Goal: Task Accomplishment & Management: Use online tool/utility

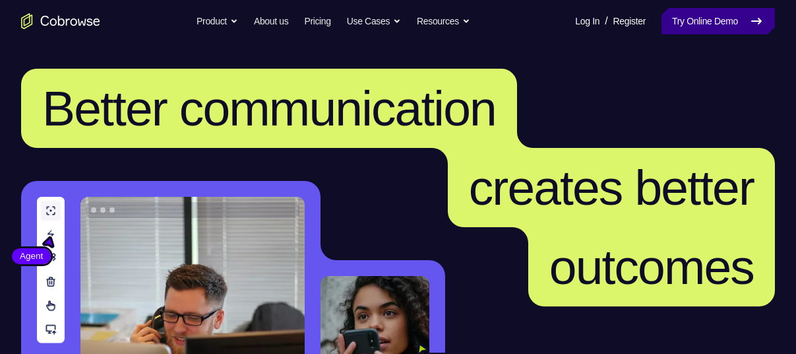
drag, startPoint x: 0, startPoint y: 0, endPoint x: 744, endPoint y: 22, distance: 744.4
click at [744, 22] on link "Try Online Demo" at bounding box center [718, 21] width 113 height 26
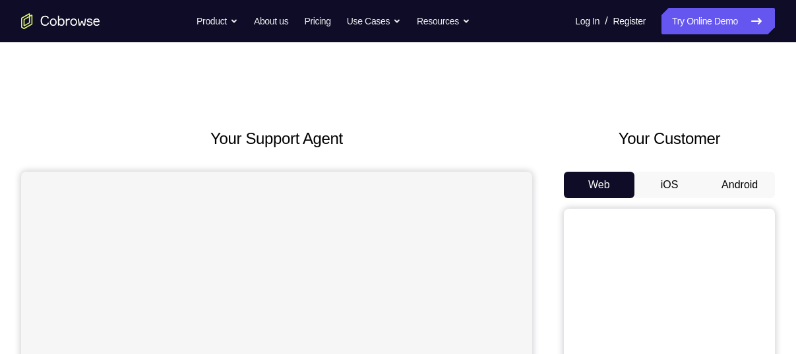
click at [745, 177] on button "Android" at bounding box center [739, 184] width 71 height 26
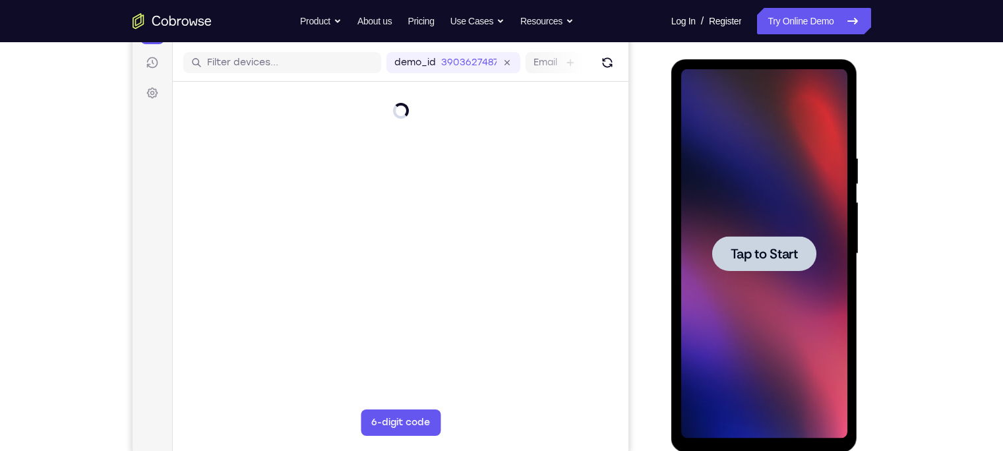
click at [759, 286] on div at bounding box center [764, 253] width 166 height 369
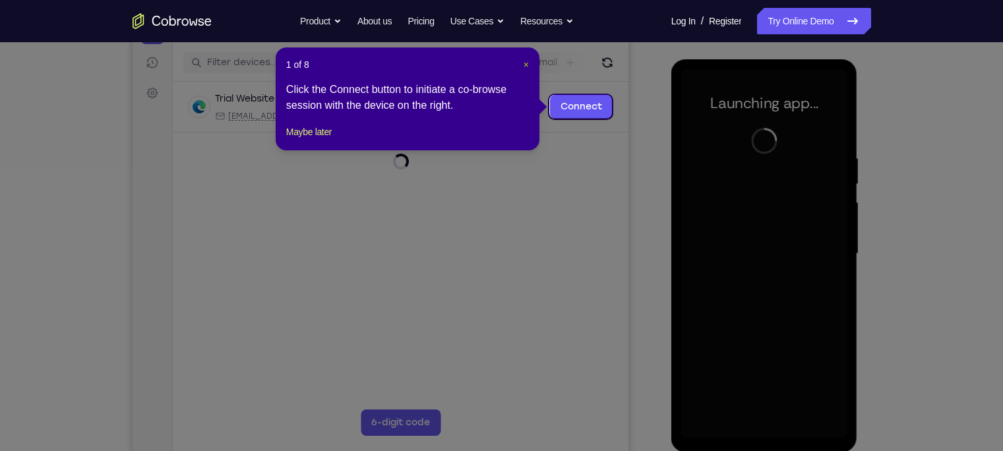
click at [524, 69] on span "×" at bounding box center [526, 64] width 5 height 11
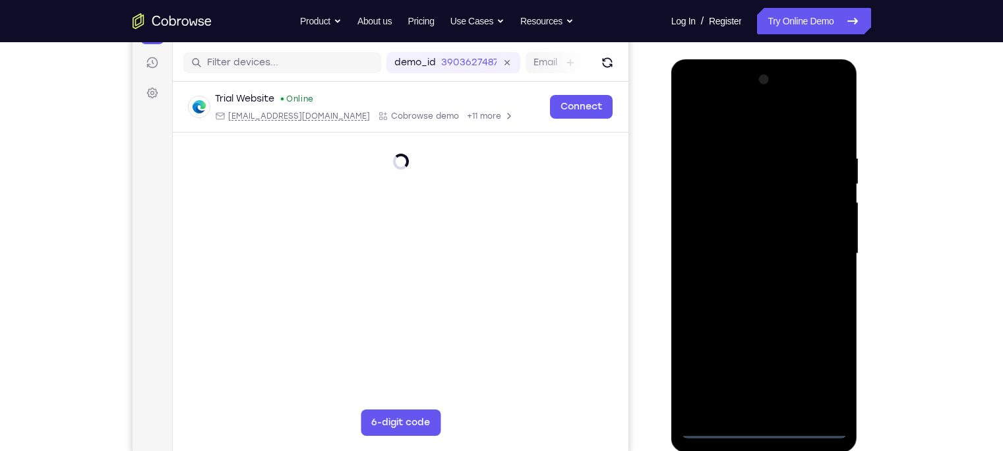
click at [761, 353] on div at bounding box center [764, 253] width 166 height 369
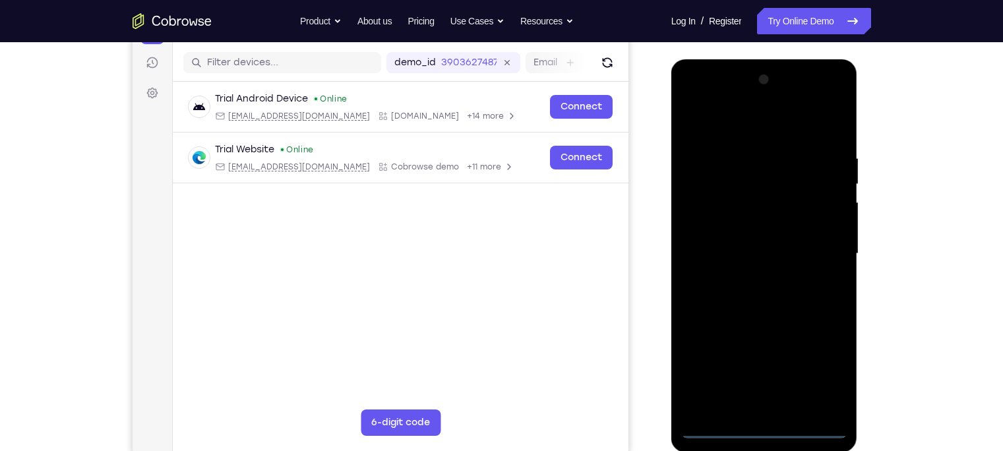
click at [795, 353] on div at bounding box center [764, 253] width 166 height 369
click at [727, 121] on div at bounding box center [764, 253] width 166 height 369
click at [795, 247] on div at bounding box center [764, 253] width 166 height 369
click at [753, 280] on div at bounding box center [764, 253] width 166 height 369
click at [735, 245] on div at bounding box center [764, 253] width 166 height 369
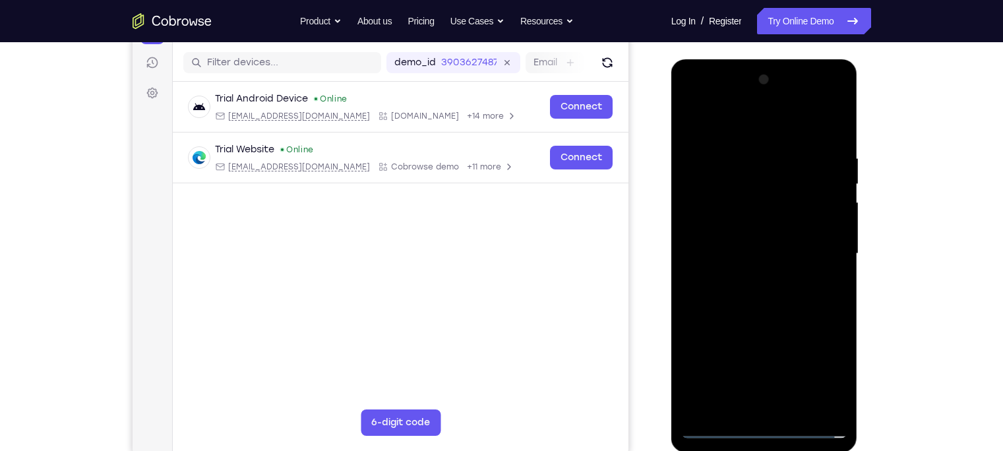
click at [735, 234] on div at bounding box center [764, 253] width 166 height 369
click at [758, 253] on div at bounding box center [764, 253] width 166 height 369
click at [795, 141] on div at bounding box center [764, 253] width 166 height 369
drag, startPoint x: 705, startPoint y: 121, endPoint x: 844, endPoint y: 114, distance: 138.7
click at [795, 114] on div at bounding box center [764, 253] width 166 height 369
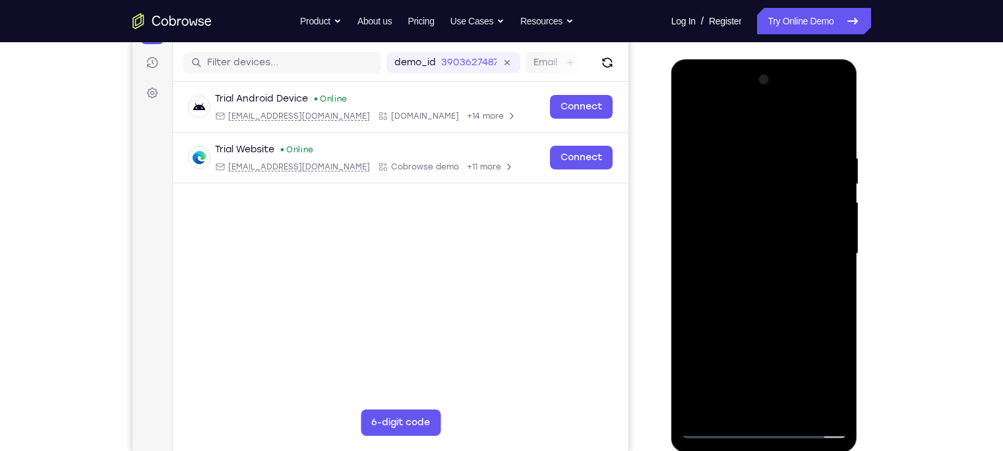
click at [795, 117] on div at bounding box center [764, 253] width 166 height 369
click at [745, 156] on div at bounding box center [764, 253] width 166 height 369
click at [795, 353] on div at bounding box center [764, 253] width 166 height 369
click at [762, 321] on div at bounding box center [764, 253] width 166 height 369
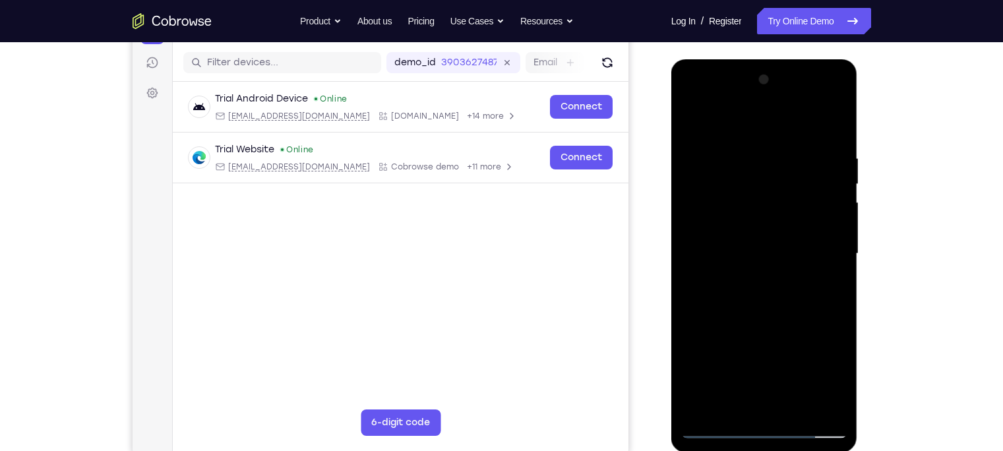
click at [733, 245] on div at bounding box center [764, 253] width 166 height 369
click at [693, 126] on div at bounding box center [764, 253] width 166 height 369
click at [693, 121] on div at bounding box center [764, 253] width 166 height 369
click at [795, 353] on div at bounding box center [764, 253] width 166 height 369
click at [701, 353] on div at bounding box center [764, 253] width 166 height 369
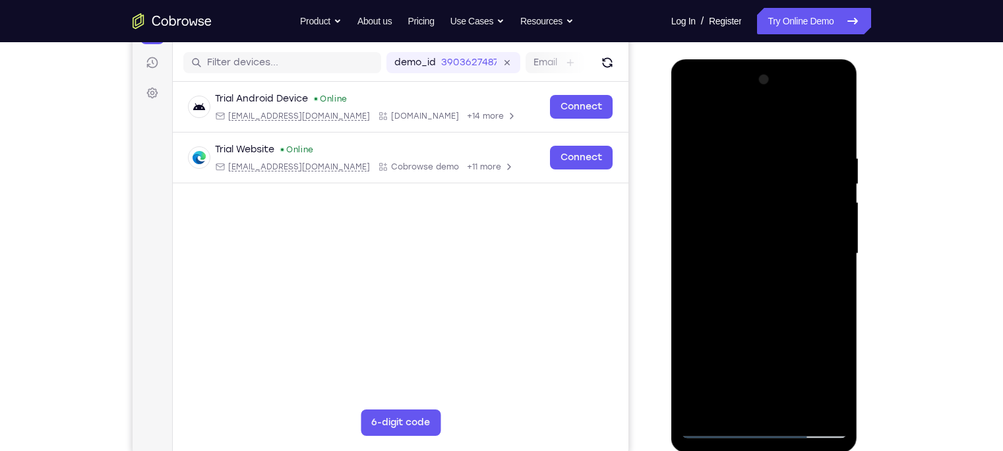
click at [743, 148] on div at bounding box center [764, 253] width 166 height 369
click at [795, 228] on div at bounding box center [764, 253] width 166 height 369
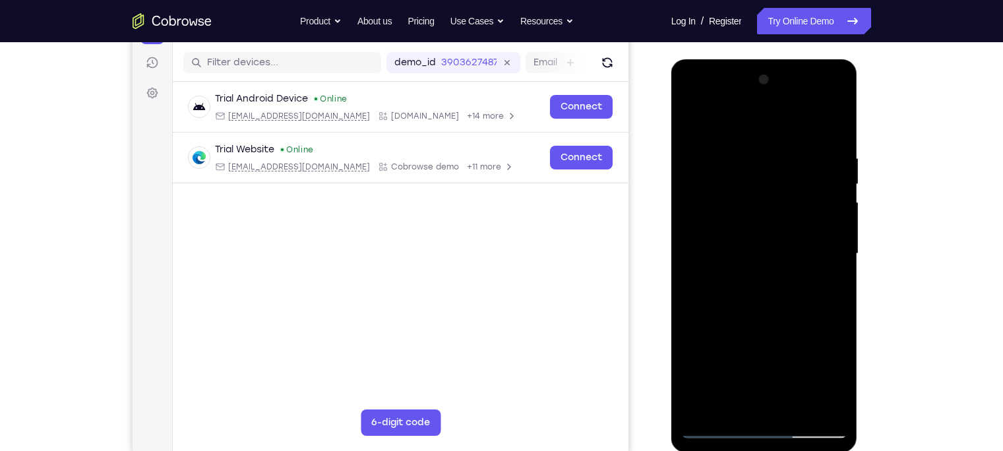
click at [795, 228] on div at bounding box center [764, 253] width 166 height 369
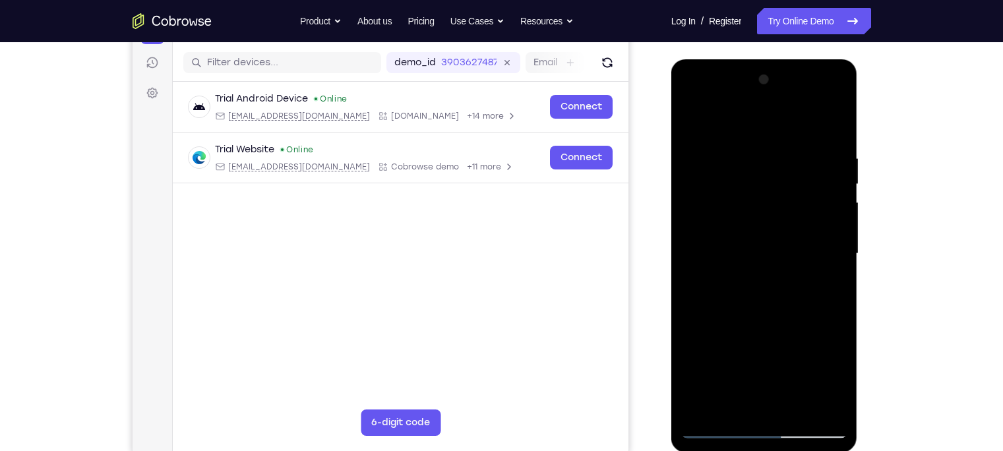
click at [795, 223] on div at bounding box center [764, 253] width 166 height 369
click at [795, 124] on div at bounding box center [764, 253] width 166 height 369
click at [795, 353] on div at bounding box center [764, 253] width 166 height 369
click at [729, 214] on div at bounding box center [764, 253] width 166 height 369
click at [689, 125] on div at bounding box center [764, 253] width 166 height 369
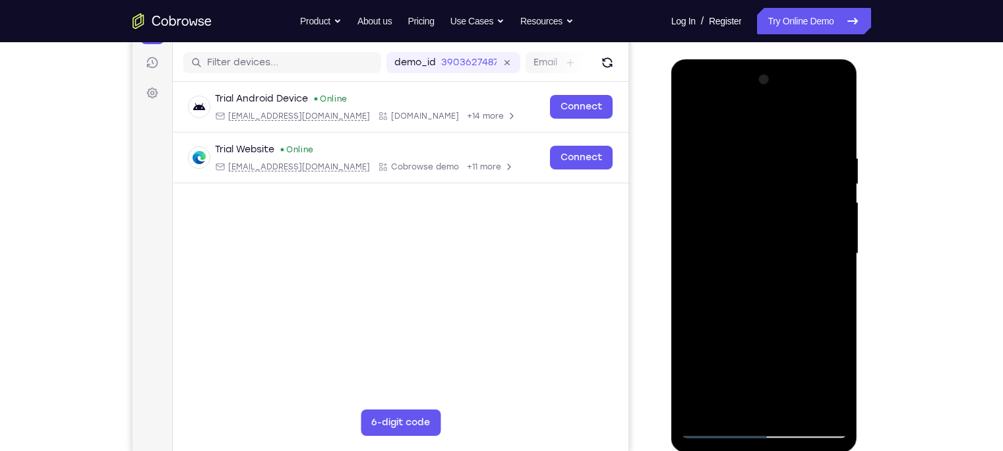
click at [749, 216] on div at bounding box center [764, 253] width 166 height 369
click at [690, 122] on div at bounding box center [764, 253] width 166 height 369
click at [695, 119] on div at bounding box center [764, 253] width 166 height 369
click at [744, 156] on div at bounding box center [764, 253] width 166 height 369
click at [795, 245] on div at bounding box center [764, 253] width 166 height 369
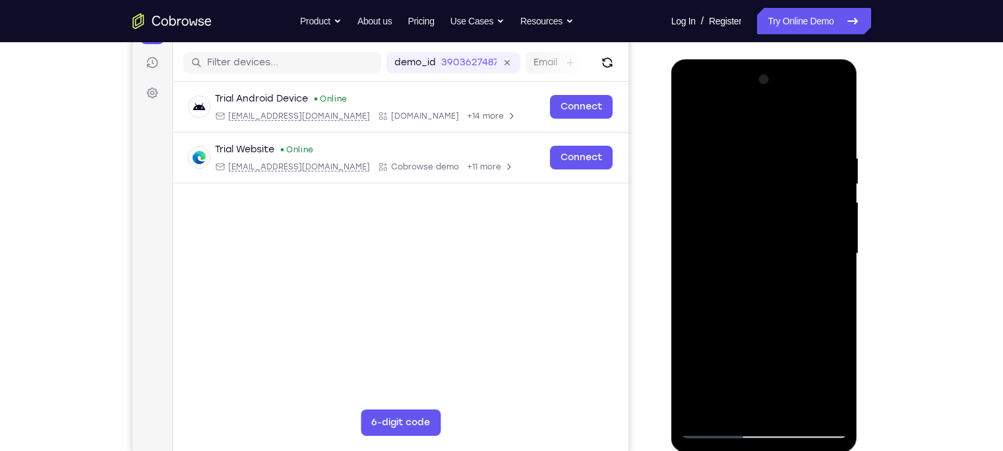
click at [795, 245] on div at bounding box center [764, 253] width 166 height 369
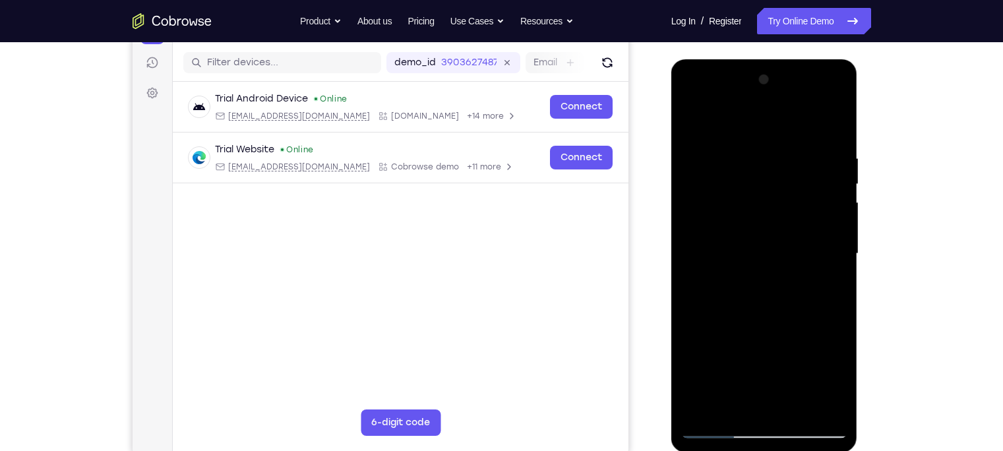
click at [795, 353] on div at bounding box center [764, 253] width 166 height 369
click at [795, 218] on div at bounding box center [764, 253] width 166 height 369
click at [795, 229] on div at bounding box center [764, 253] width 166 height 369
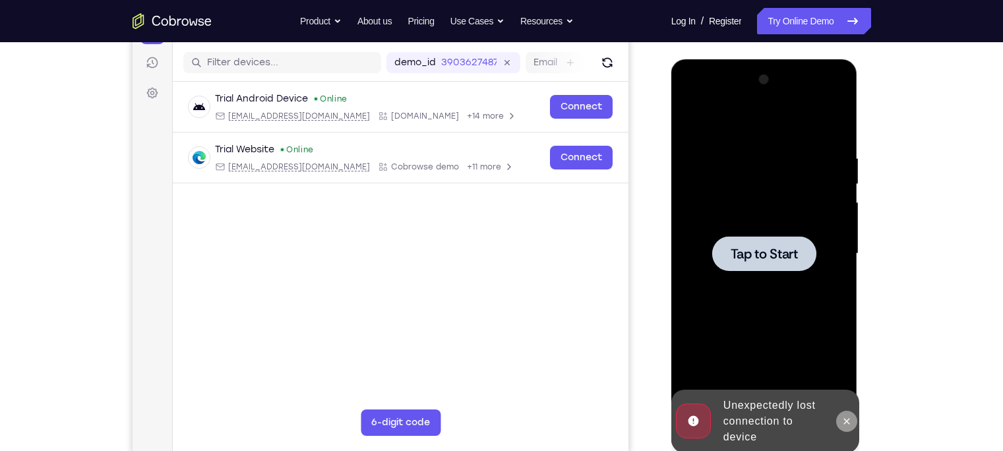
click at [795, 353] on icon at bounding box center [847, 421] width 6 height 6
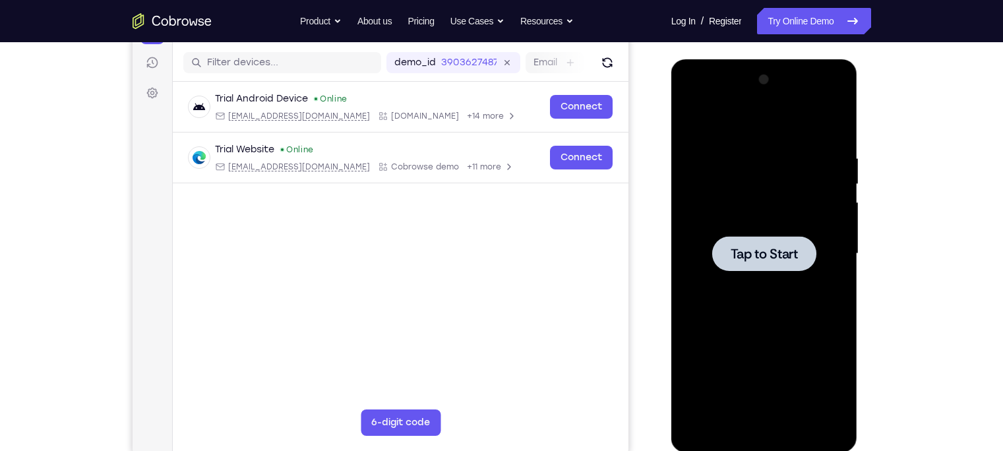
click at [784, 172] on div at bounding box center [764, 253] width 166 height 369
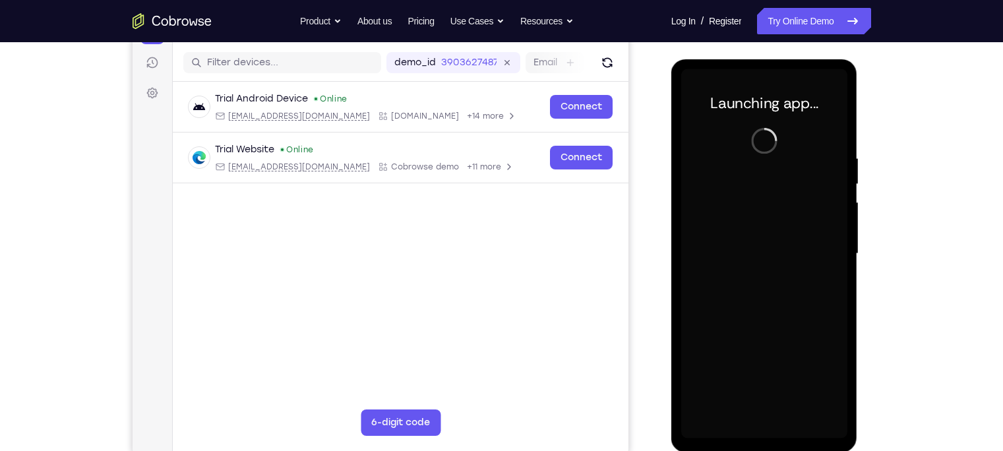
scroll to position [164, 0]
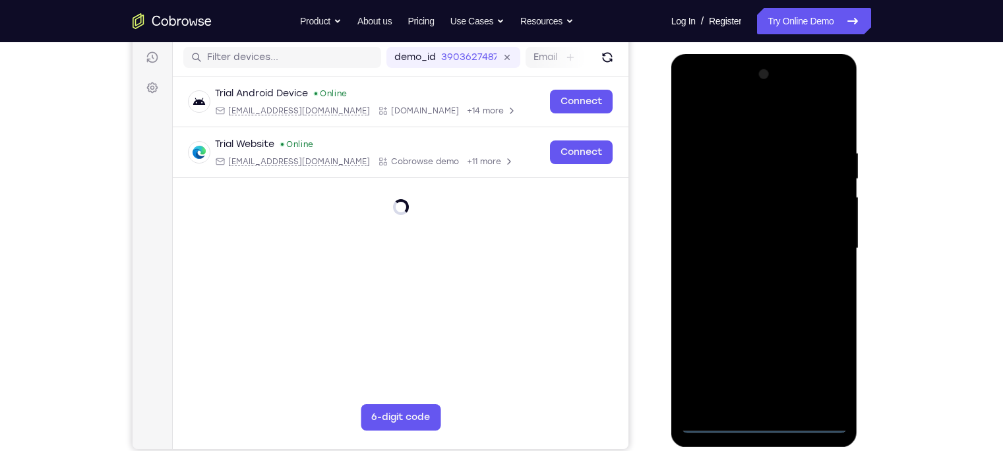
click at [765, 353] on div at bounding box center [764, 248] width 166 height 369
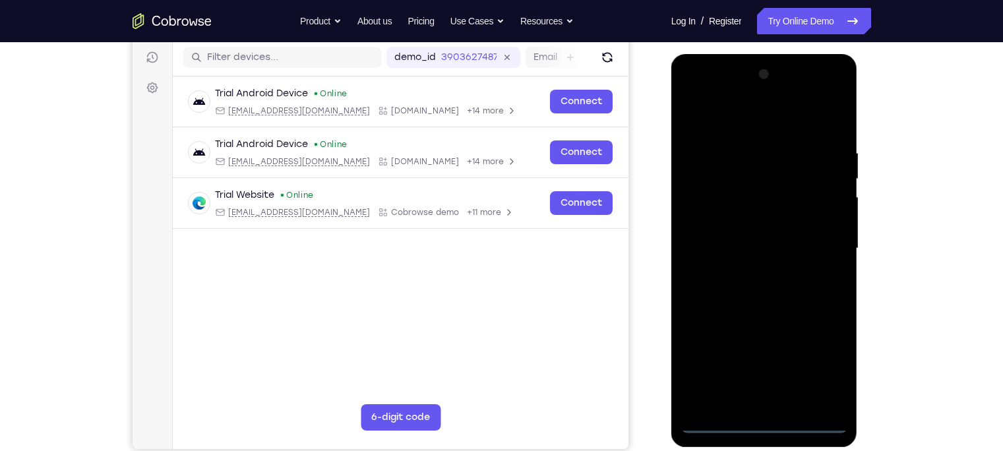
click at [795, 353] on div at bounding box center [764, 248] width 166 height 369
click at [716, 119] on div at bounding box center [764, 248] width 166 height 369
click at [795, 242] on div at bounding box center [764, 248] width 166 height 369
click at [751, 273] on div at bounding box center [764, 248] width 166 height 369
click at [747, 239] on div at bounding box center [764, 248] width 166 height 369
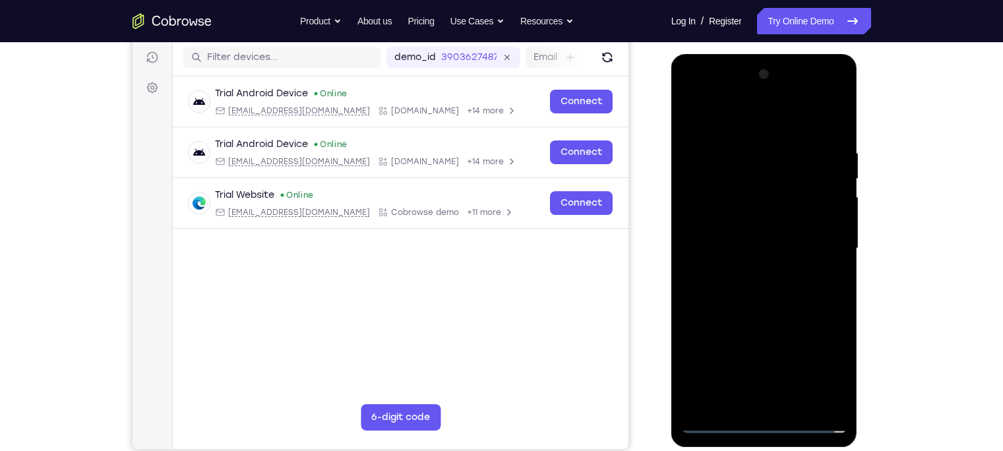
click at [747, 230] on div at bounding box center [764, 248] width 166 height 369
click at [753, 245] on div at bounding box center [764, 248] width 166 height 369
click at [795, 137] on div at bounding box center [764, 248] width 166 height 369
drag, startPoint x: 702, startPoint y: 119, endPoint x: 836, endPoint y: 116, distance: 133.9
click at [795, 116] on div at bounding box center [764, 248] width 166 height 369
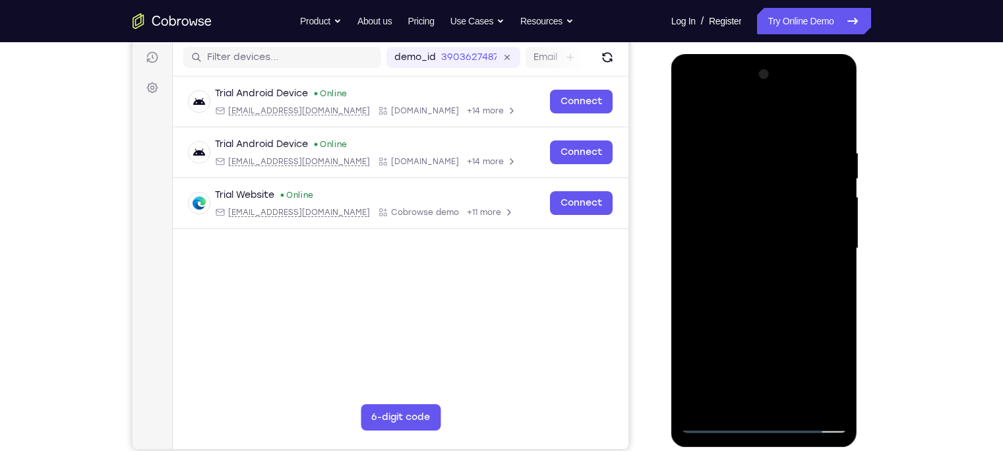
click at [795, 353] on div at bounding box center [764, 248] width 166 height 369
click at [686, 307] on div at bounding box center [764, 248] width 166 height 369
click at [795, 307] on div at bounding box center [764, 248] width 166 height 369
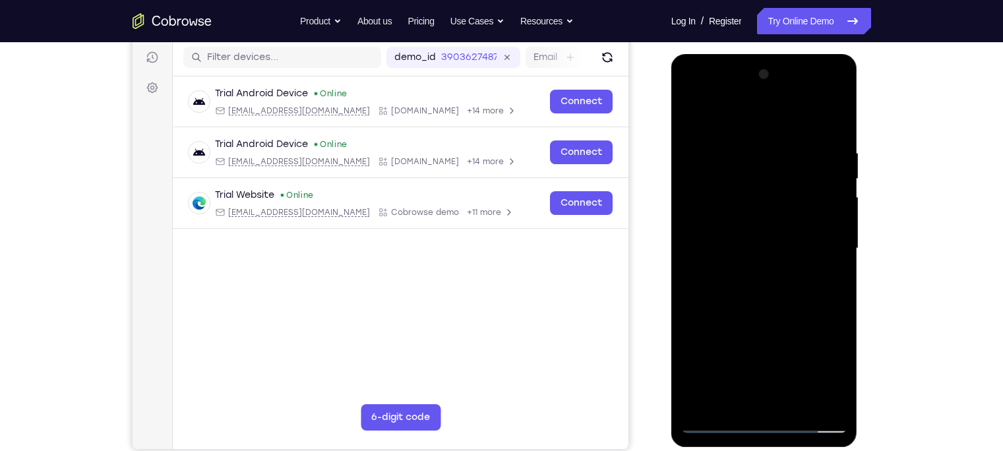
click at [795, 307] on div at bounding box center [764, 248] width 166 height 369
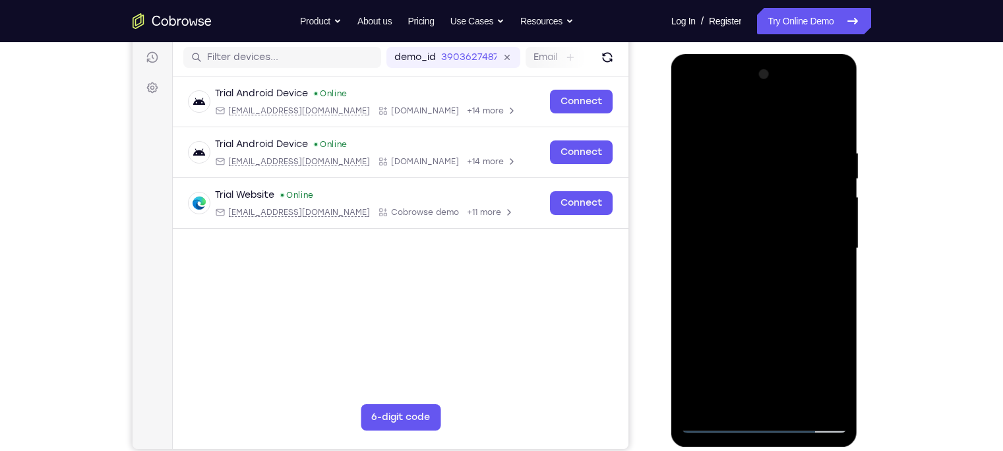
click at [795, 307] on div at bounding box center [764, 248] width 166 height 369
click at [748, 146] on div at bounding box center [764, 248] width 166 height 369
click at [795, 235] on div at bounding box center [764, 248] width 166 height 369
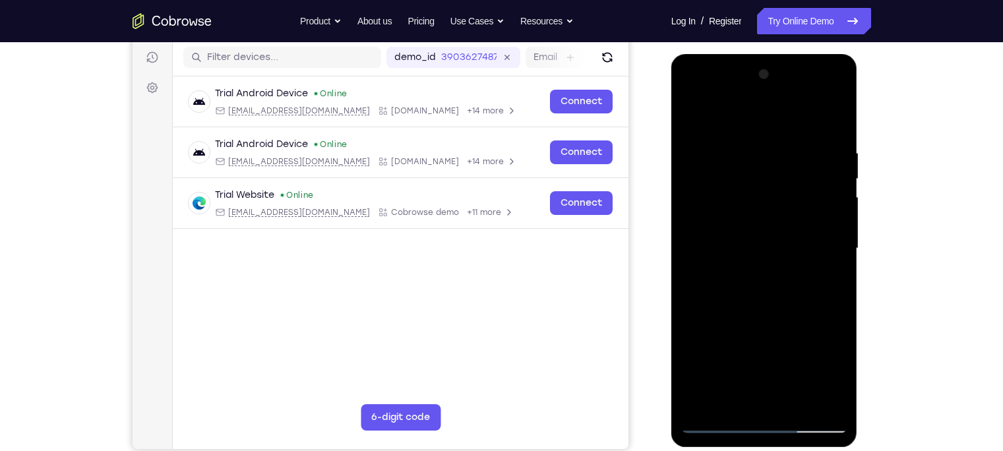
click at [795, 235] on div at bounding box center [764, 248] width 166 height 369
click at [689, 262] on div at bounding box center [764, 248] width 166 height 369
click at [795, 249] on div at bounding box center [764, 248] width 166 height 369
click at [795, 235] on div at bounding box center [764, 248] width 166 height 369
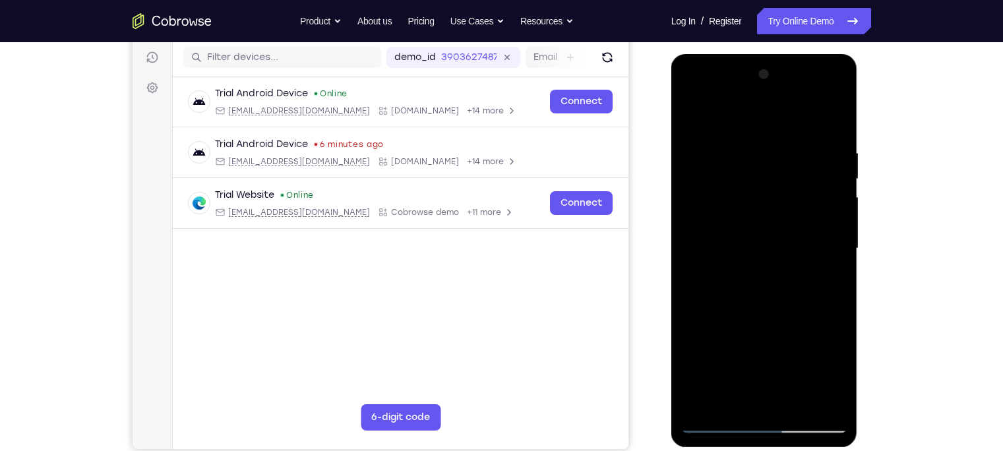
click at [795, 254] on div at bounding box center [764, 248] width 166 height 369
click at [696, 250] on div at bounding box center [764, 248] width 166 height 369
click at [795, 230] on div at bounding box center [764, 248] width 166 height 369
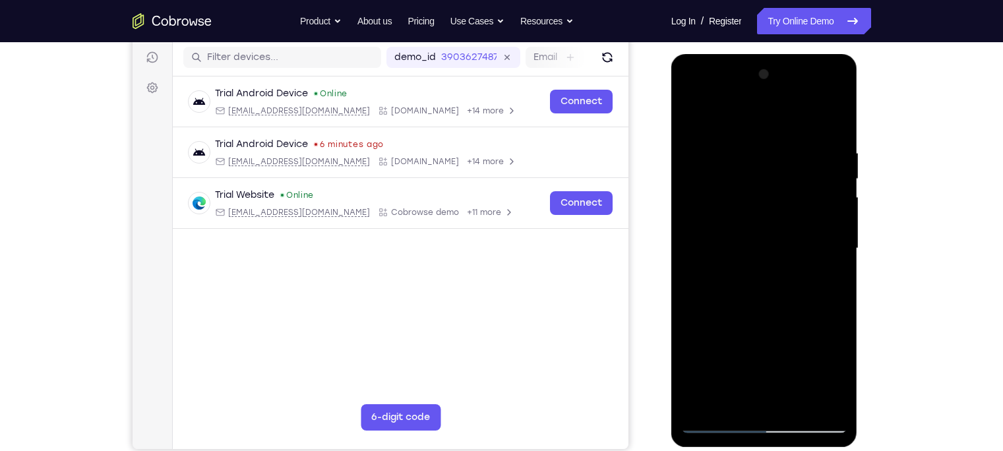
click at [795, 230] on div at bounding box center [764, 248] width 166 height 369
click at [795, 353] on div at bounding box center [764, 248] width 166 height 369
click at [703, 254] on div at bounding box center [764, 248] width 166 height 369
click at [757, 353] on div at bounding box center [764, 248] width 166 height 369
click at [729, 353] on div at bounding box center [764, 248] width 166 height 369
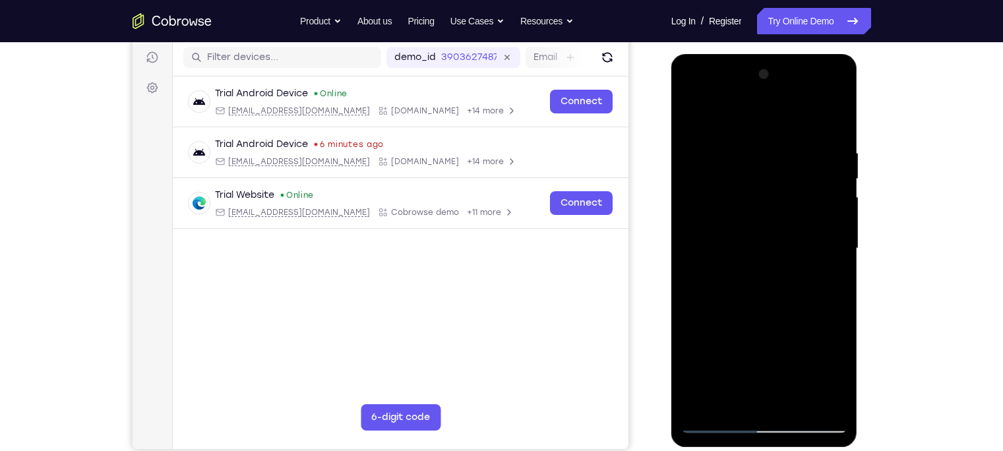
drag, startPoint x: 757, startPoint y: 372, endPoint x: 748, endPoint y: 282, distance: 90.1
click at [748, 282] on div at bounding box center [764, 248] width 166 height 369
drag, startPoint x: 754, startPoint y: 375, endPoint x: 741, endPoint y: 243, distance: 133.2
click at [741, 243] on div at bounding box center [764, 248] width 166 height 369
drag, startPoint x: 757, startPoint y: 359, endPoint x: 757, endPoint y: 249, distance: 110.2
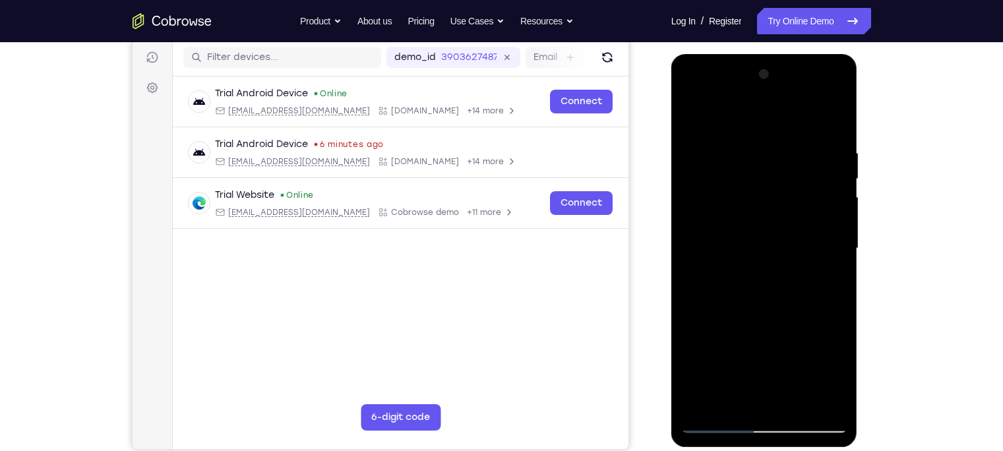
click at [757, 249] on div at bounding box center [764, 248] width 166 height 369
drag, startPoint x: 759, startPoint y: 369, endPoint x: 752, endPoint y: 271, distance: 97.8
click at [752, 271] on div at bounding box center [764, 248] width 166 height 369
click at [775, 353] on div at bounding box center [764, 248] width 166 height 369
click at [795, 353] on div at bounding box center [764, 248] width 166 height 369
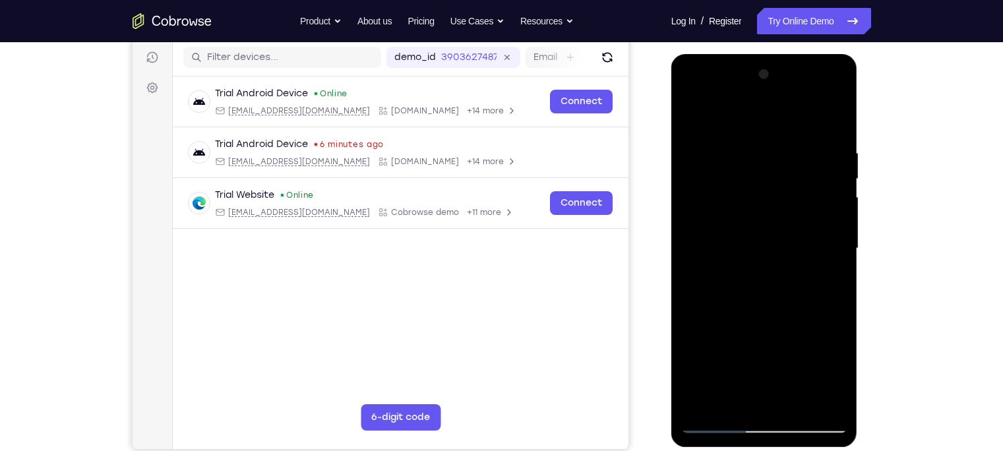
click at [734, 217] on div at bounding box center [764, 248] width 166 height 369
click at [795, 353] on div at bounding box center [764, 248] width 166 height 369
click at [795, 241] on div at bounding box center [764, 248] width 166 height 369
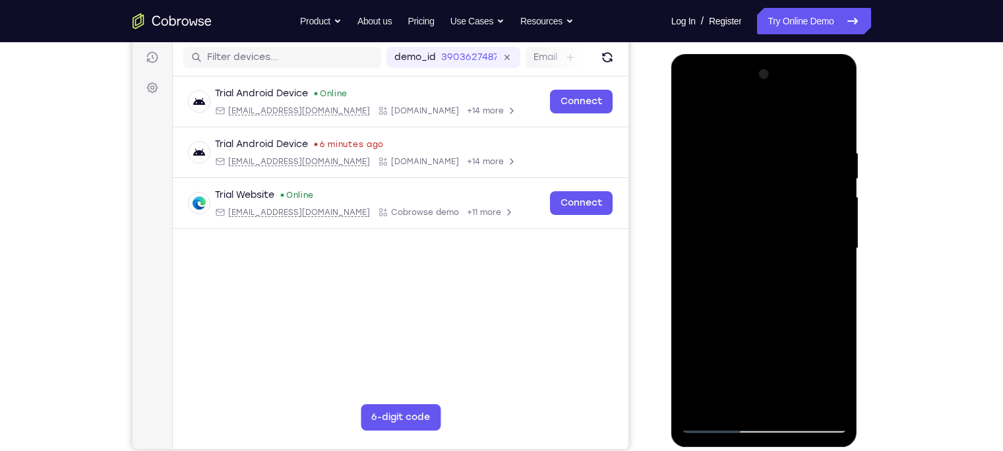
click at [795, 223] on div at bounding box center [764, 248] width 166 height 369
click at [795, 252] on div at bounding box center [764, 248] width 166 height 369
click at [795, 219] on div at bounding box center [764, 248] width 166 height 369
click at [700, 272] on div at bounding box center [764, 248] width 166 height 369
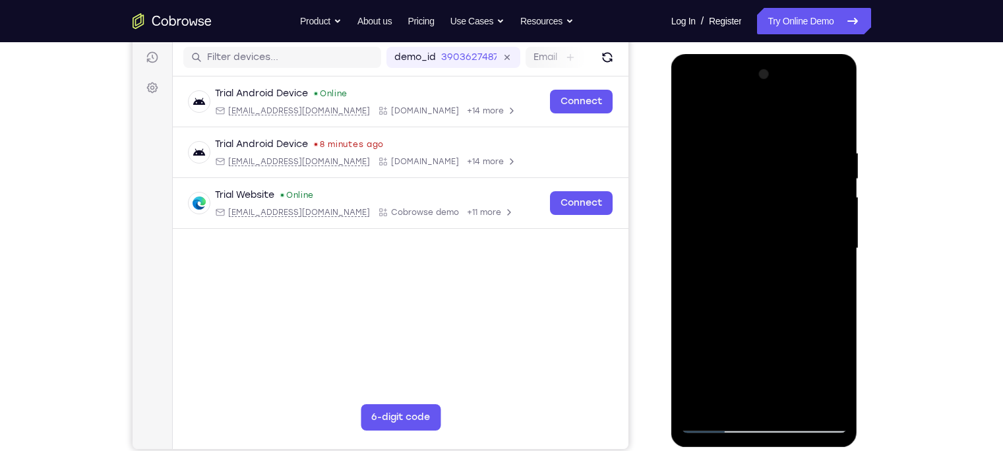
click at [795, 239] on div at bounding box center [764, 248] width 166 height 369
click at [795, 353] on div at bounding box center [764, 248] width 166 height 369
click at [795, 251] on div at bounding box center [764, 248] width 166 height 369
click at [795, 353] on div at bounding box center [764, 248] width 166 height 369
click at [795, 270] on div at bounding box center [764, 248] width 166 height 369
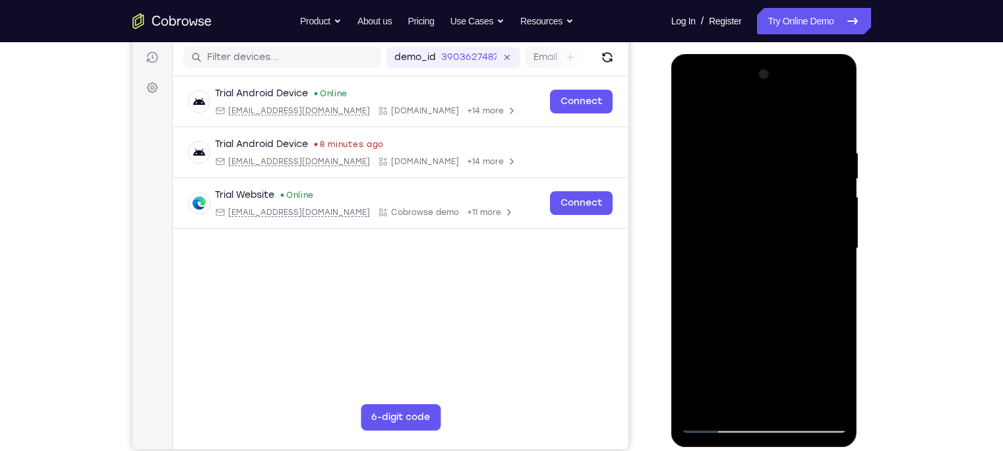
click at [795, 236] on div at bounding box center [764, 248] width 166 height 369
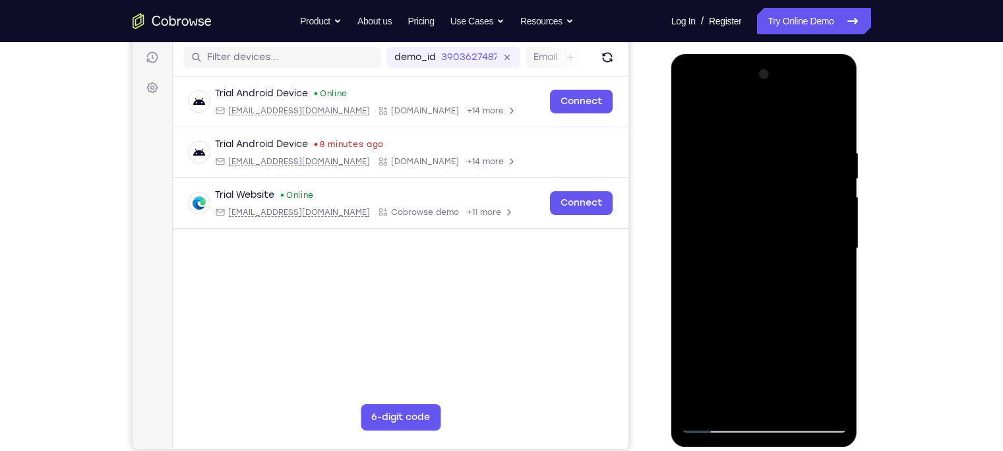
click at [795, 236] on div at bounding box center [764, 248] width 166 height 369
click at [795, 270] on div at bounding box center [764, 248] width 166 height 369
click at [795, 243] on div at bounding box center [764, 248] width 166 height 369
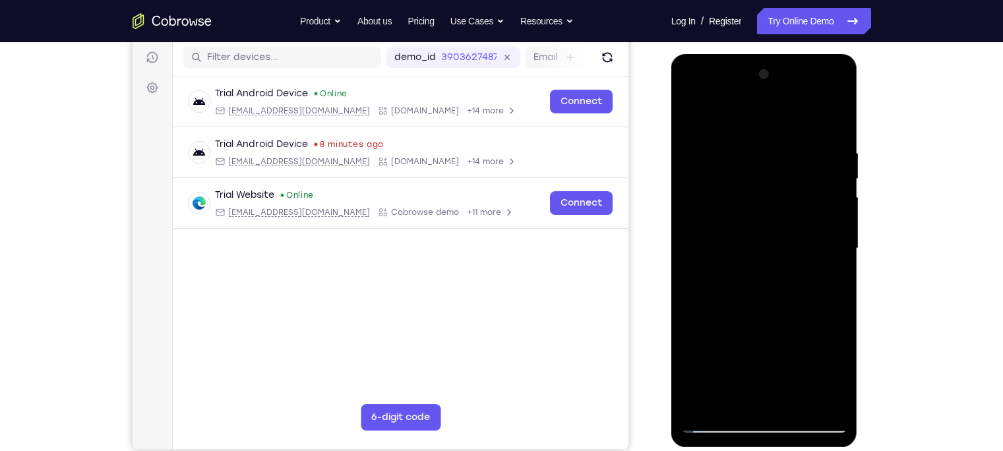
click at [795, 239] on div at bounding box center [764, 248] width 166 height 369
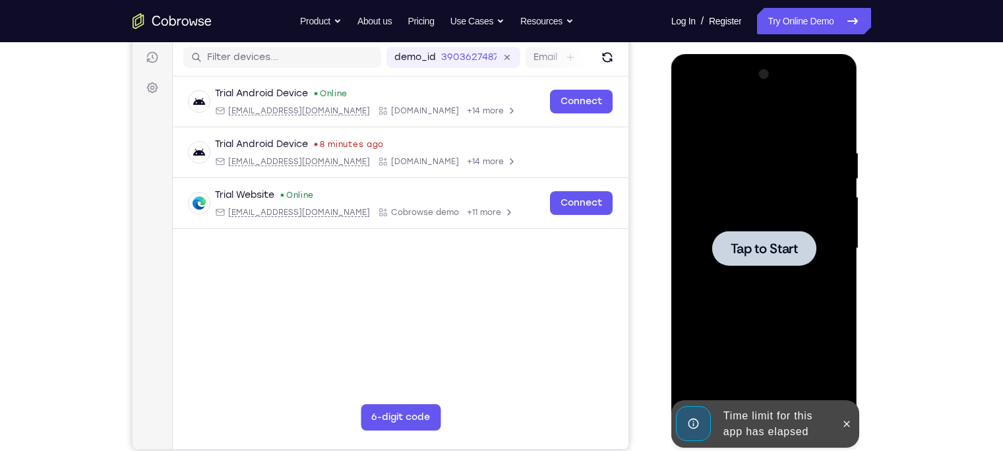
click at [795, 54] on div "Tap to Start" at bounding box center [764, 54] width 187 height 0
click at [795, 353] on icon at bounding box center [847, 424] width 11 height 11
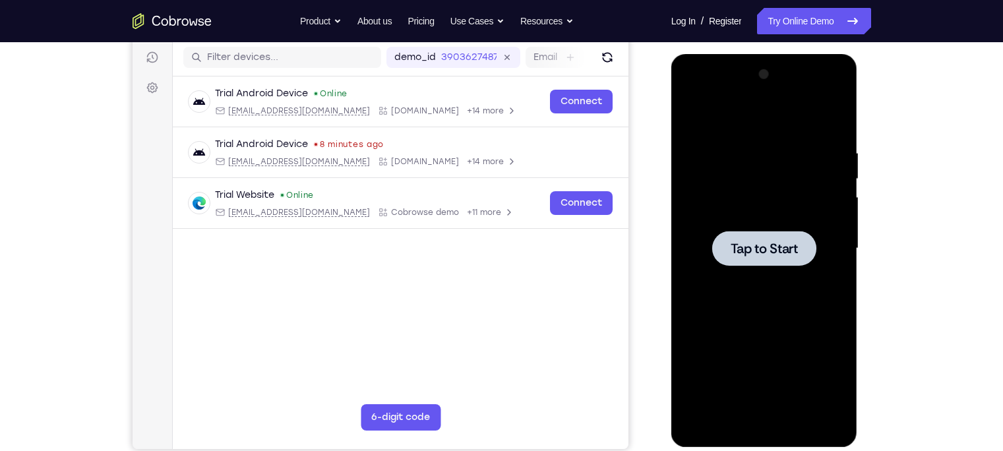
click at [765, 180] on div at bounding box center [764, 248] width 166 height 369
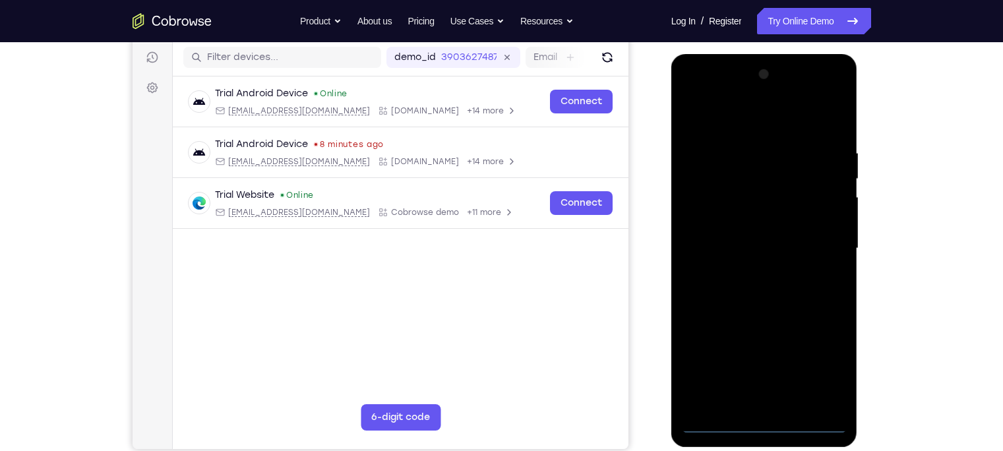
click at [766, 353] on div at bounding box center [764, 248] width 166 height 369
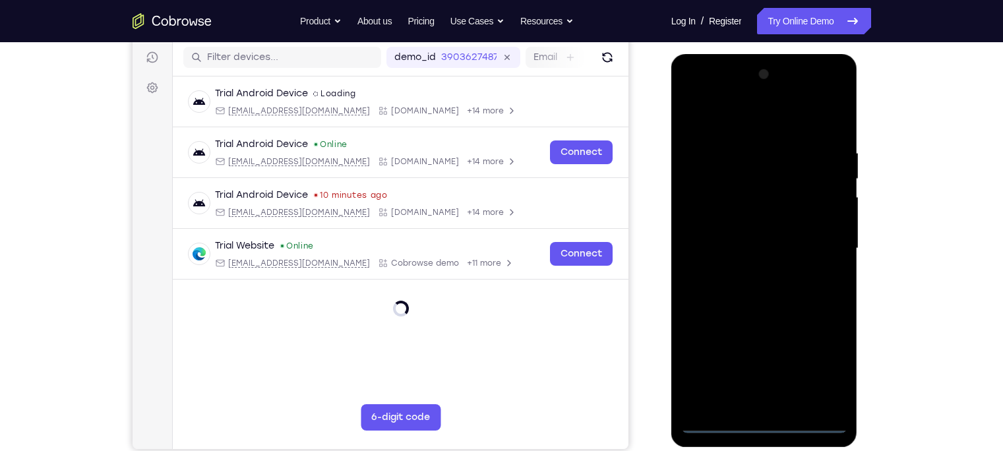
click at [795, 353] on div at bounding box center [764, 248] width 166 height 369
click at [719, 119] on div at bounding box center [764, 248] width 166 height 369
click at [795, 244] on div at bounding box center [764, 248] width 166 height 369
click at [754, 273] on div at bounding box center [764, 248] width 166 height 369
click at [750, 219] on div at bounding box center [764, 248] width 166 height 369
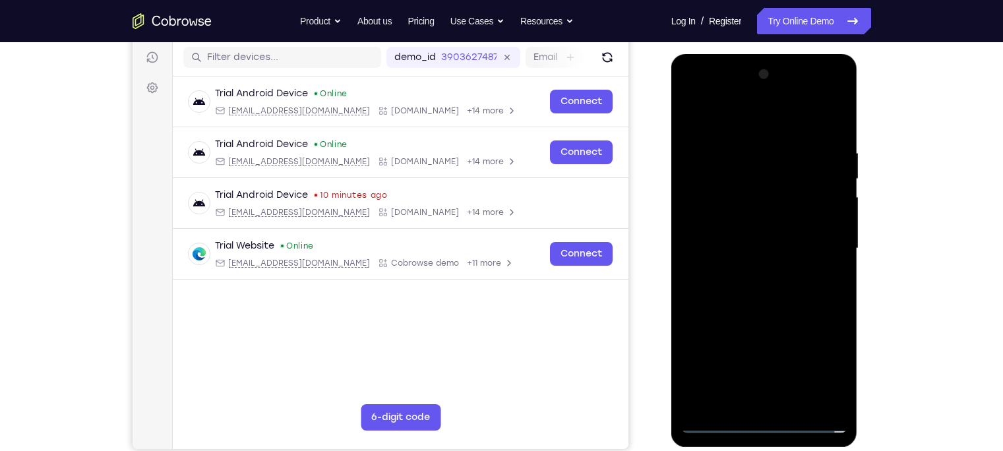
click at [755, 239] on div at bounding box center [764, 248] width 166 height 369
click at [772, 215] on div at bounding box center [764, 248] width 166 height 369
click at [795, 353] on div at bounding box center [764, 248] width 166 height 369
click at [793, 353] on div at bounding box center [764, 248] width 166 height 369
click at [766, 321] on div at bounding box center [764, 248] width 166 height 369
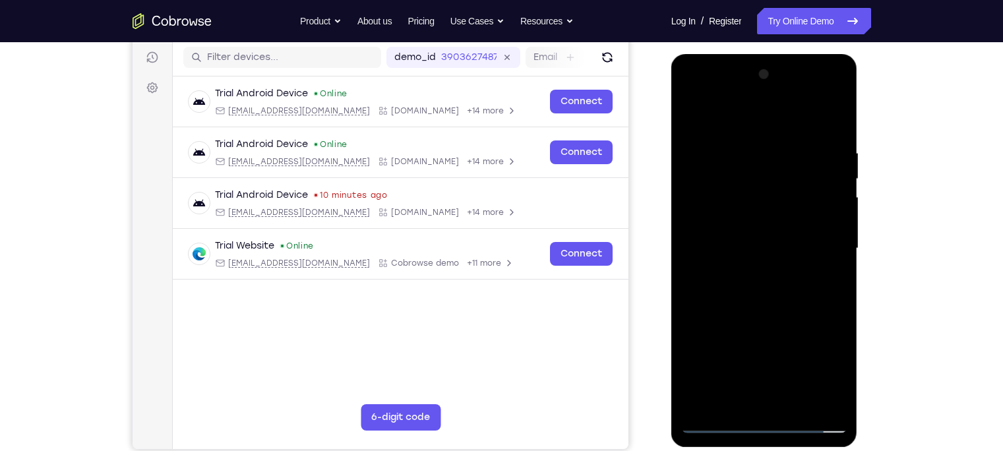
click at [739, 206] on div at bounding box center [764, 248] width 166 height 369
click at [747, 255] on div at bounding box center [764, 248] width 166 height 369
click at [795, 255] on div at bounding box center [764, 248] width 166 height 369
click at [795, 306] on div at bounding box center [764, 248] width 166 height 369
click at [762, 309] on div at bounding box center [764, 248] width 166 height 369
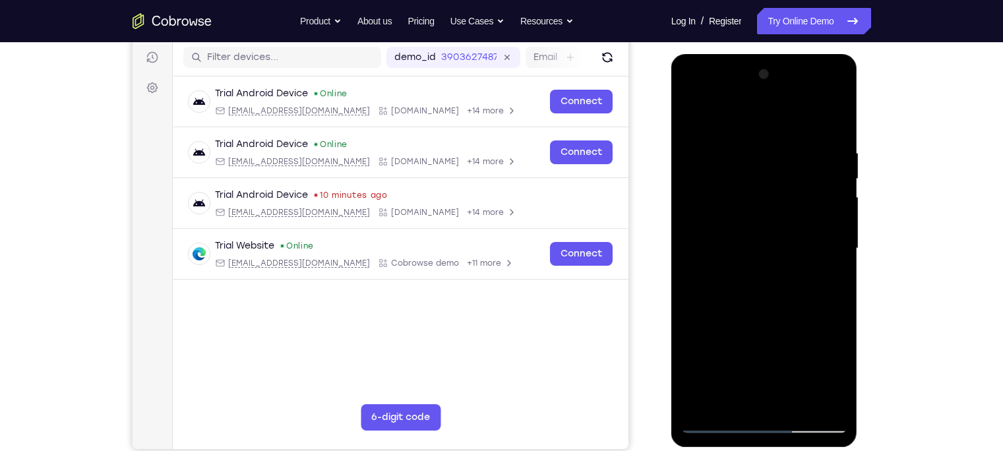
click at [762, 312] on div at bounding box center [764, 248] width 166 height 369
click at [732, 353] on div at bounding box center [764, 248] width 166 height 369
click at [795, 353] on div at bounding box center [764, 248] width 166 height 369
click at [795, 272] on div at bounding box center [764, 248] width 166 height 369
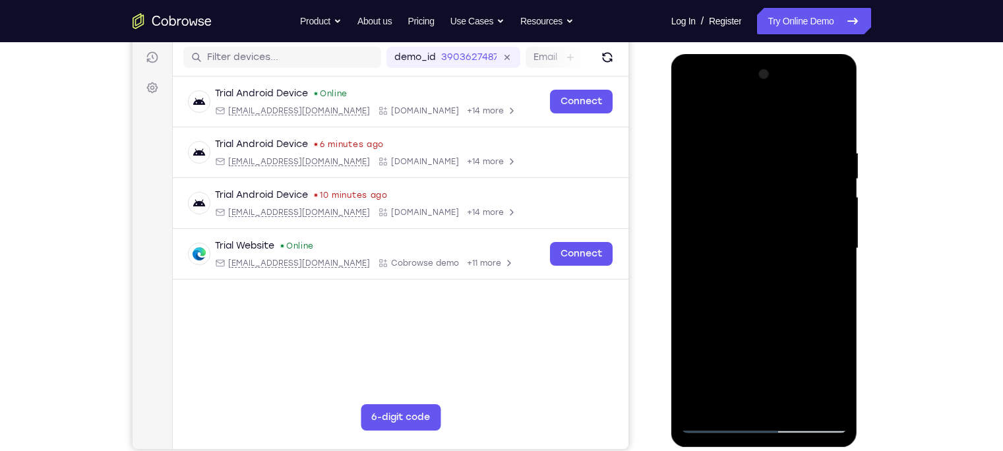
drag, startPoint x: 728, startPoint y: 197, endPoint x: 732, endPoint y: 234, distance: 37.8
click at [732, 234] on div at bounding box center [764, 248] width 166 height 369
click at [726, 169] on div at bounding box center [764, 248] width 166 height 369
drag, startPoint x: 749, startPoint y: 288, endPoint x: 749, endPoint y: 258, distance: 29.7
click at [749, 258] on div at bounding box center [764, 248] width 166 height 369
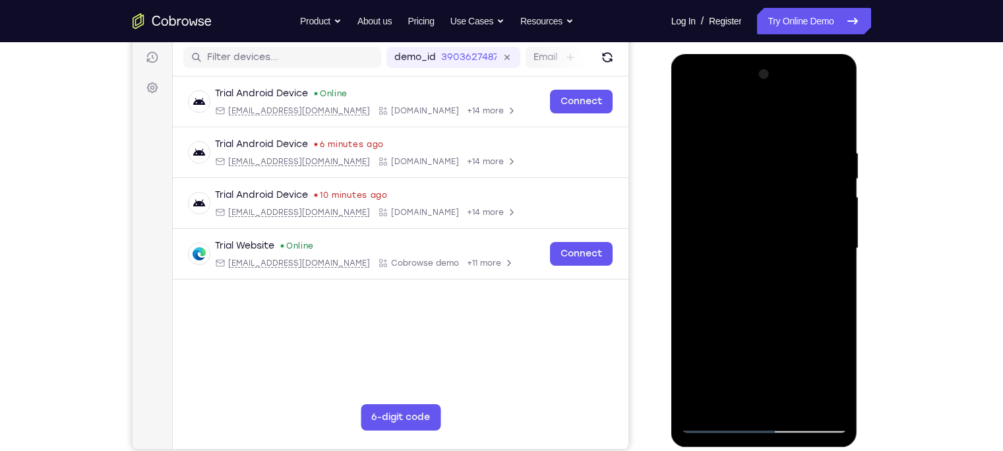
click at [739, 353] on div at bounding box center [764, 248] width 166 height 369
click at [689, 119] on div at bounding box center [764, 248] width 166 height 369
click at [694, 116] on div at bounding box center [764, 248] width 166 height 369
click at [795, 353] on div at bounding box center [764, 248] width 166 height 369
click at [693, 113] on div at bounding box center [764, 248] width 166 height 369
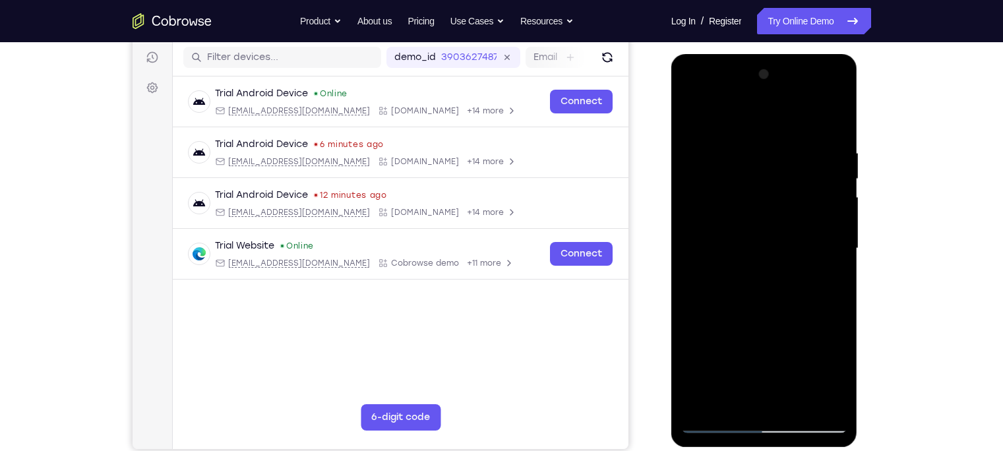
click at [749, 152] on div at bounding box center [764, 248] width 166 height 369
click at [795, 353] on div at bounding box center [764, 248] width 166 height 369
click at [795, 222] on div at bounding box center [764, 248] width 166 height 369
click at [795, 353] on div at bounding box center [764, 248] width 166 height 369
click at [795, 270] on div at bounding box center [764, 248] width 166 height 369
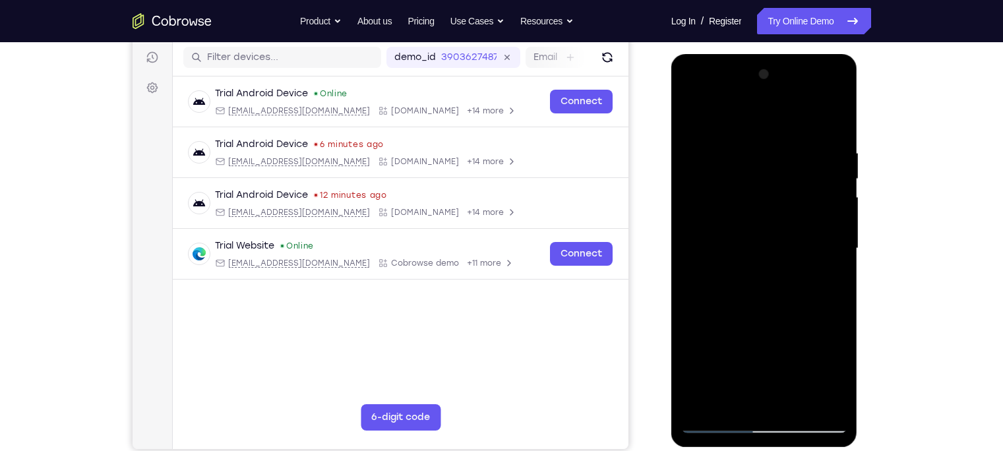
click at [795, 221] on div at bounding box center [764, 248] width 166 height 369
click at [720, 115] on div at bounding box center [764, 248] width 166 height 369
click at [795, 250] on div at bounding box center [764, 248] width 166 height 369
click at [693, 113] on div at bounding box center [764, 248] width 166 height 369
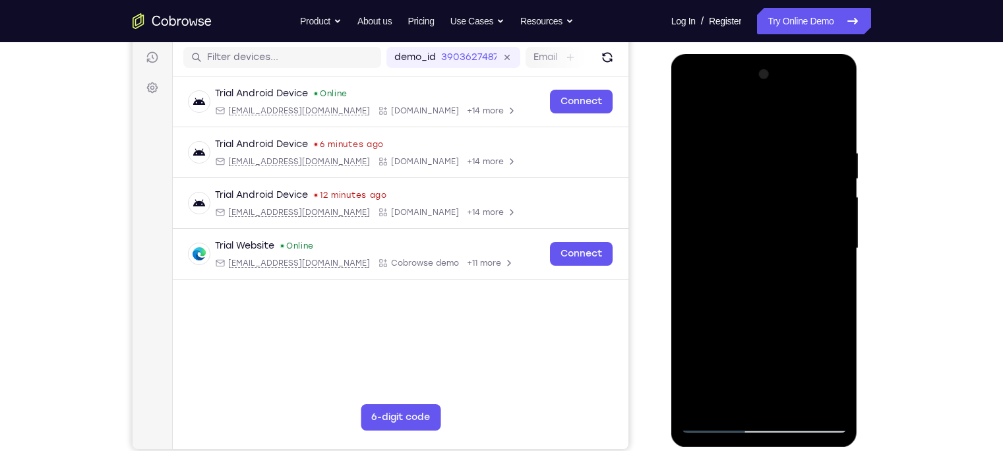
click at [795, 121] on div at bounding box center [764, 248] width 166 height 369
click at [795, 148] on div at bounding box center [764, 248] width 166 height 369
click at [778, 242] on div at bounding box center [764, 248] width 166 height 369
click at [764, 224] on div at bounding box center [764, 248] width 166 height 369
click at [726, 328] on div at bounding box center [764, 248] width 166 height 369
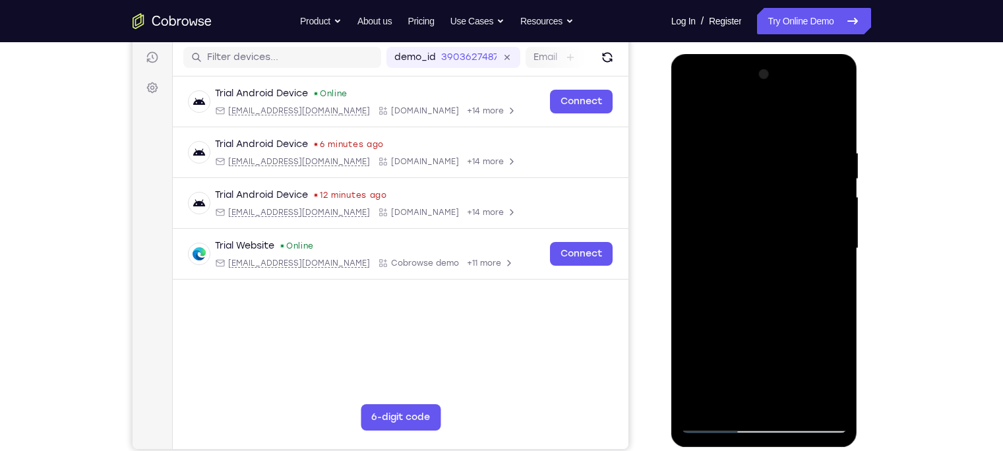
drag, startPoint x: 824, startPoint y: 379, endPoint x: 713, endPoint y: 387, distance: 111.1
click at [713, 353] on div at bounding box center [764, 248] width 166 height 369
drag, startPoint x: 809, startPoint y: 381, endPoint x: 704, endPoint y: 385, distance: 104.3
click at [704, 353] on div at bounding box center [764, 248] width 166 height 369
click at [696, 117] on div at bounding box center [764, 248] width 166 height 369
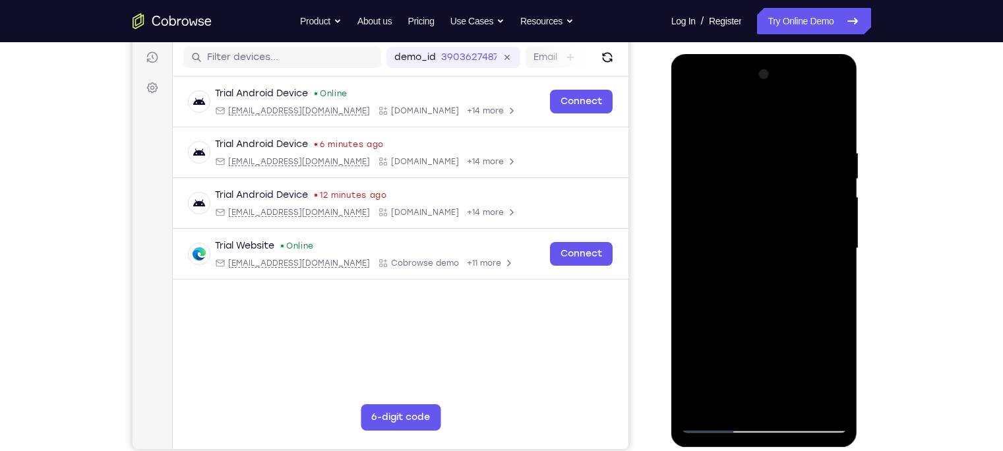
click at [715, 353] on div at bounding box center [764, 248] width 166 height 369
click at [795, 143] on div at bounding box center [764, 248] width 166 height 369
click at [795, 353] on div at bounding box center [764, 248] width 166 height 369
click at [795, 285] on div at bounding box center [764, 248] width 166 height 369
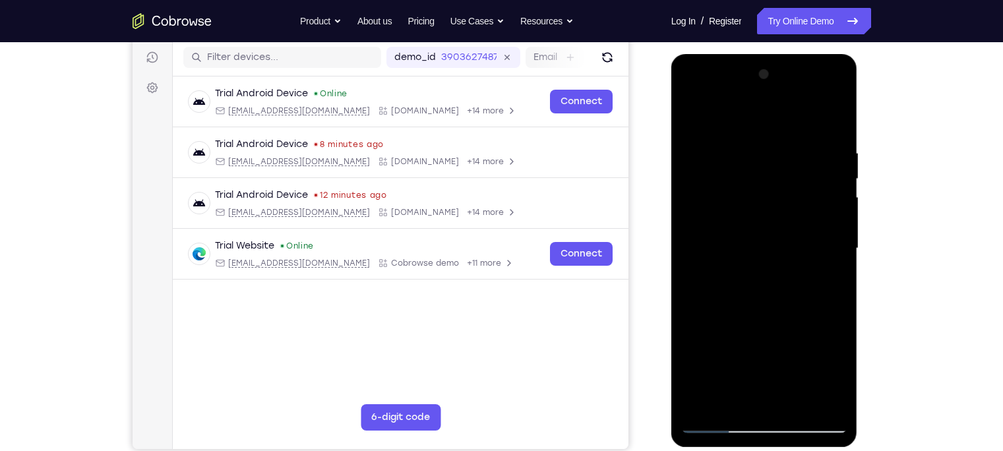
click at [795, 353] on div at bounding box center [764, 248] width 166 height 369
click at [795, 276] on div at bounding box center [764, 248] width 166 height 369
click at [795, 243] on div at bounding box center [764, 248] width 166 height 369
click at [795, 212] on div at bounding box center [764, 248] width 166 height 369
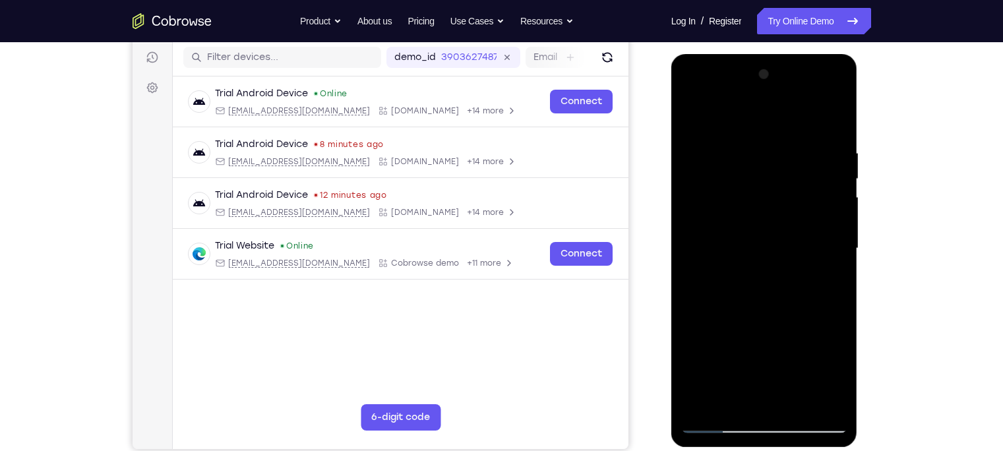
click at [795, 212] on div at bounding box center [764, 248] width 166 height 369
click at [795, 114] on div at bounding box center [764, 248] width 166 height 369
click at [703, 353] on div at bounding box center [764, 248] width 166 height 369
drag, startPoint x: 764, startPoint y: 173, endPoint x: 762, endPoint y: 336, distance: 162.3
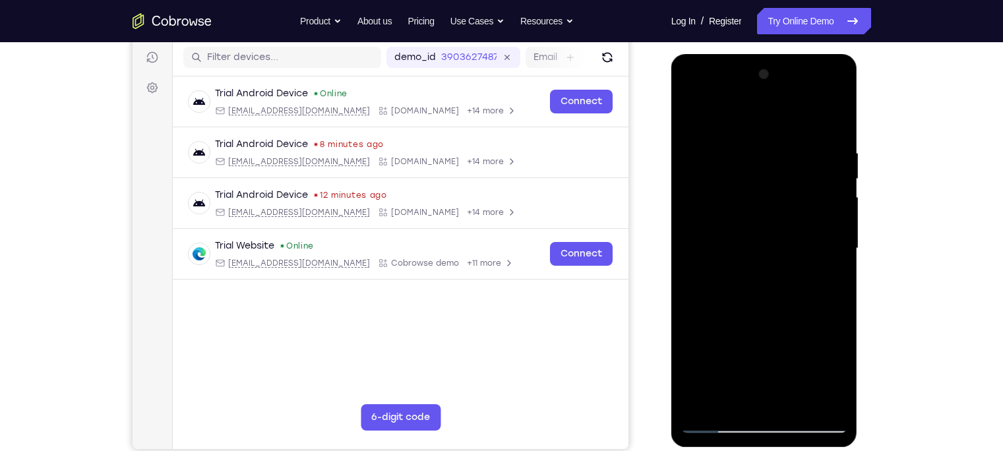
click at [762, 336] on div at bounding box center [764, 248] width 166 height 369
click at [735, 353] on div at bounding box center [764, 248] width 166 height 369
click at [763, 317] on div at bounding box center [764, 248] width 166 height 369
click at [795, 258] on div at bounding box center [764, 248] width 166 height 369
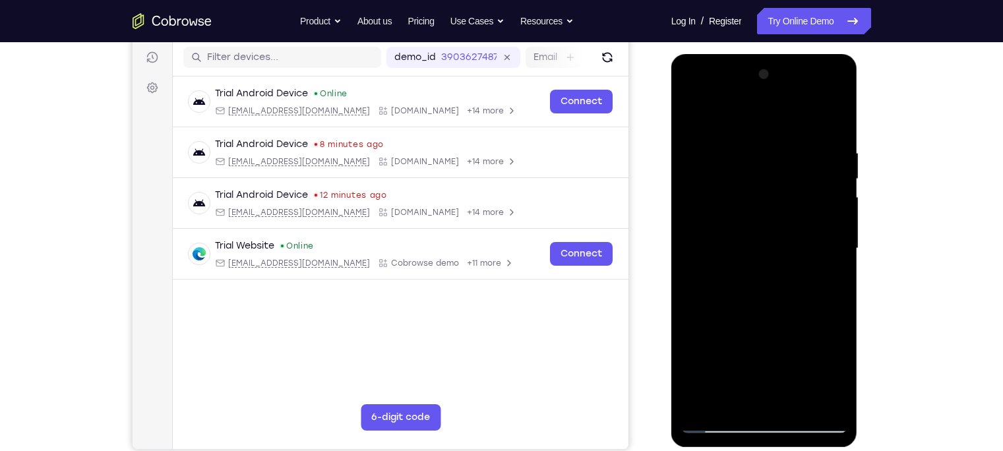
click at [795, 258] on div at bounding box center [764, 248] width 166 height 369
click at [693, 114] on div at bounding box center [764, 248] width 166 height 369
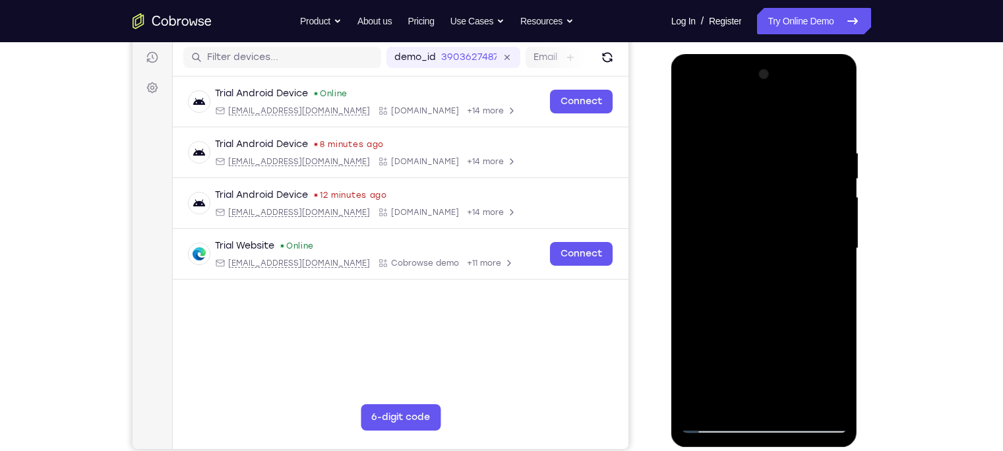
click at [772, 154] on div at bounding box center [764, 248] width 166 height 369
click at [693, 113] on div at bounding box center [764, 248] width 166 height 369
click at [702, 170] on div at bounding box center [764, 248] width 166 height 369
click at [693, 112] on div at bounding box center [764, 248] width 166 height 369
click at [718, 310] on div at bounding box center [764, 248] width 166 height 369
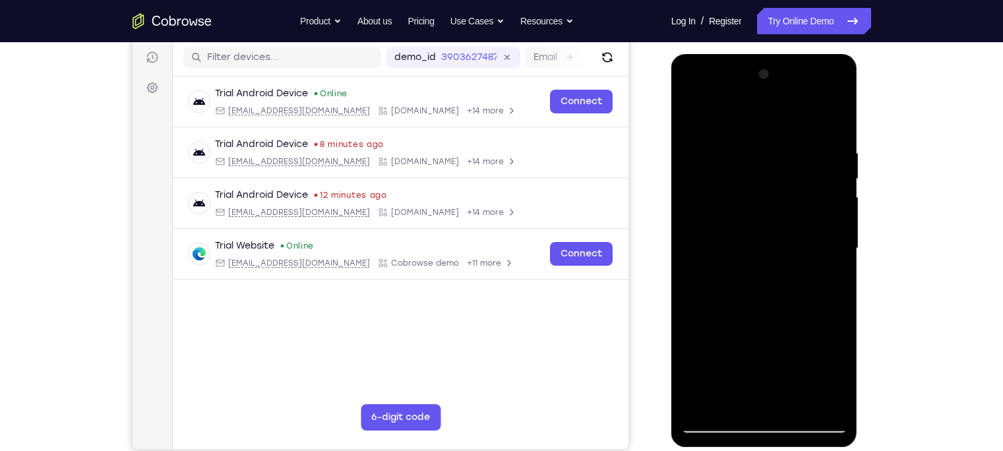
click at [795, 257] on div at bounding box center [764, 248] width 166 height 369
click at [795, 251] on div at bounding box center [764, 248] width 166 height 369
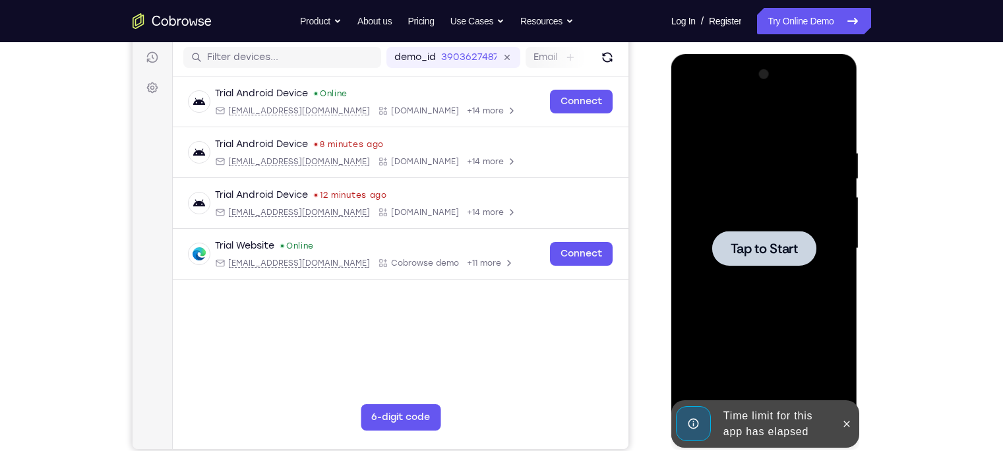
click at [712, 159] on div at bounding box center [764, 248] width 166 height 369
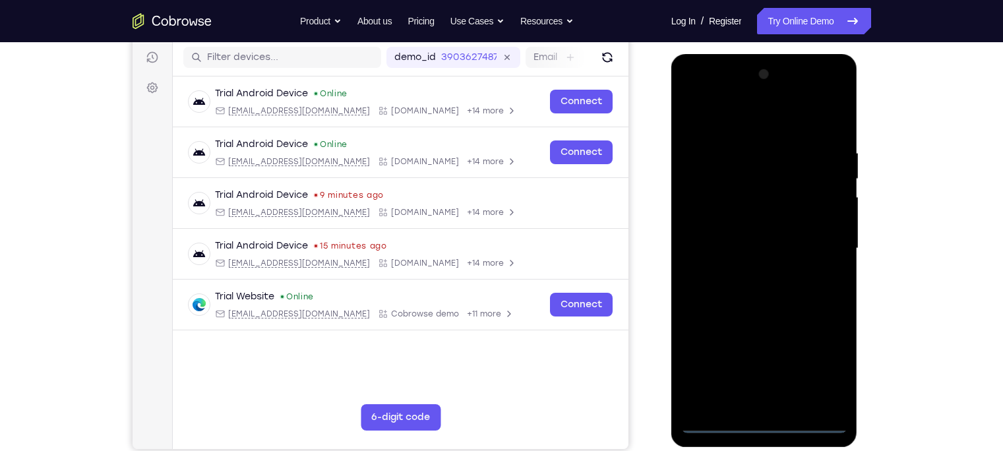
click at [768, 353] on div at bounding box center [764, 248] width 166 height 369
click at [795, 353] on div at bounding box center [764, 248] width 166 height 369
click at [731, 117] on div at bounding box center [764, 248] width 166 height 369
click at [712, 209] on div at bounding box center [764, 248] width 166 height 369
click at [753, 252] on div at bounding box center [764, 248] width 166 height 369
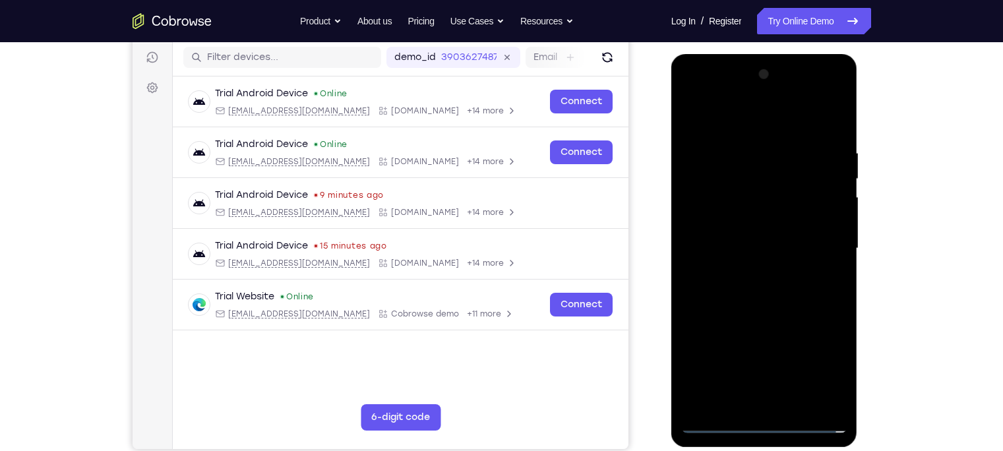
click at [752, 243] on div at bounding box center [764, 248] width 166 height 369
click at [755, 264] on div at bounding box center [764, 248] width 166 height 369
drag, startPoint x: 757, startPoint y: 361, endPoint x: 753, endPoint y: 326, distance: 35.3
click at [753, 326] on div at bounding box center [764, 248] width 166 height 369
click at [761, 353] on div at bounding box center [764, 248] width 166 height 369
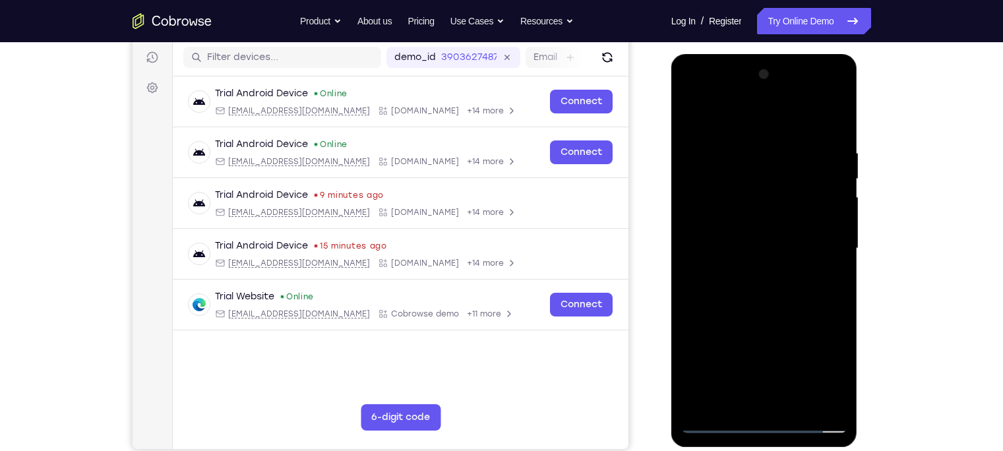
click at [765, 213] on div at bounding box center [764, 248] width 166 height 369
click at [795, 205] on div at bounding box center [764, 248] width 166 height 369
click at [692, 261] on div at bounding box center [764, 248] width 166 height 369
click at [795, 255] on div at bounding box center [764, 248] width 166 height 369
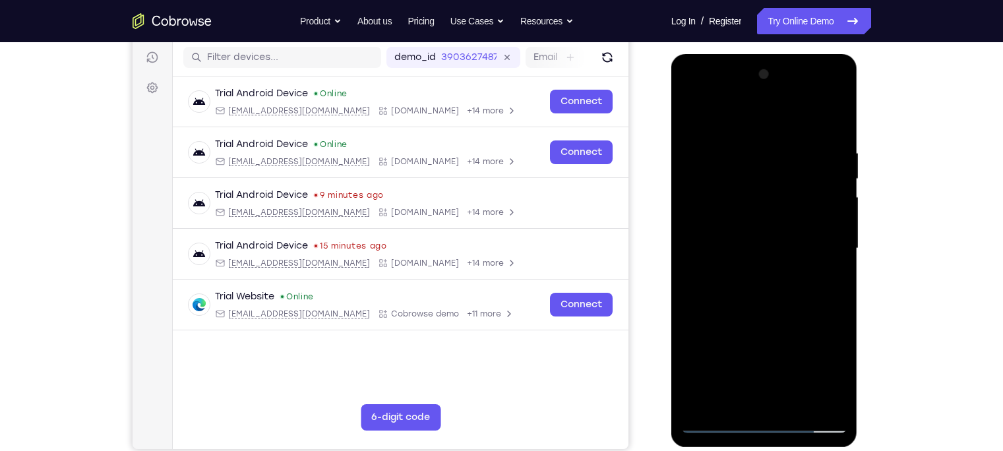
click at [783, 327] on div at bounding box center [764, 248] width 166 height 369
click at [689, 124] on div at bounding box center [764, 248] width 166 height 369
click at [724, 130] on div at bounding box center [764, 248] width 166 height 369
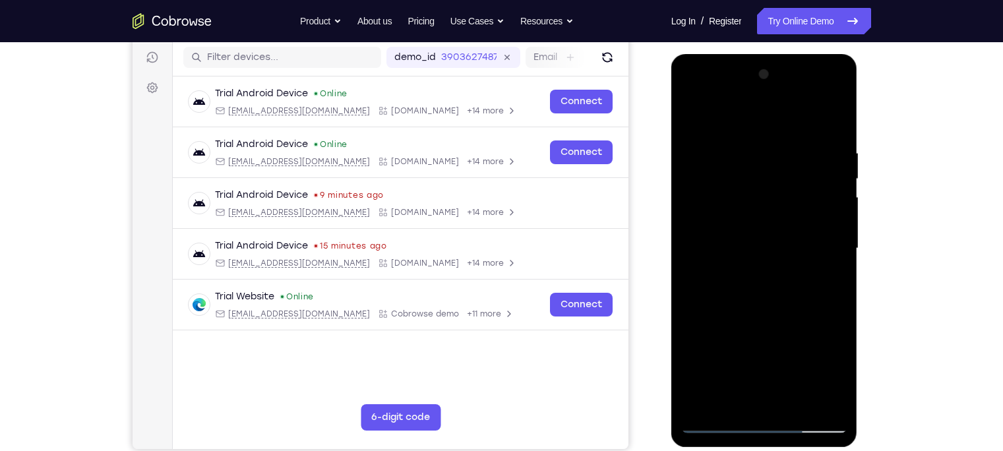
click at [752, 177] on div at bounding box center [764, 248] width 166 height 369
click at [795, 353] on div at bounding box center [764, 248] width 166 height 369
click at [795, 330] on div at bounding box center [764, 248] width 166 height 369
click at [795, 112] on div at bounding box center [764, 248] width 166 height 369
click at [795, 113] on div at bounding box center [764, 248] width 166 height 369
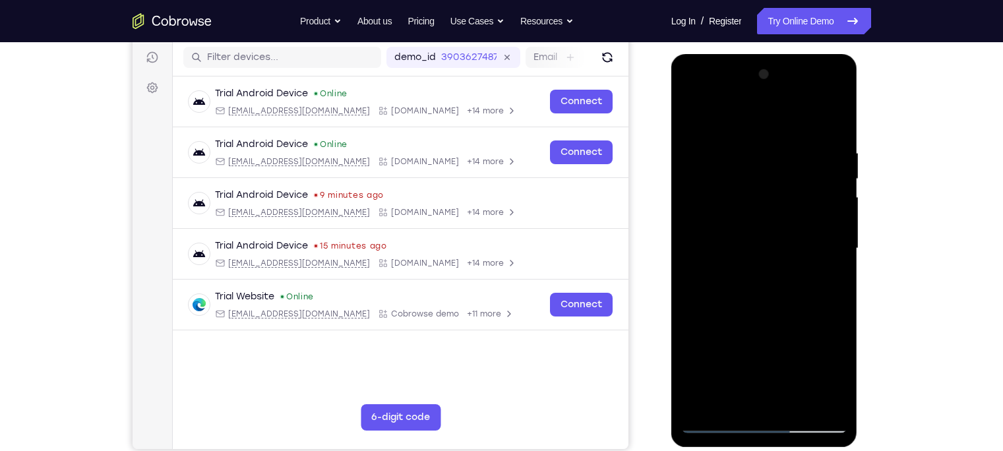
click at [795, 317] on div at bounding box center [764, 248] width 166 height 369
drag, startPoint x: 807, startPoint y: 348, endPoint x: 799, endPoint y: 281, distance: 67.8
click at [795, 281] on div at bounding box center [764, 248] width 166 height 369
drag, startPoint x: 799, startPoint y: 281, endPoint x: 799, endPoint y: 216, distance: 65.3
click at [795, 216] on div at bounding box center [764, 248] width 166 height 369
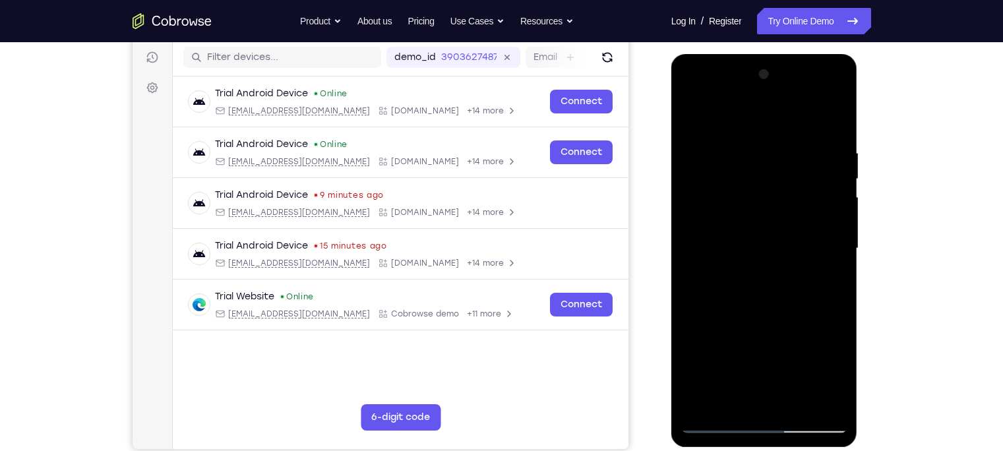
click at [795, 246] on div at bounding box center [764, 248] width 166 height 369
click at [781, 150] on div at bounding box center [764, 248] width 166 height 369
click at [745, 160] on div at bounding box center [764, 248] width 166 height 369
click at [795, 117] on div at bounding box center [764, 248] width 166 height 369
click at [795, 115] on div at bounding box center [764, 248] width 166 height 369
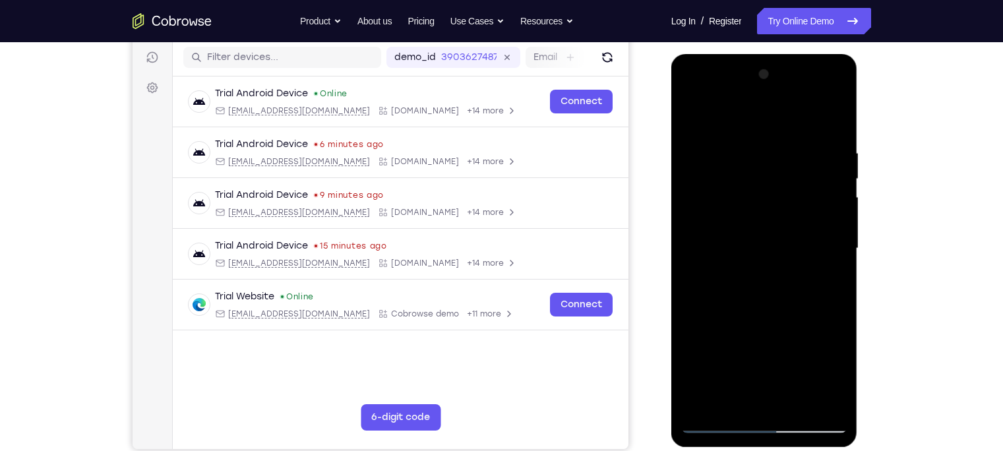
drag, startPoint x: 728, startPoint y: 146, endPoint x: 742, endPoint y: 242, distance: 96.6
click at [742, 242] on div at bounding box center [764, 248] width 166 height 369
click at [727, 219] on div at bounding box center [764, 248] width 166 height 369
click at [795, 190] on div at bounding box center [764, 248] width 166 height 369
click at [695, 261] on div at bounding box center [764, 248] width 166 height 369
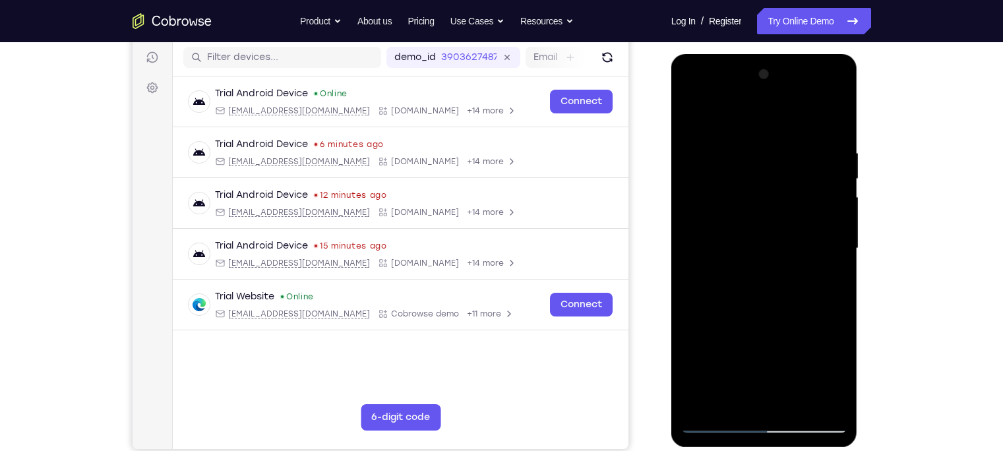
click at [695, 261] on div at bounding box center [764, 248] width 166 height 369
click at [691, 123] on div at bounding box center [764, 248] width 166 height 369
click at [766, 214] on div at bounding box center [764, 248] width 166 height 369
click at [795, 117] on div at bounding box center [764, 248] width 166 height 369
click at [795, 167] on div at bounding box center [764, 248] width 166 height 369
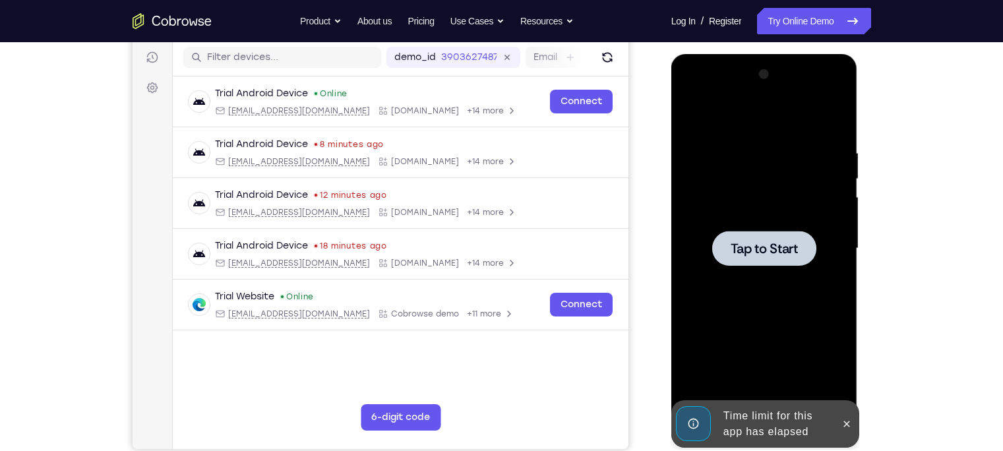
click at [782, 199] on div at bounding box center [764, 248] width 166 height 369
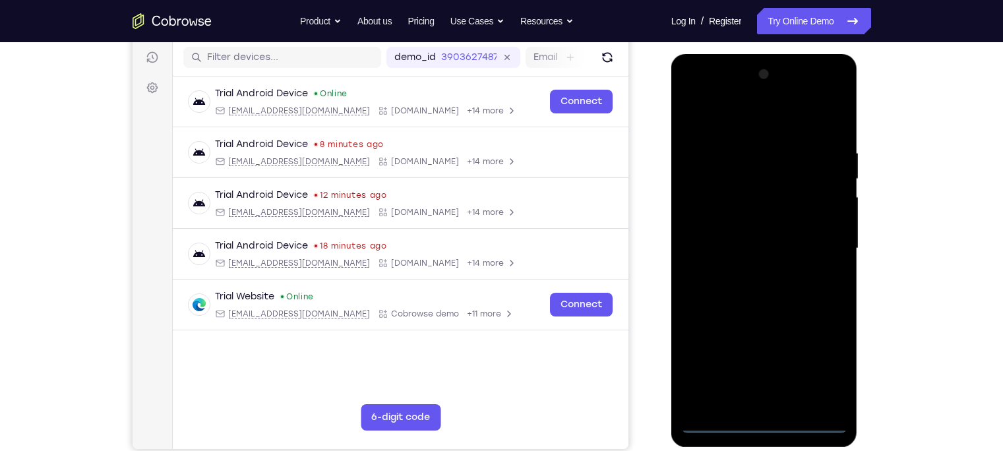
click at [760, 353] on div at bounding box center [764, 248] width 166 height 369
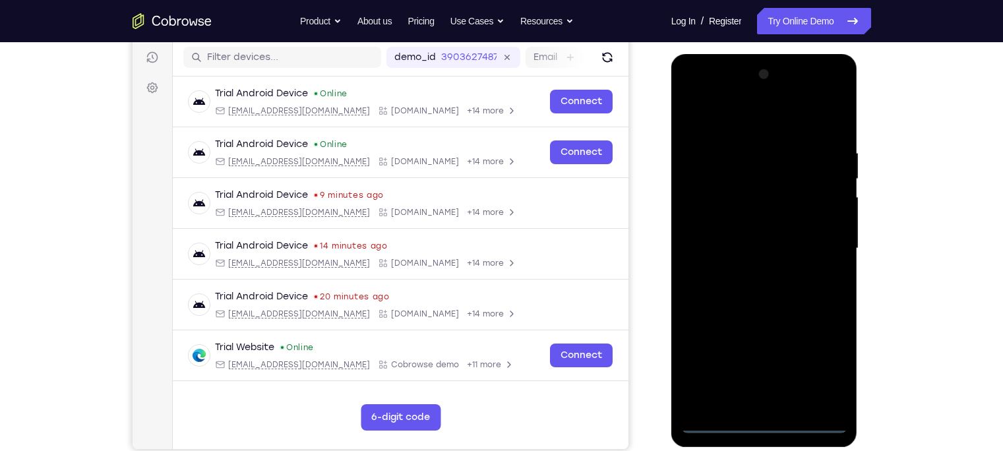
click at [795, 353] on div at bounding box center [764, 248] width 166 height 369
click at [716, 127] on div at bounding box center [764, 248] width 166 height 369
click at [795, 237] on div at bounding box center [764, 248] width 166 height 369
click at [746, 273] on div at bounding box center [764, 248] width 166 height 369
click at [746, 240] on div at bounding box center [764, 248] width 166 height 369
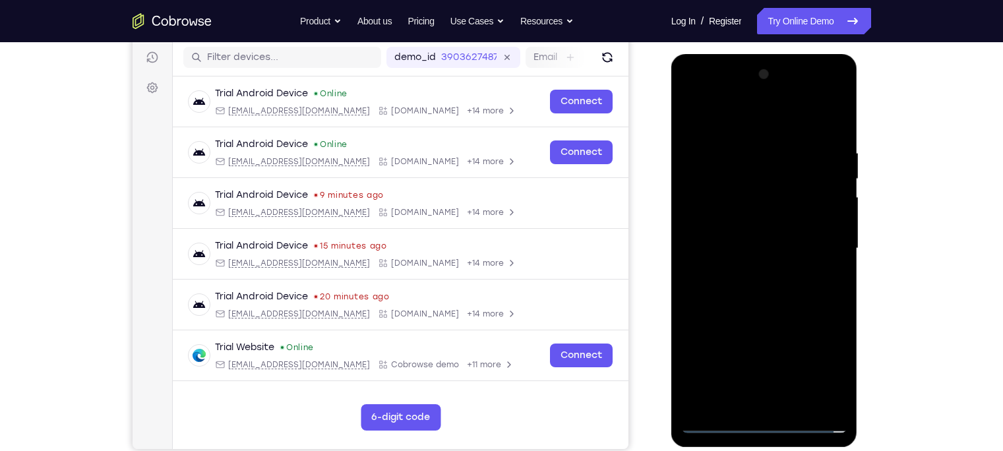
click at [746, 227] on div at bounding box center [764, 248] width 166 height 369
click at [752, 243] on div at bounding box center [764, 248] width 166 height 369
click at [795, 140] on div at bounding box center [764, 248] width 166 height 369
drag, startPoint x: 708, startPoint y: 121, endPoint x: 816, endPoint y: 125, distance: 108.3
click at [795, 125] on div at bounding box center [764, 248] width 166 height 369
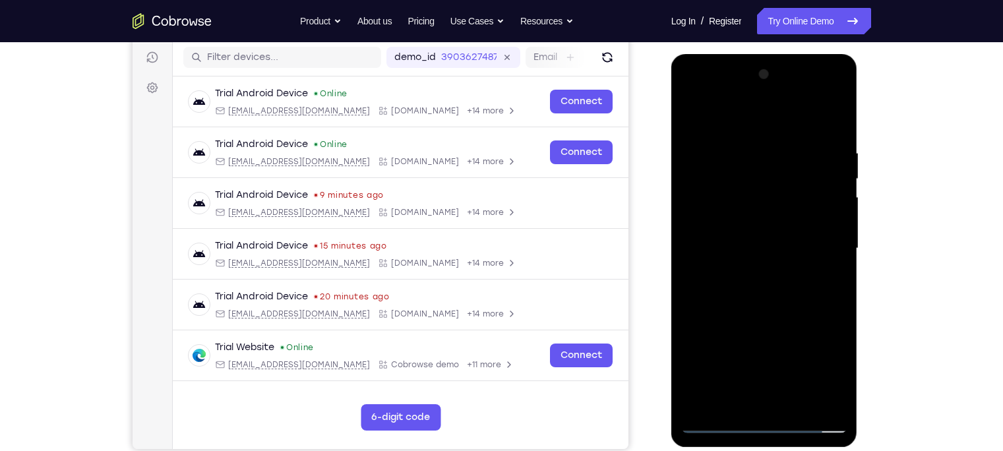
click at [795, 139] on div at bounding box center [764, 248] width 166 height 369
click at [795, 136] on div at bounding box center [764, 248] width 166 height 369
click at [795, 353] on div at bounding box center [764, 248] width 166 height 369
click at [795, 245] on div at bounding box center [764, 248] width 166 height 369
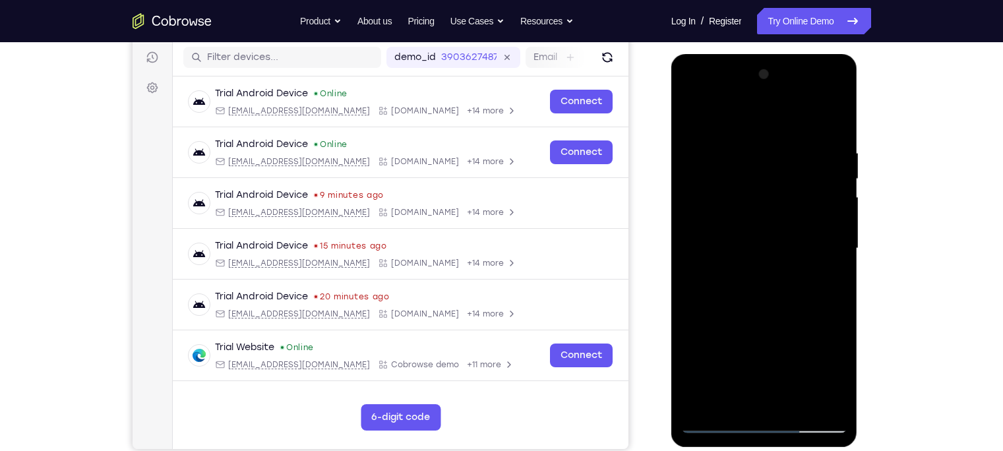
click at [795, 245] on div at bounding box center [764, 248] width 166 height 369
click at [795, 253] on div at bounding box center [764, 248] width 166 height 369
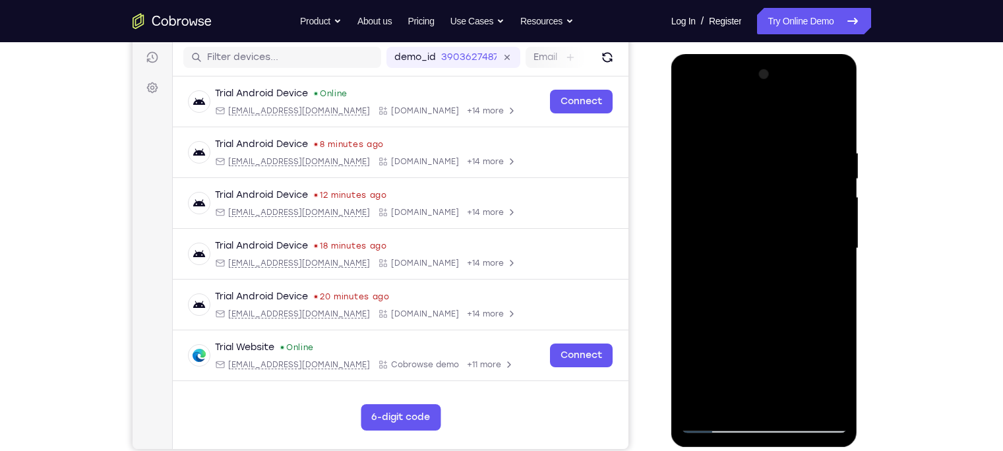
click at [795, 271] on div at bounding box center [764, 248] width 166 height 369
click at [795, 262] on div at bounding box center [764, 248] width 166 height 369
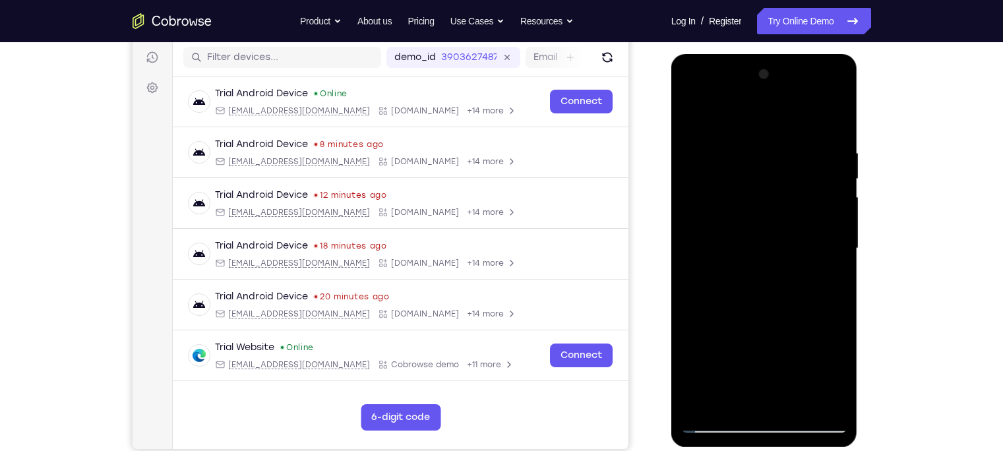
click at [795, 276] on div at bounding box center [764, 248] width 166 height 369
click at [693, 341] on div at bounding box center [764, 248] width 166 height 369
click at [696, 344] on div at bounding box center [764, 248] width 166 height 369
click at [706, 335] on div at bounding box center [764, 248] width 166 height 369
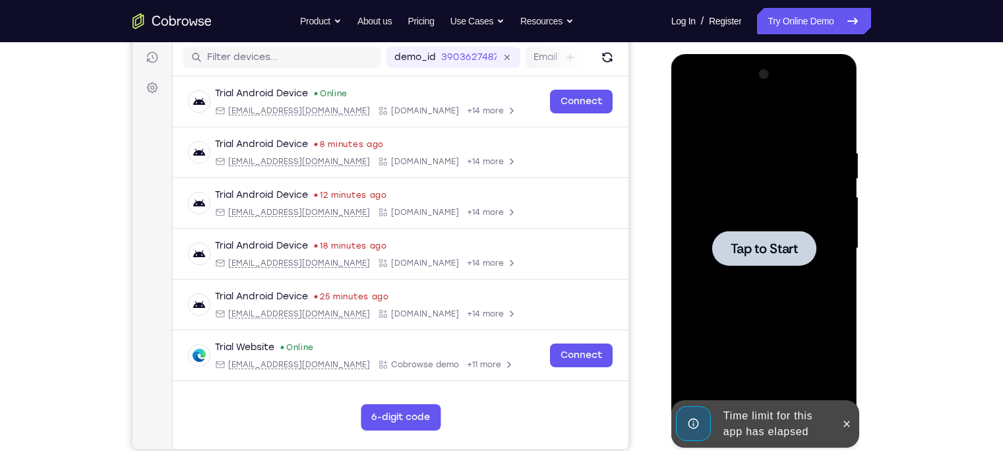
click at [788, 161] on div at bounding box center [764, 248] width 166 height 369
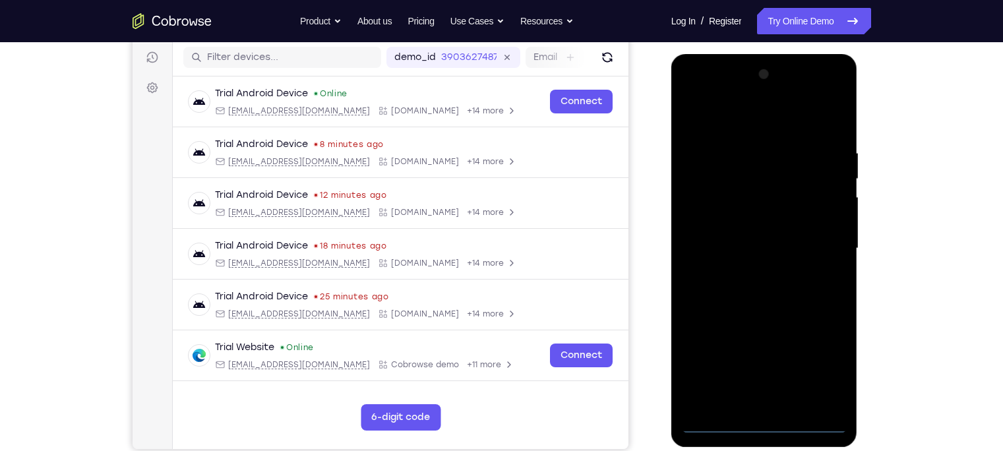
click at [755, 353] on div at bounding box center [764, 248] width 166 height 369
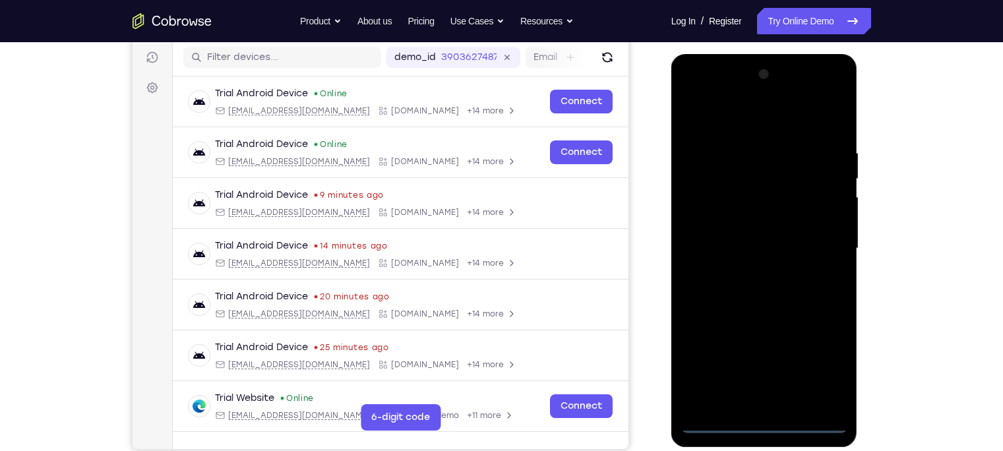
click at [795, 353] on div at bounding box center [764, 248] width 166 height 369
click at [720, 116] on div at bounding box center [764, 248] width 166 height 369
click at [710, 197] on div at bounding box center [764, 248] width 166 height 369
click at [746, 240] on div at bounding box center [764, 248] width 166 height 369
click at [748, 228] on div at bounding box center [764, 248] width 166 height 369
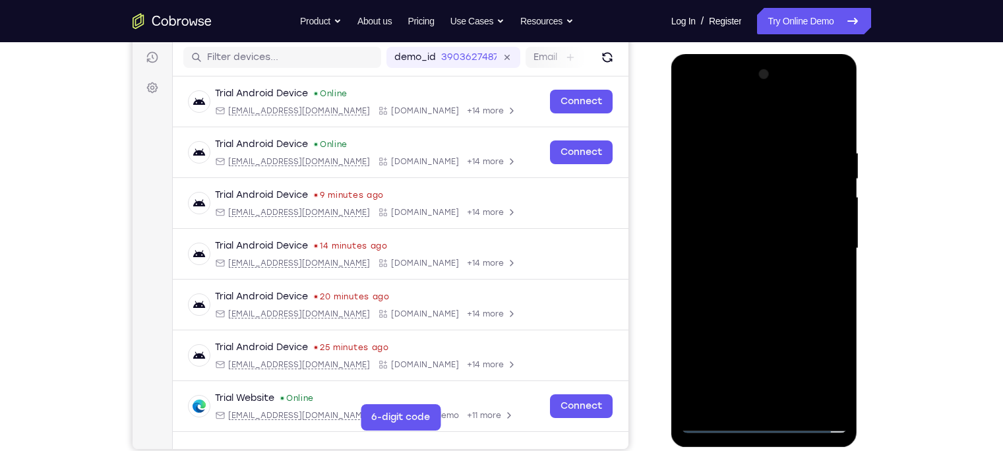
click at [756, 259] on div at bounding box center [764, 248] width 166 height 369
drag, startPoint x: 774, startPoint y: 339, endPoint x: 759, endPoint y: 249, distance: 91.7
click at [759, 249] on div at bounding box center [764, 248] width 166 height 369
drag, startPoint x: 711, startPoint y: 124, endPoint x: 885, endPoint y: 102, distance: 175.5
click at [795, 102] on html "Online web based iOS Simulators and Android Emulators. Run iPhone, iPad, Mobile…" at bounding box center [765, 252] width 188 height 396
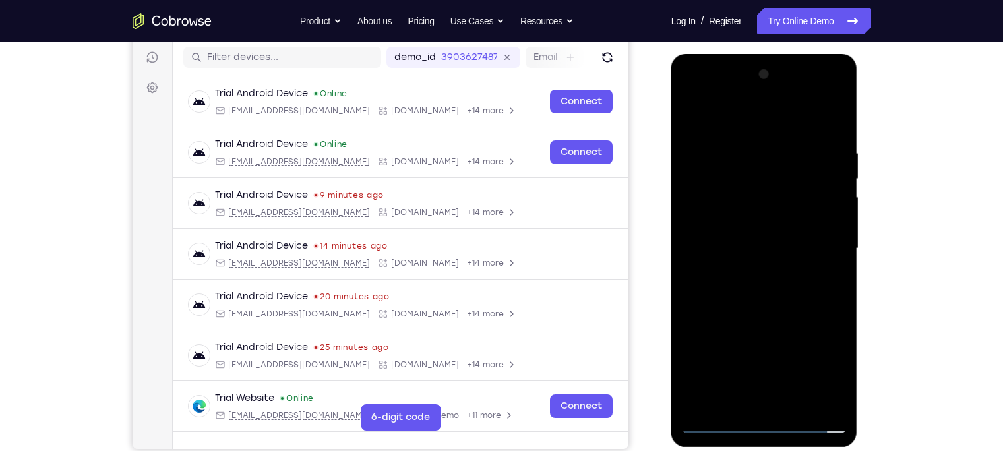
click at [772, 353] on div at bounding box center [764, 248] width 166 height 369
click at [757, 237] on div at bounding box center [764, 248] width 166 height 369
click at [691, 261] on div at bounding box center [764, 248] width 166 height 369
click at [689, 123] on div at bounding box center [764, 248] width 166 height 369
click at [795, 321] on div at bounding box center [764, 248] width 166 height 369
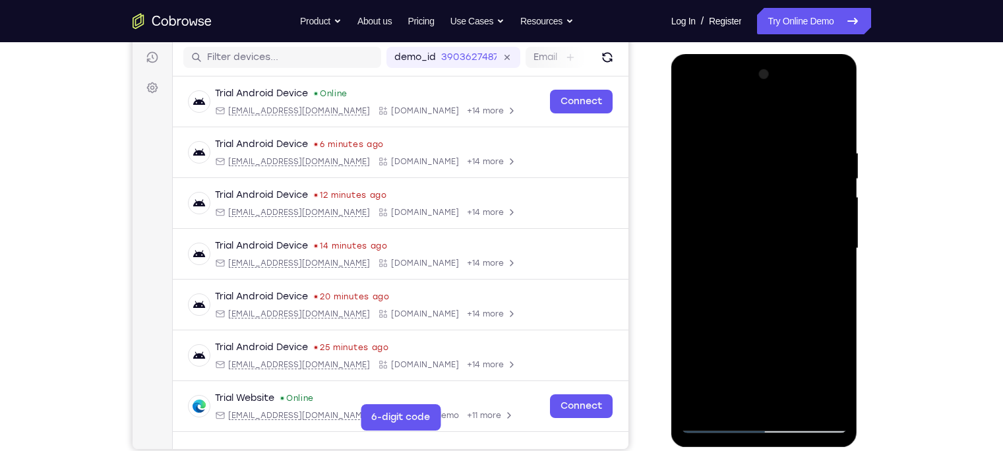
click at [768, 257] on div at bounding box center [764, 248] width 166 height 369
click at [795, 139] on div at bounding box center [764, 248] width 166 height 369
click at [794, 171] on div at bounding box center [764, 248] width 166 height 369
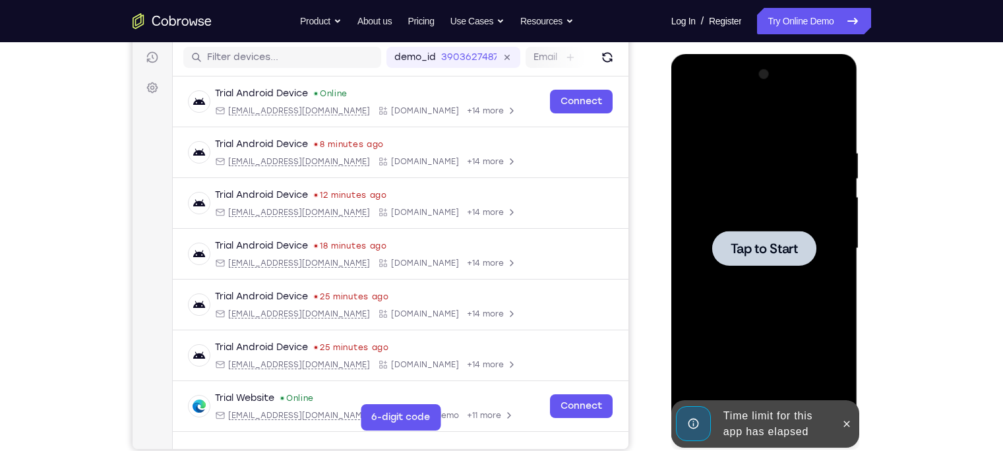
click at [761, 172] on div at bounding box center [764, 248] width 166 height 369
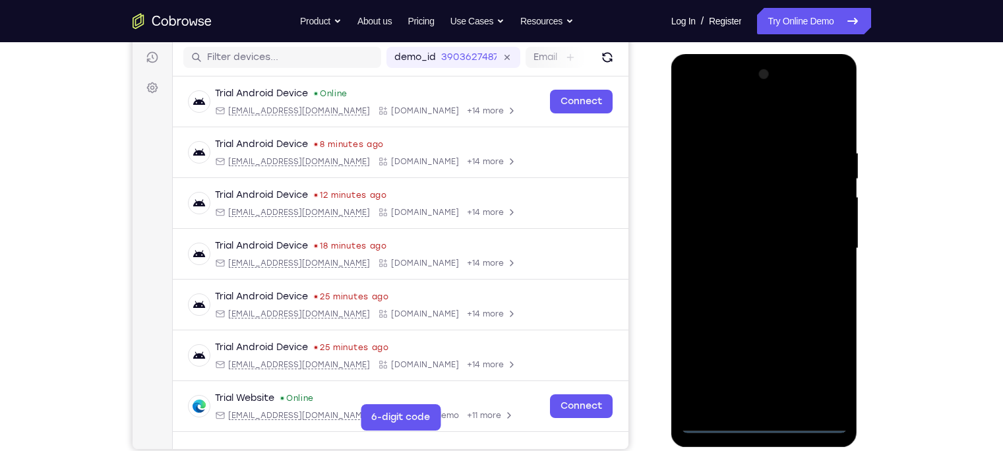
click at [764, 353] on div at bounding box center [764, 248] width 166 height 369
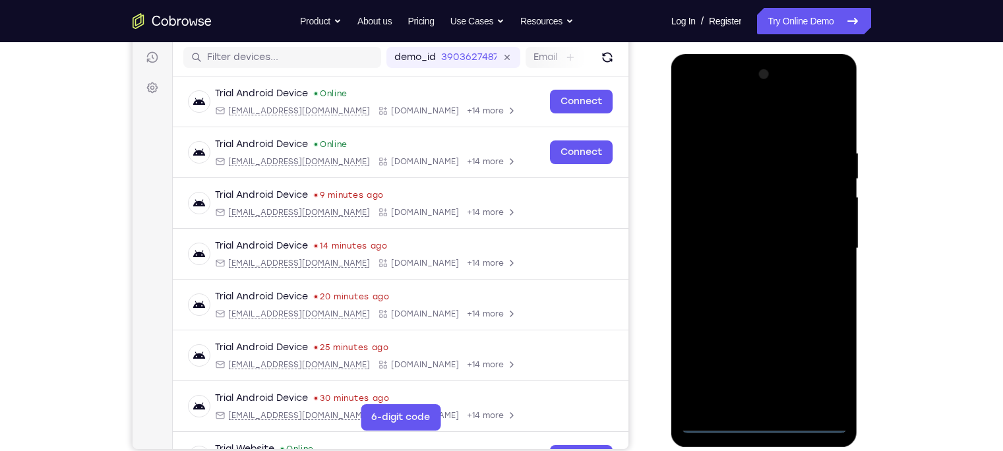
click at [795, 353] on div at bounding box center [764, 248] width 166 height 369
click at [716, 125] on div at bounding box center [764, 248] width 166 height 369
click at [702, 204] on div at bounding box center [764, 248] width 166 height 369
click at [755, 241] on div at bounding box center [764, 248] width 166 height 369
click at [755, 237] on div at bounding box center [764, 248] width 166 height 369
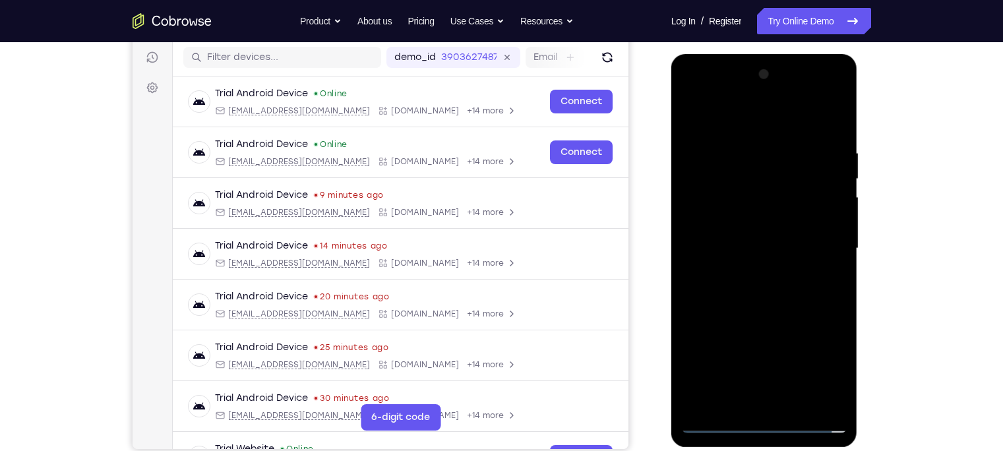
click at [764, 266] on div at bounding box center [764, 248] width 166 height 369
drag, startPoint x: 769, startPoint y: 350, endPoint x: 757, endPoint y: 288, distance: 63.3
click at [757, 288] on div at bounding box center [764, 248] width 166 height 369
drag, startPoint x: 716, startPoint y: 125, endPoint x: 828, endPoint y: 108, distance: 114.2
click at [795, 108] on div at bounding box center [764, 248] width 166 height 369
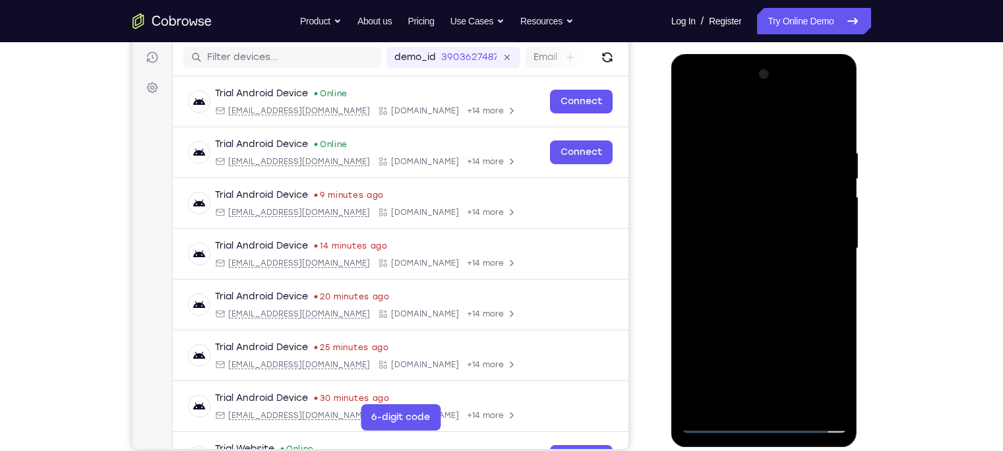
click at [755, 353] on div at bounding box center [764, 248] width 166 height 369
click at [720, 135] on div at bounding box center [764, 248] width 166 height 369
drag, startPoint x: 750, startPoint y: 142, endPoint x: 778, endPoint y: 331, distance: 190.8
click at [778, 331] on div at bounding box center [764, 248] width 166 height 369
click at [795, 115] on div at bounding box center [764, 248] width 166 height 369
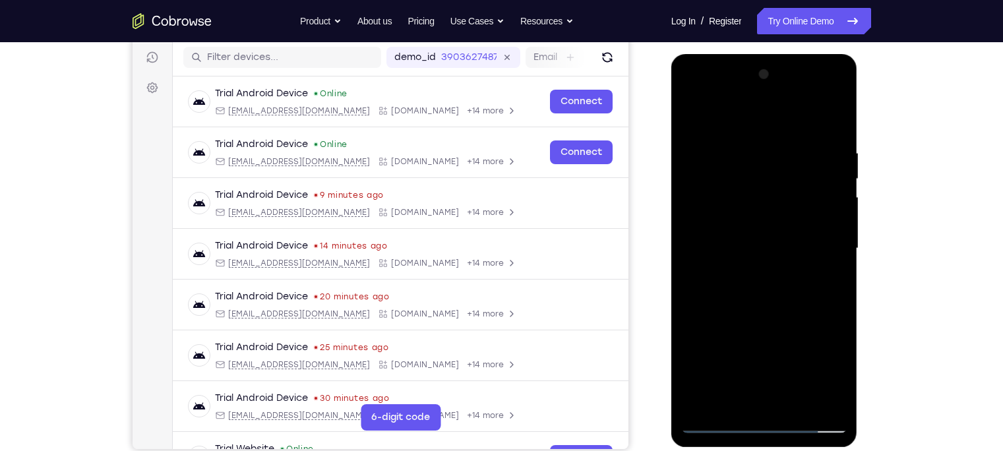
click at [763, 240] on div at bounding box center [764, 248] width 166 height 369
click at [691, 121] on div at bounding box center [764, 248] width 166 height 369
click at [795, 320] on div at bounding box center [764, 248] width 166 height 369
click at [792, 169] on div at bounding box center [764, 248] width 166 height 369
click at [795, 177] on div at bounding box center [764, 248] width 166 height 369
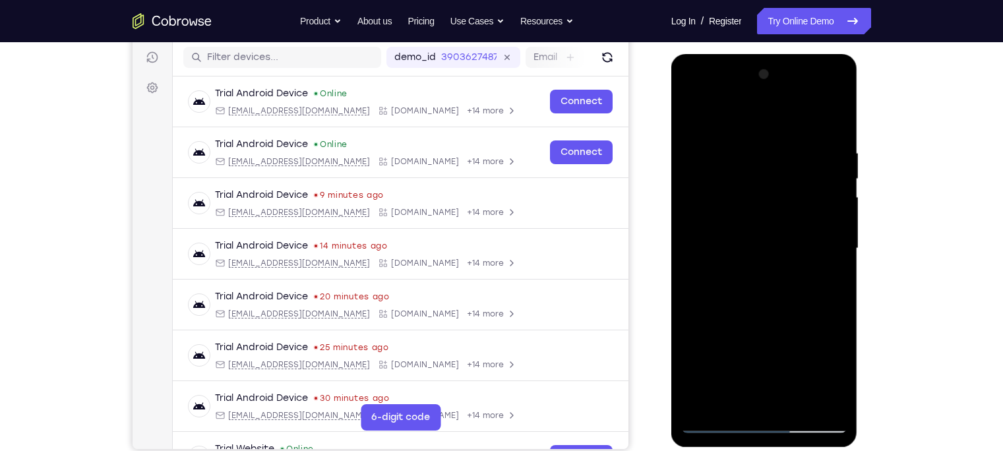
click at [795, 166] on div at bounding box center [764, 248] width 166 height 369
click at [795, 207] on div at bounding box center [764, 248] width 166 height 369
click at [795, 182] on div at bounding box center [764, 248] width 166 height 369
click at [795, 174] on div at bounding box center [764, 248] width 166 height 369
click at [778, 176] on div at bounding box center [764, 248] width 166 height 369
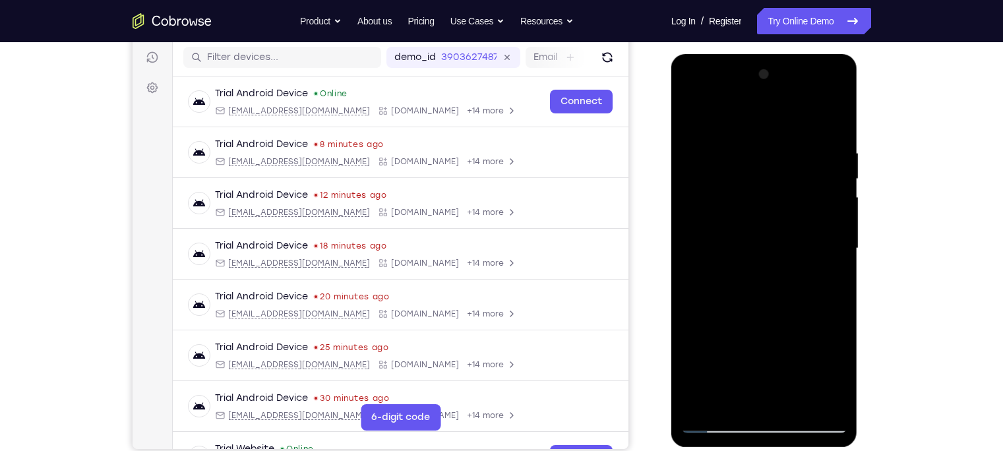
click at [795, 353] on div at bounding box center [764, 248] width 166 height 369
click at [795, 340] on div at bounding box center [764, 248] width 166 height 369
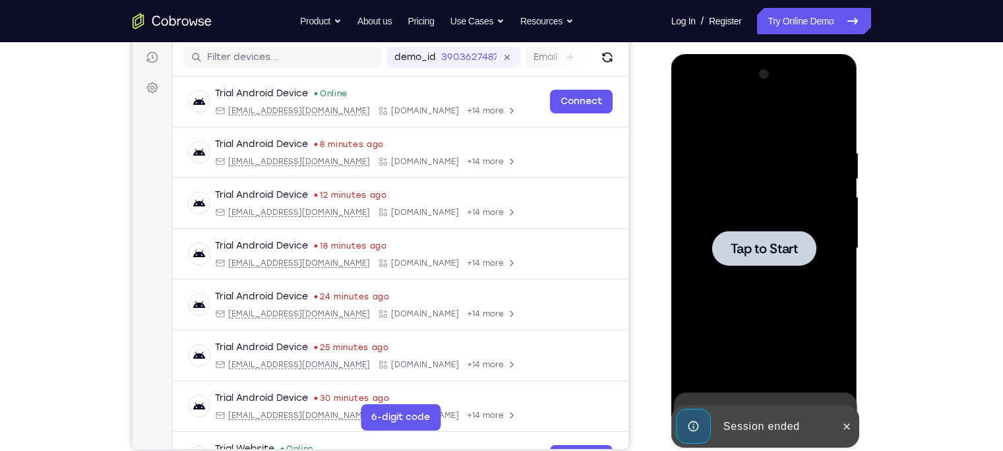
click at [785, 176] on div at bounding box center [764, 248] width 166 height 369
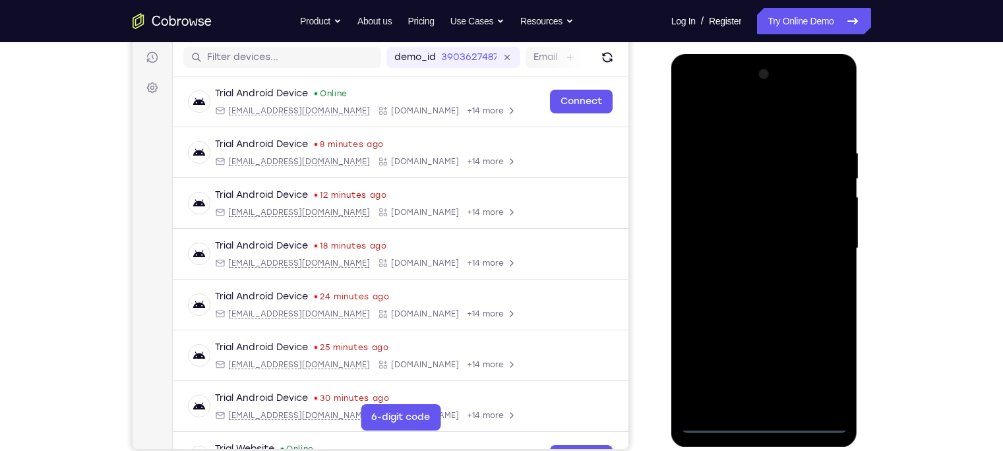
click at [766, 353] on div at bounding box center [764, 248] width 166 height 369
click at [795, 353] on div at bounding box center [764, 248] width 166 height 369
click at [709, 129] on div at bounding box center [764, 248] width 166 height 369
click at [707, 208] on div at bounding box center [764, 248] width 166 height 369
click at [737, 249] on div at bounding box center [764, 248] width 166 height 369
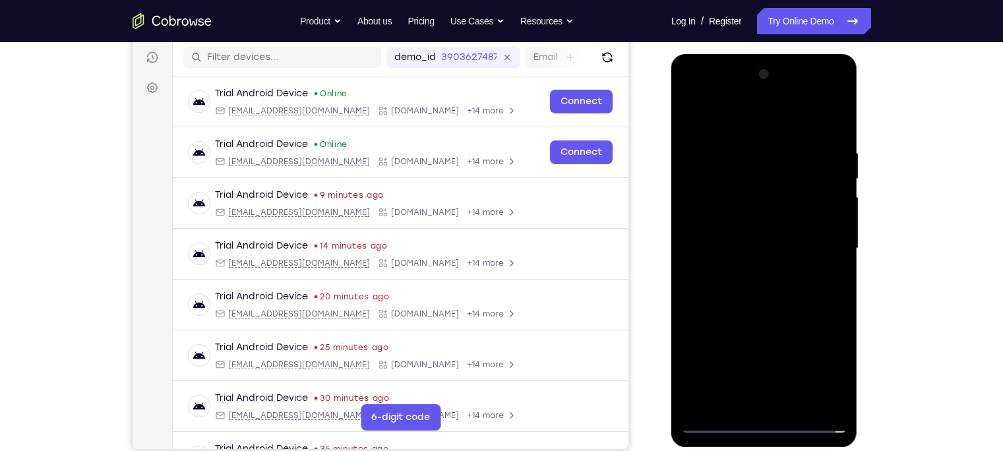
click at [737, 245] on div at bounding box center [764, 248] width 166 height 369
click at [749, 258] on div at bounding box center [764, 248] width 166 height 369
drag, startPoint x: 749, startPoint y: 306, endPoint x: 741, endPoint y: 263, distance: 44.1
click at [741, 263] on div at bounding box center [764, 248] width 166 height 369
drag, startPoint x: 726, startPoint y: 124, endPoint x: 877, endPoint y: 114, distance: 152.0
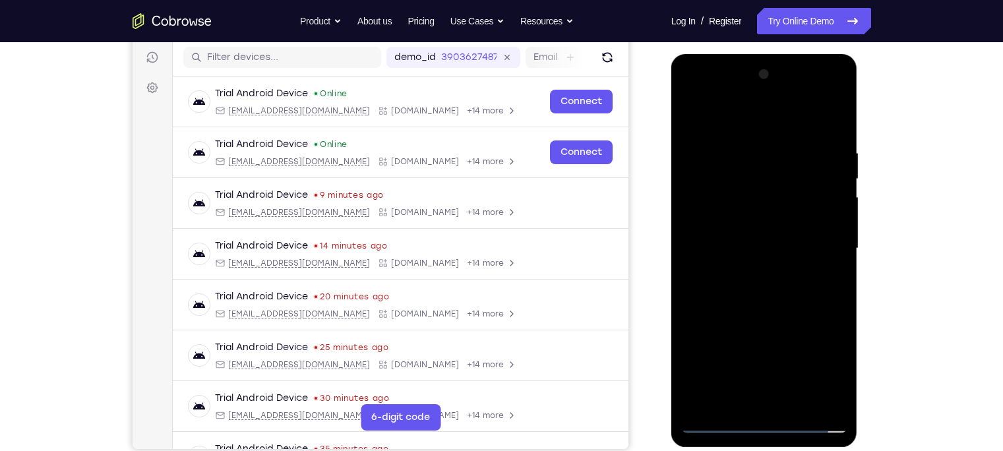
click at [795, 114] on html "Online web based iOS Simulators and Android Emulators. Run iPhone, iPad, Mobile…" at bounding box center [765, 252] width 188 height 396
click at [761, 353] on div at bounding box center [764, 248] width 166 height 369
click at [755, 231] on div at bounding box center [764, 248] width 166 height 369
click at [694, 260] on div at bounding box center [764, 248] width 166 height 369
click at [765, 229] on div at bounding box center [764, 248] width 166 height 369
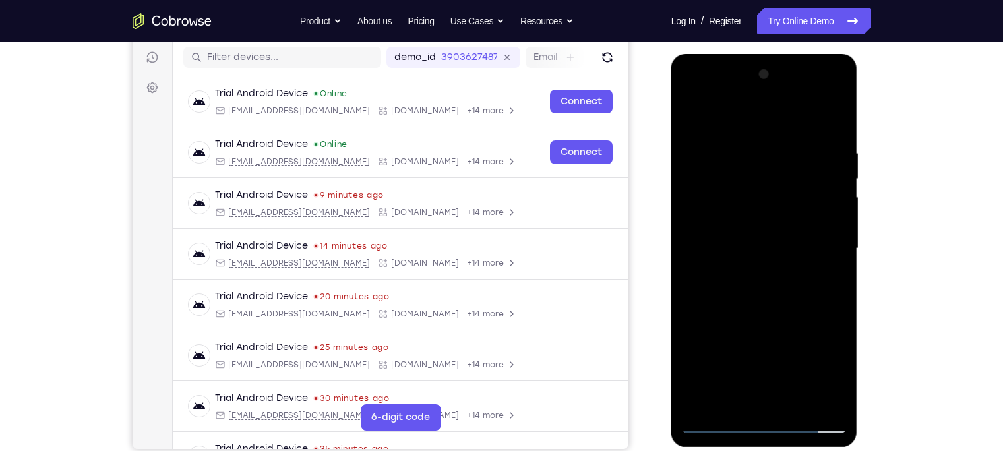
click at [690, 261] on div at bounding box center [764, 248] width 166 height 369
click at [689, 119] on div at bounding box center [764, 248] width 166 height 369
click at [768, 175] on div at bounding box center [764, 248] width 166 height 369
click at [795, 120] on div at bounding box center [764, 248] width 166 height 369
click at [795, 143] on div at bounding box center [764, 248] width 166 height 369
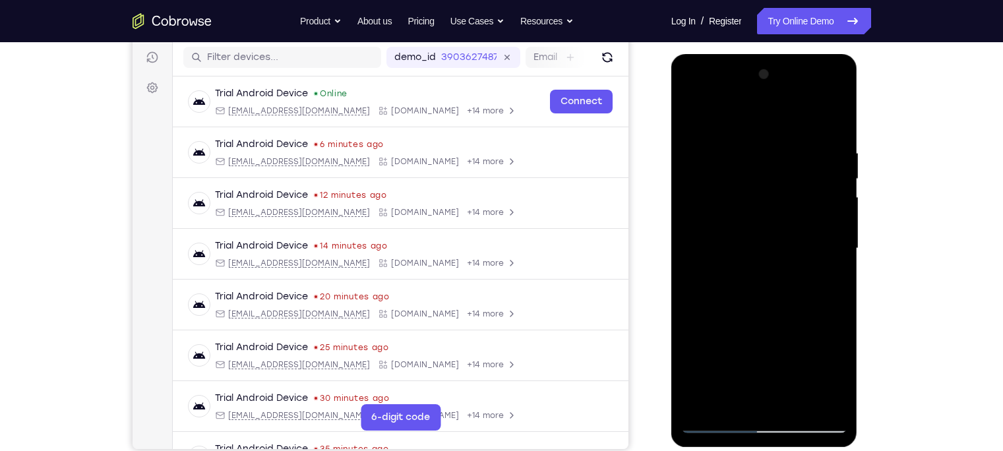
click at [795, 193] on div at bounding box center [764, 248] width 166 height 369
click at [795, 154] on div at bounding box center [764, 248] width 166 height 369
click at [795, 264] on div at bounding box center [764, 248] width 166 height 369
click at [795, 117] on div at bounding box center [764, 248] width 166 height 369
click at [795, 176] on div at bounding box center [764, 248] width 166 height 369
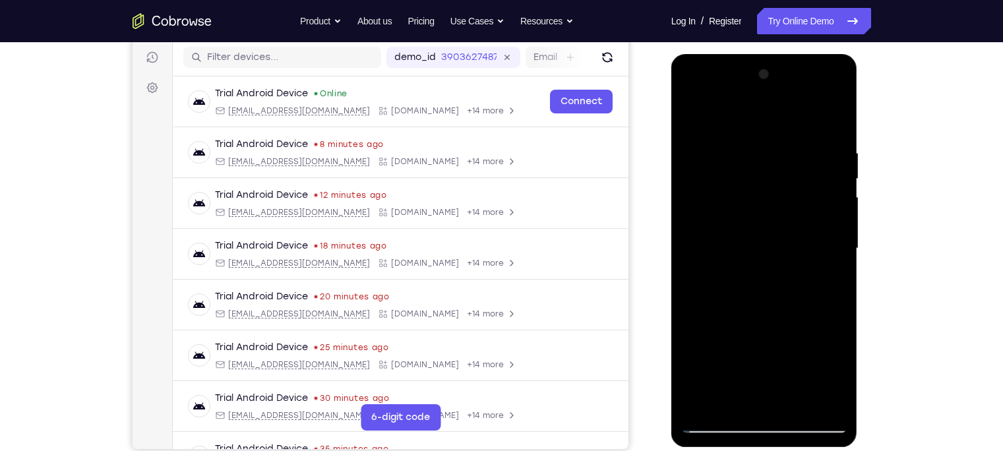
click at [795, 217] on div at bounding box center [764, 248] width 166 height 369
click at [795, 307] on div at bounding box center [764, 248] width 166 height 369
click at [761, 239] on div at bounding box center [764, 248] width 166 height 369
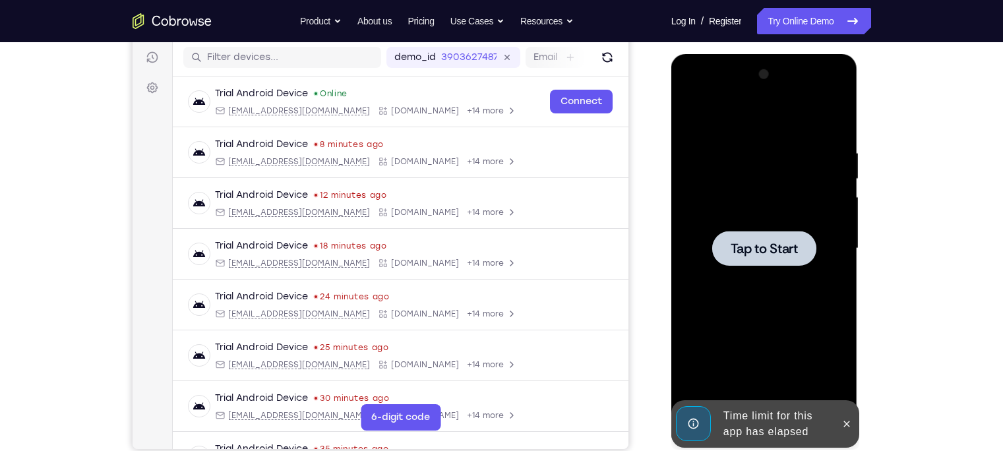
click at [760, 201] on div at bounding box center [764, 248] width 166 height 369
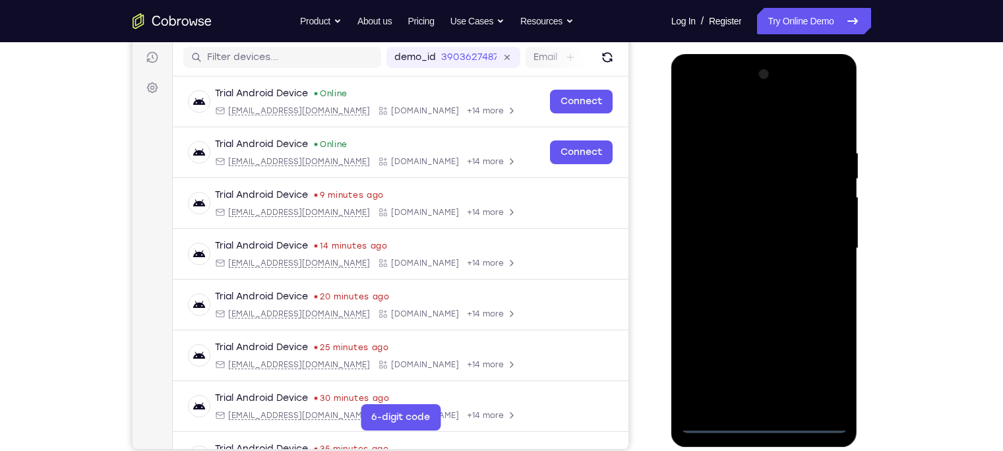
click at [767, 353] on div at bounding box center [764, 248] width 166 height 369
click at [766, 353] on div at bounding box center [764, 248] width 166 height 369
click at [795, 353] on div at bounding box center [764, 248] width 166 height 369
click at [708, 130] on div at bounding box center [764, 248] width 166 height 369
click at [795, 245] on div at bounding box center [764, 248] width 166 height 369
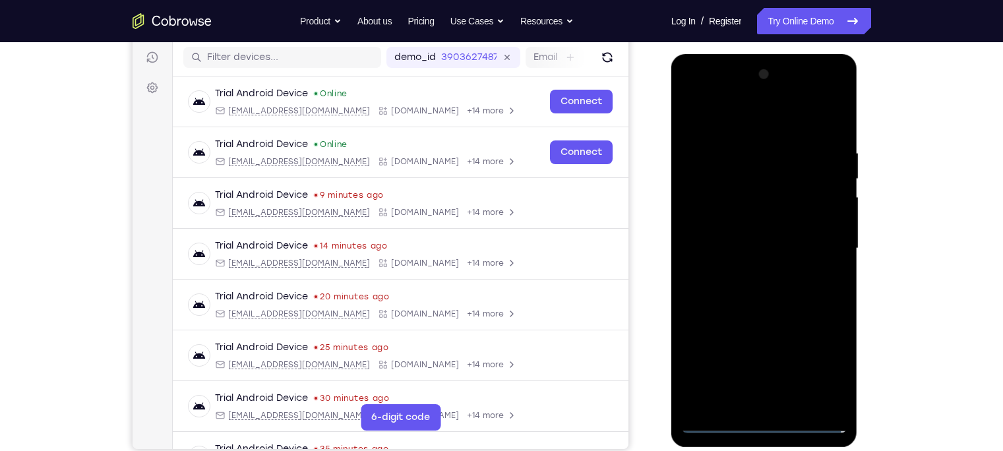
click at [692, 96] on div at bounding box center [764, 248] width 166 height 369
click at [716, 209] on div at bounding box center [764, 248] width 166 height 369
click at [763, 353] on div at bounding box center [764, 248] width 166 height 369
click at [732, 239] on div at bounding box center [764, 248] width 166 height 369
click at [732, 235] on div at bounding box center [764, 248] width 166 height 369
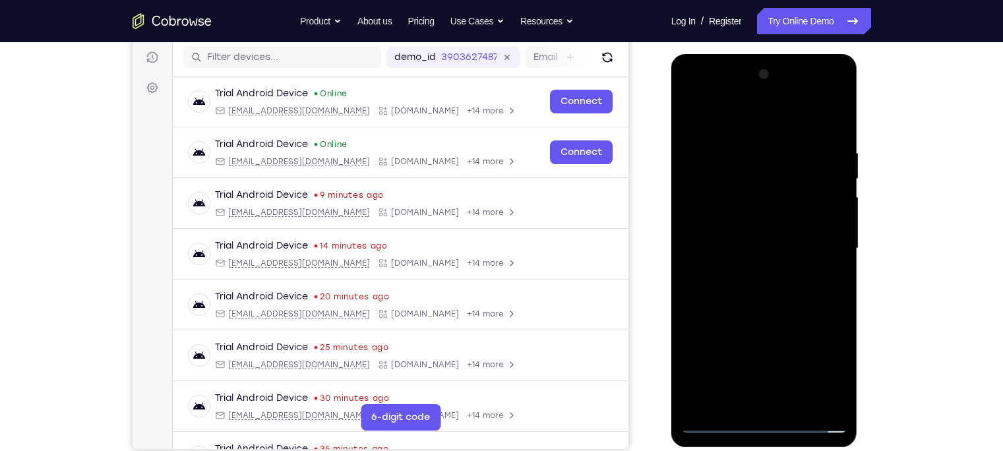
click at [748, 255] on div at bounding box center [764, 248] width 166 height 369
drag, startPoint x: 768, startPoint y: 339, endPoint x: 754, endPoint y: 282, distance: 59.2
click at [754, 282] on div at bounding box center [764, 248] width 166 height 369
click at [769, 353] on div at bounding box center [764, 248] width 166 height 369
click at [722, 135] on div at bounding box center [764, 248] width 166 height 369
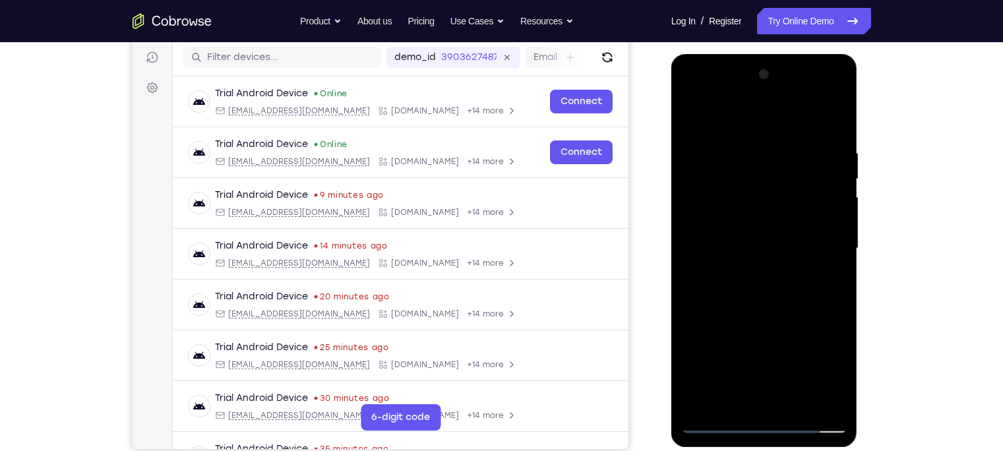
click at [795, 104] on div at bounding box center [764, 248] width 166 height 369
click at [729, 151] on div at bounding box center [764, 248] width 166 height 369
click at [795, 115] on div at bounding box center [764, 248] width 166 height 369
click at [775, 210] on div at bounding box center [764, 248] width 166 height 369
click at [693, 260] on div at bounding box center [764, 248] width 166 height 369
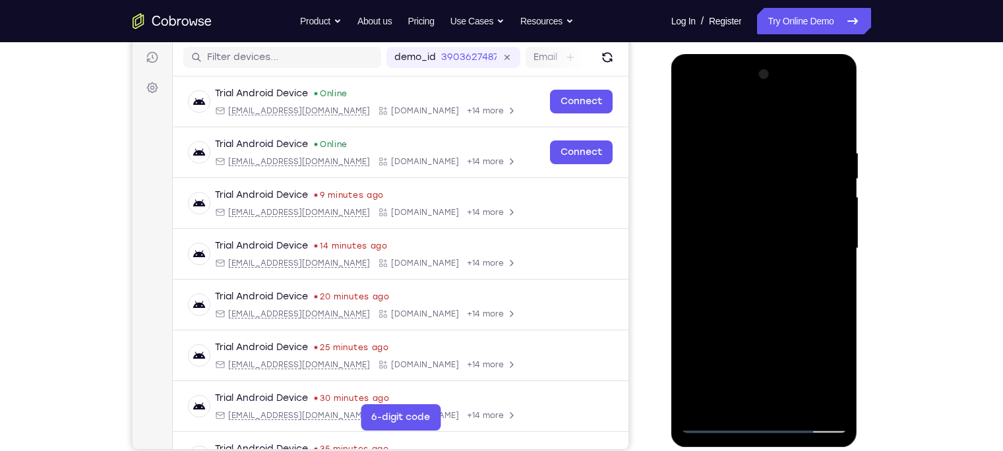
click at [719, 353] on div at bounding box center [764, 248] width 166 height 369
click at [795, 261] on div at bounding box center [764, 248] width 166 height 369
click at [689, 123] on div at bounding box center [764, 248] width 166 height 369
click at [795, 166] on div at bounding box center [764, 248] width 166 height 369
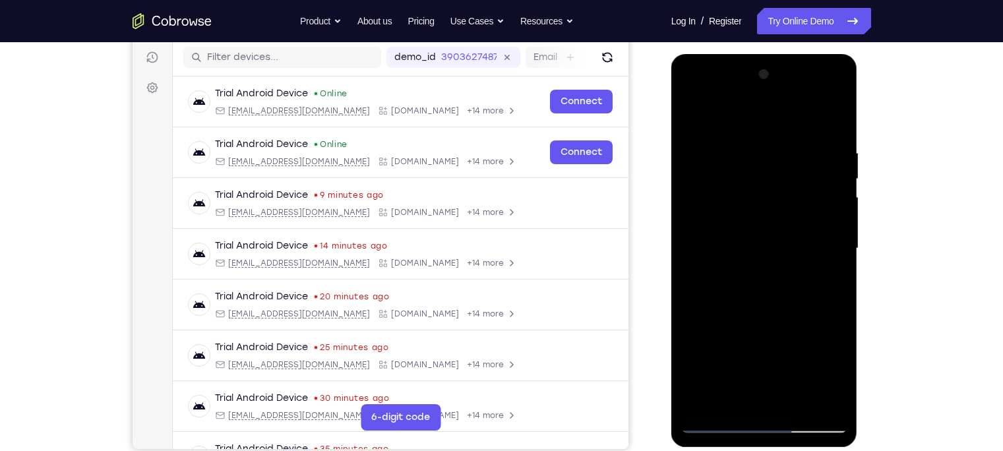
click at [795, 274] on div at bounding box center [764, 248] width 166 height 369
click at [770, 251] on div at bounding box center [764, 248] width 166 height 369
click at [795, 115] on div at bounding box center [764, 248] width 166 height 369
click at [759, 245] on div at bounding box center [764, 248] width 166 height 369
click at [795, 115] on div at bounding box center [764, 248] width 166 height 369
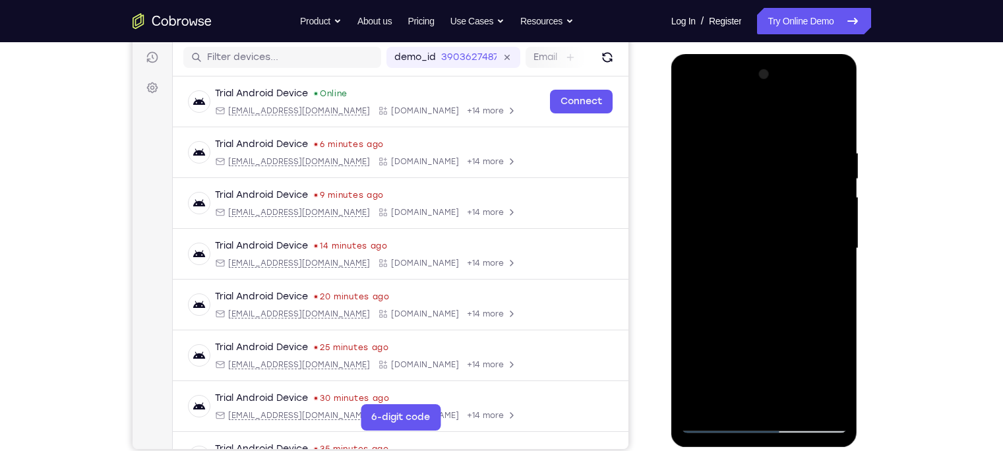
click at [795, 115] on div at bounding box center [764, 248] width 166 height 369
click at [789, 353] on div at bounding box center [764, 248] width 166 height 369
click at [795, 289] on div at bounding box center [764, 248] width 166 height 369
click at [780, 135] on div at bounding box center [764, 248] width 166 height 369
click at [795, 119] on div at bounding box center [764, 248] width 166 height 369
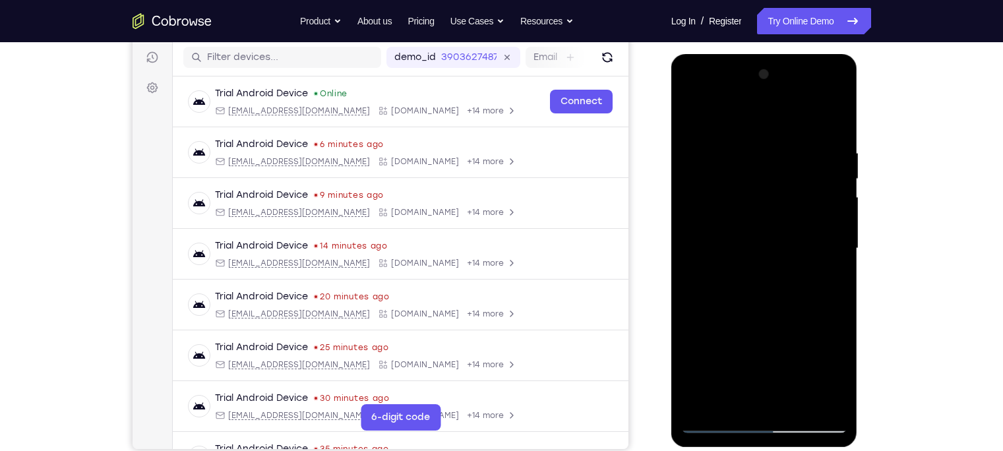
click at [795, 119] on div at bounding box center [764, 248] width 166 height 369
click at [795, 150] on div at bounding box center [764, 248] width 166 height 369
click at [795, 195] on div at bounding box center [764, 248] width 166 height 369
click at [795, 128] on div at bounding box center [764, 248] width 166 height 369
click at [795, 150] on div at bounding box center [764, 248] width 166 height 369
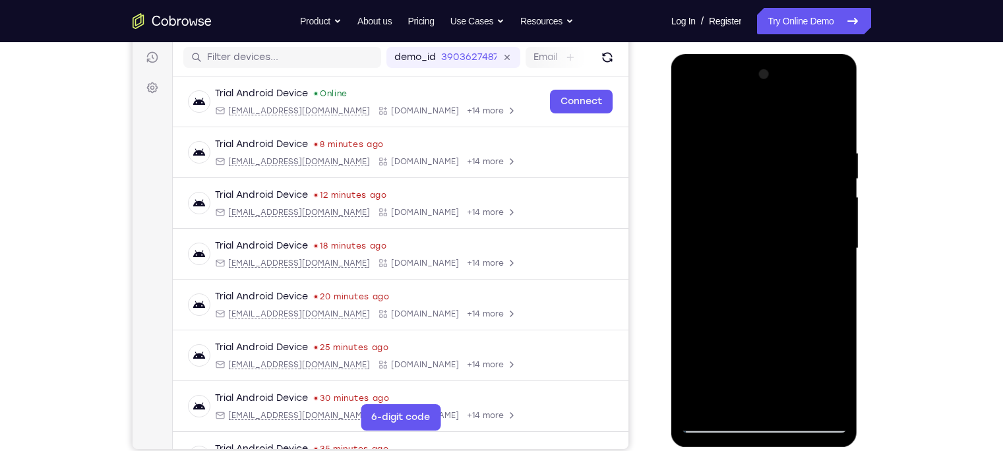
click at [795, 156] on div at bounding box center [764, 248] width 166 height 369
click at [788, 192] on div at bounding box center [764, 248] width 166 height 369
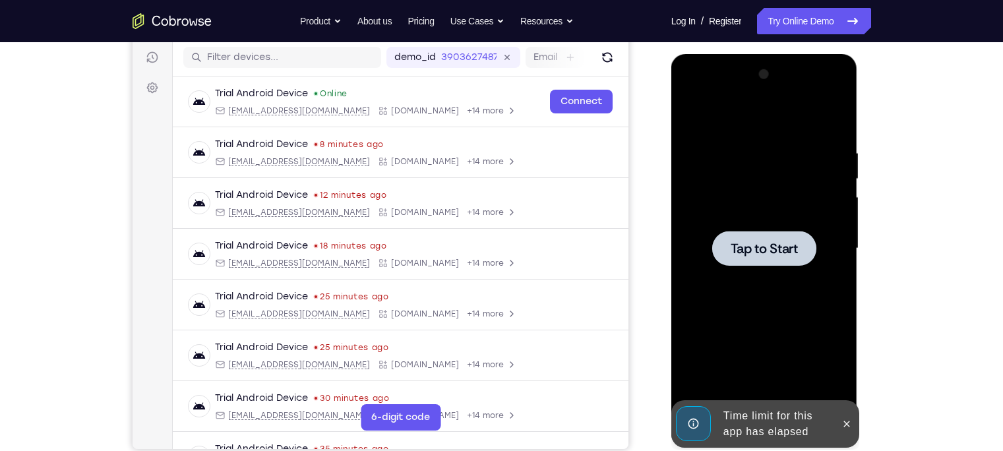
click at [789, 117] on div at bounding box center [764, 248] width 166 height 369
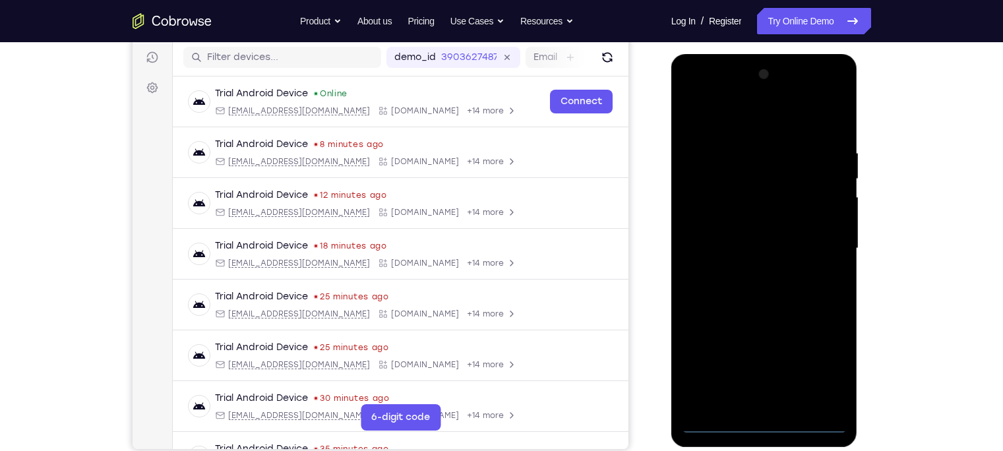
click at [766, 353] on div at bounding box center [764, 248] width 166 height 369
click at [795, 353] on div at bounding box center [764, 248] width 166 height 369
click at [730, 122] on div at bounding box center [764, 248] width 166 height 369
click at [700, 208] on div at bounding box center [764, 248] width 166 height 369
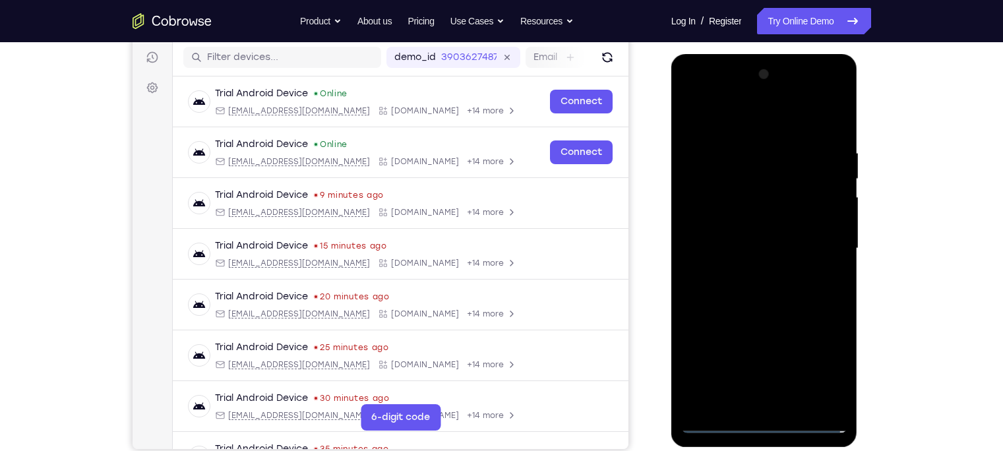
click at [769, 259] on div at bounding box center [764, 248] width 166 height 369
click at [768, 244] on div at bounding box center [764, 248] width 166 height 369
click at [768, 260] on div at bounding box center [764, 248] width 166 height 369
drag, startPoint x: 762, startPoint y: 342, endPoint x: 743, endPoint y: 264, distance: 80.6
click at [743, 264] on div at bounding box center [764, 248] width 166 height 369
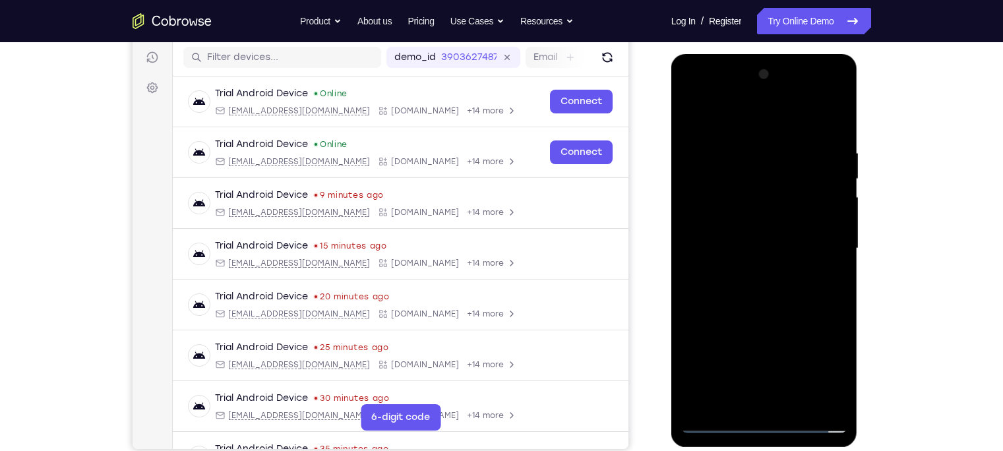
drag, startPoint x: 714, startPoint y: 117, endPoint x: 815, endPoint y: 116, distance: 100.9
click at [795, 116] on div at bounding box center [764, 248] width 166 height 369
drag, startPoint x: 745, startPoint y: 338, endPoint x: 743, endPoint y: 292, distance: 46.2
click at [743, 292] on div at bounding box center [764, 248] width 166 height 369
drag, startPoint x: 755, startPoint y: 343, endPoint x: 745, endPoint y: 286, distance: 58.3
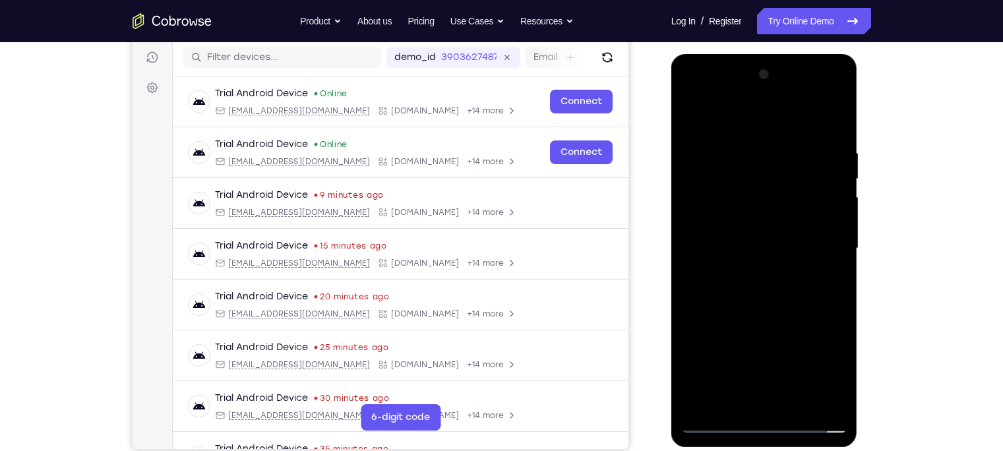
click at [745, 286] on div at bounding box center [764, 248] width 166 height 369
click at [770, 353] on div at bounding box center [764, 248] width 166 height 369
click at [788, 134] on div at bounding box center [764, 248] width 166 height 369
click at [795, 150] on div at bounding box center [764, 248] width 166 height 369
click at [795, 166] on div at bounding box center [764, 248] width 166 height 369
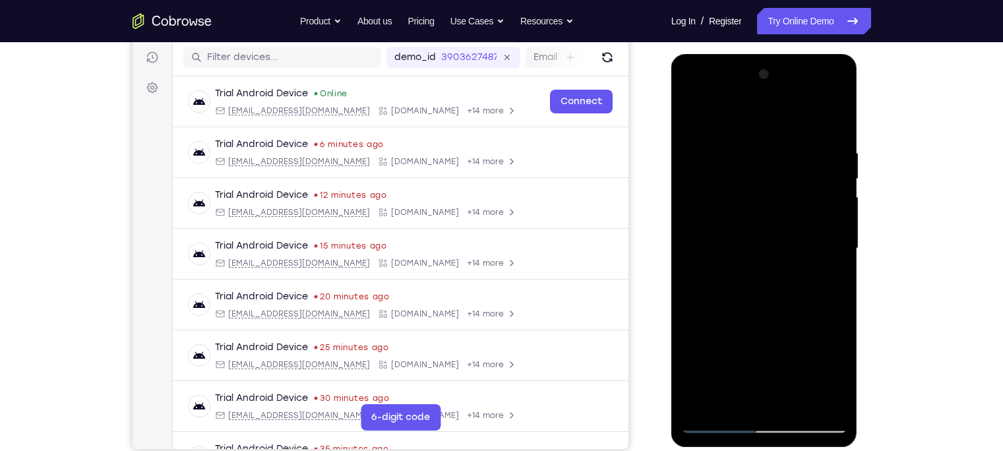
click at [710, 114] on div at bounding box center [764, 248] width 166 height 369
drag, startPoint x: 838, startPoint y: 285, endPoint x: 819, endPoint y: 139, distance: 147.6
click at [795, 139] on div at bounding box center [764, 248] width 166 height 369
drag, startPoint x: 776, startPoint y: 351, endPoint x: 770, endPoint y: 389, distance: 38.8
click at [770, 353] on div at bounding box center [764, 248] width 166 height 369
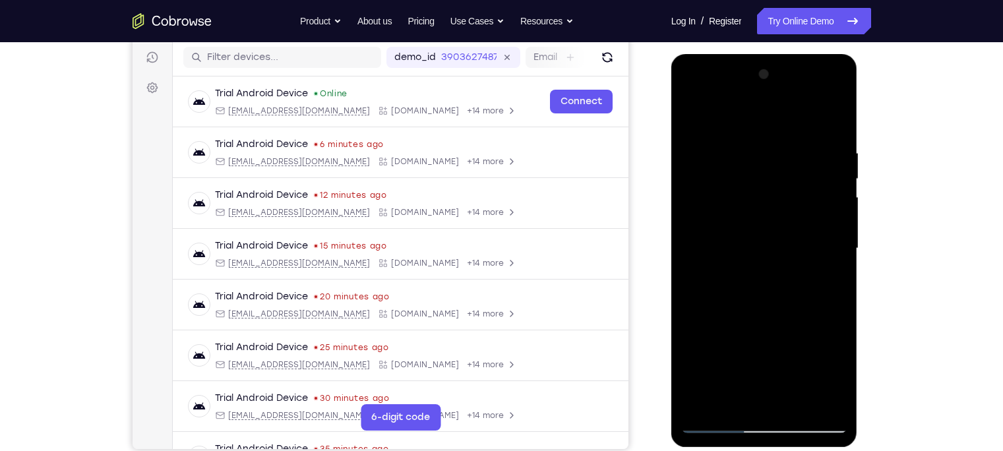
drag, startPoint x: 762, startPoint y: 150, endPoint x: 764, endPoint y: 239, distance: 89.1
click at [764, 239] on div at bounding box center [764, 248] width 166 height 369
click at [795, 134] on div at bounding box center [764, 248] width 166 height 369
drag, startPoint x: 772, startPoint y: 311, endPoint x: 778, endPoint y: 150, distance: 161.1
click at [778, 150] on div at bounding box center [764, 248] width 166 height 369
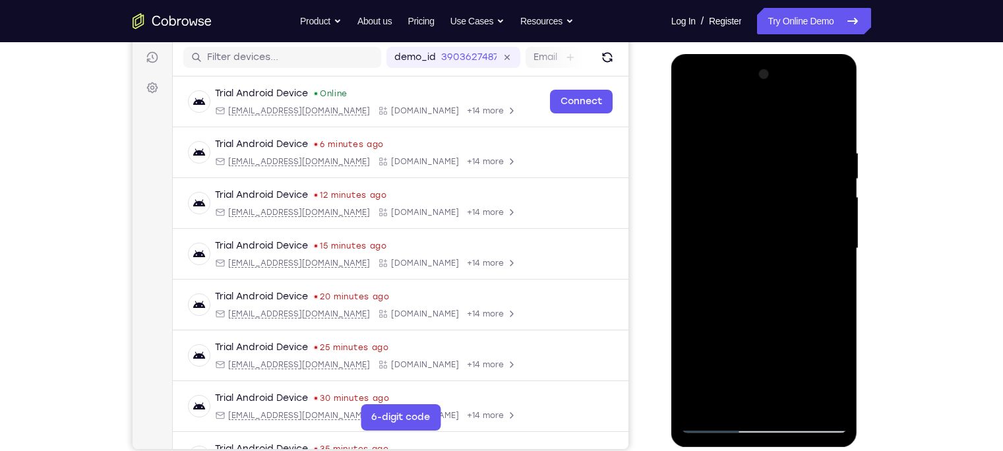
drag, startPoint x: 768, startPoint y: 371, endPoint x: 765, endPoint y: 169, distance: 201.9
click at [765, 169] on div at bounding box center [764, 248] width 166 height 369
drag, startPoint x: 765, startPoint y: 315, endPoint x: 765, endPoint y: 212, distance: 102.2
click at [765, 212] on div at bounding box center [764, 248] width 166 height 369
drag, startPoint x: 765, startPoint y: 212, endPoint x: 767, endPoint y: 383, distance: 170.2
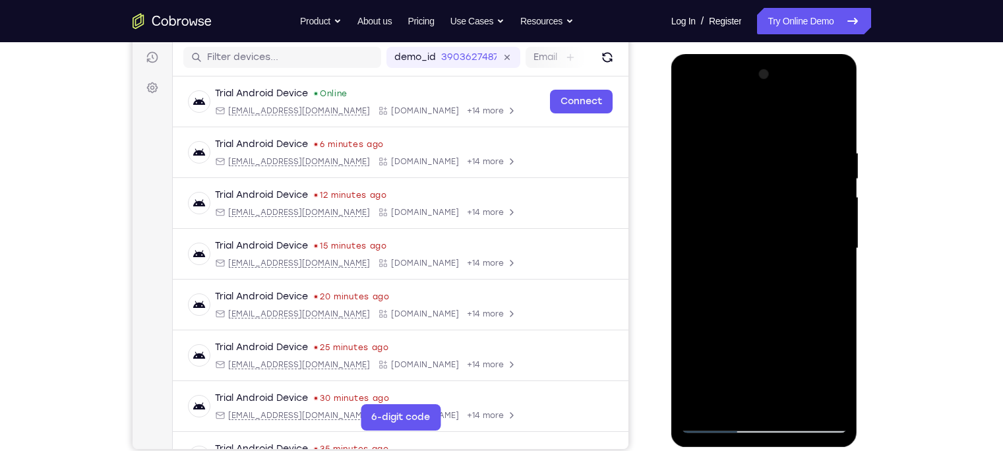
click at [767, 353] on div at bounding box center [764, 248] width 166 height 369
drag, startPoint x: 771, startPoint y: 165, endPoint x: 771, endPoint y: 288, distance: 123.3
click at [771, 288] on div at bounding box center [764, 248] width 166 height 369
click at [759, 110] on div at bounding box center [764, 248] width 166 height 369
click at [795, 117] on div at bounding box center [764, 248] width 166 height 369
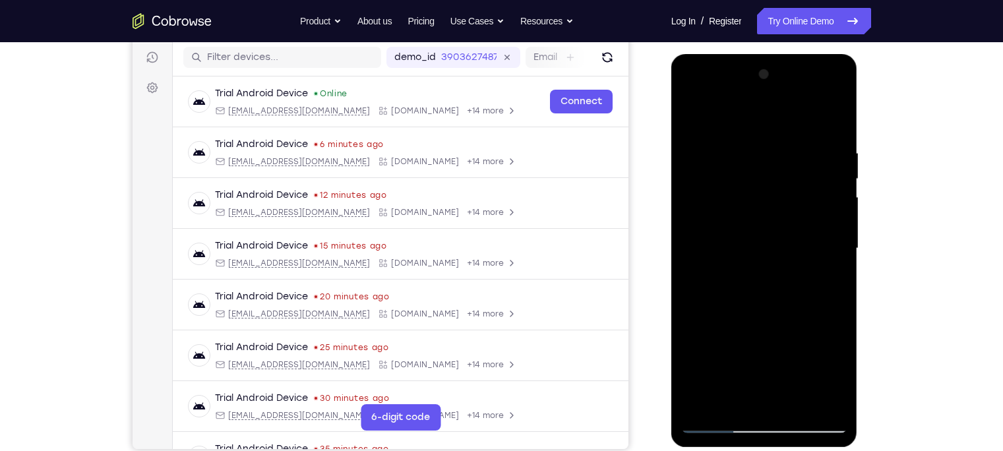
click at [708, 115] on div at bounding box center [764, 248] width 166 height 369
click at [693, 307] on div at bounding box center [764, 248] width 166 height 369
click at [784, 306] on div at bounding box center [764, 248] width 166 height 369
click at [747, 157] on div at bounding box center [764, 248] width 166 height 369
click at [757, 353] on div at bounding box center [764, 248] width 166 height 369
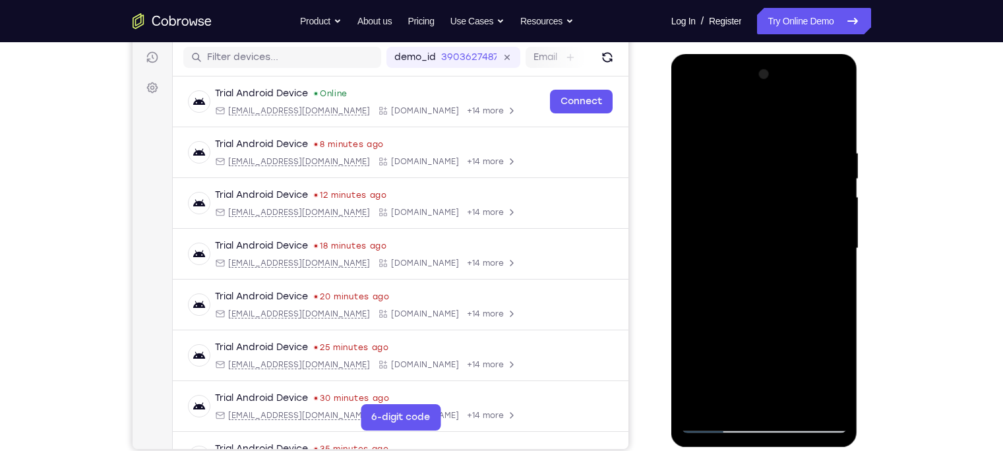
click at [795, 93] on div at bounding box center [764, 248] width 166 height 369
click at [716, 200] on div at bounding box center [764, 248] width 166 height 369
click at [795, 353] on div at bounding box center [764, 248] width 166 height 369
click at [695, 92] on div at bounding box center [764, 248] width 166 height 369
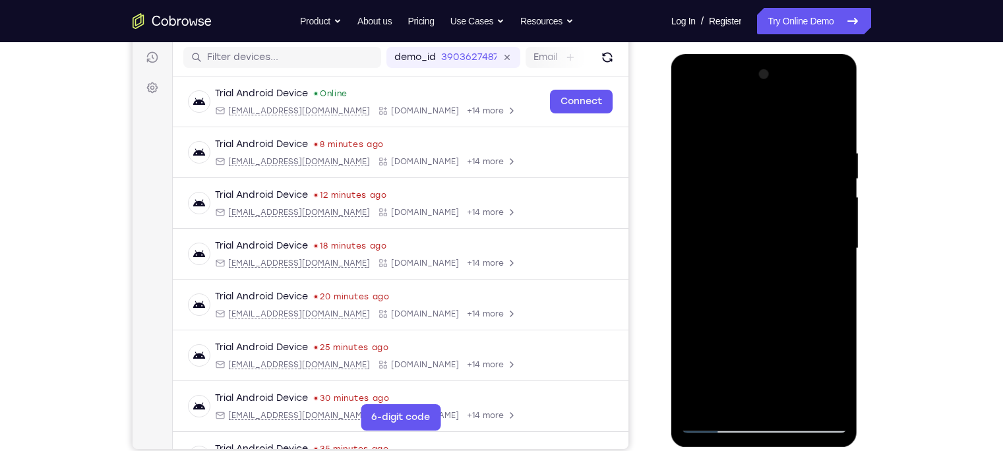
click at [695, 92] on div at bounding box center [764, 248] width 166 height 369
click at [730, 353] on div at bounding box center [764, 248] width 166 height 369
click at [736, 353] on div at bounding box center [764, 248] width 166 height 369
click at [764, 348] on div at bounding box center [764, 248] width 166 height 369
click at [795, 353] on div at bounding box center [764, 248] width 166 height 369
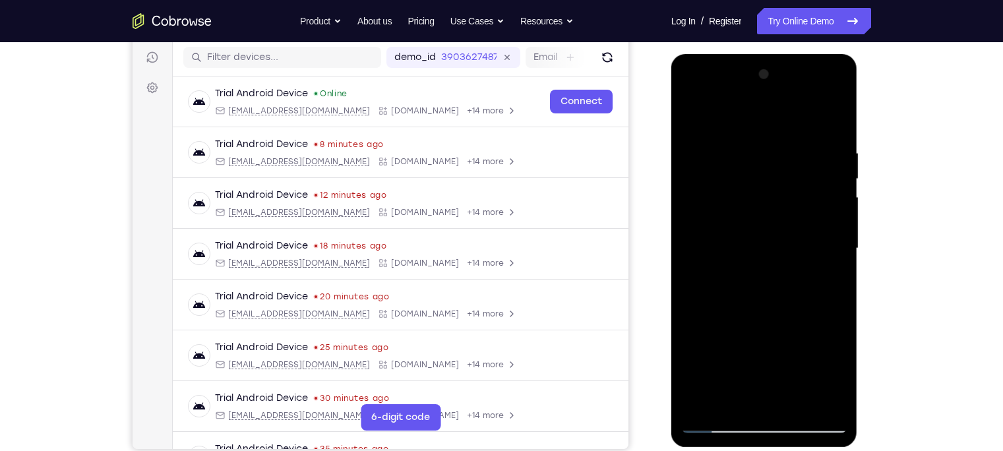
click at [737, 353] on div at bounding box center [764, 248] width 166 height 369
click at [764, 353] on div at bounding box center [764, 248] width 166 height 369
click at [752, 353] on div at bounding box center [764, 248] width 166 height 369
click at [795, 353] on div at bounding box center [764, 248] width 166 height 369
click at [776, 353] on div at bounding box center [764, 248] width 166 height 369
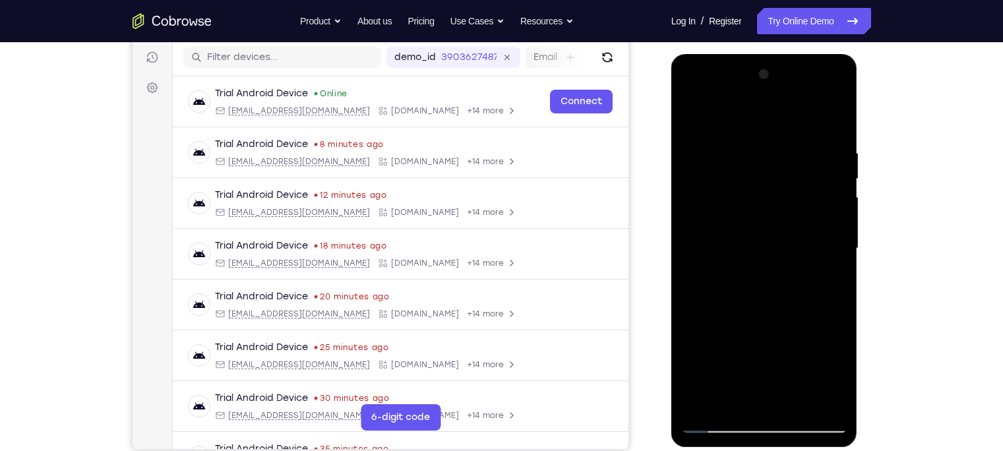
click at [749, 350] on div at bounding box center [764, 248] width 166 height 369
click at [795, 353] on div at bounding box center [764, 248] width 166 height 369
click at [773, 353] on div at bounding box center [764, 248] width 166 height 369
drag, startPoint x: 749, startPoint y: 114, endPoint x: 716, endPoint y: 115, distance: 33.6
click at [716, 115] on div at bounding box center [764, 248] width 166 height 369
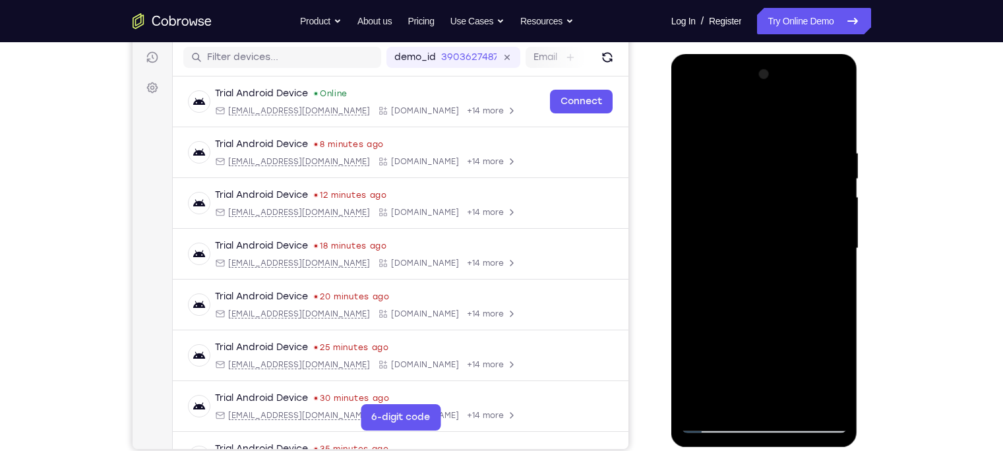
click at [751, 114] on div at bounding box center [764, 248] width 166 height 369
drag, startPoint x: 751, startPoint y: 114, endPoint x: 728, endPoint y: 115, distance: 22.4
click at [728, 115] on div at bounding box center [764, 248] width 166 height 369
click at [795, 353] on div at bounding box center [764, 248] width 166 height 369
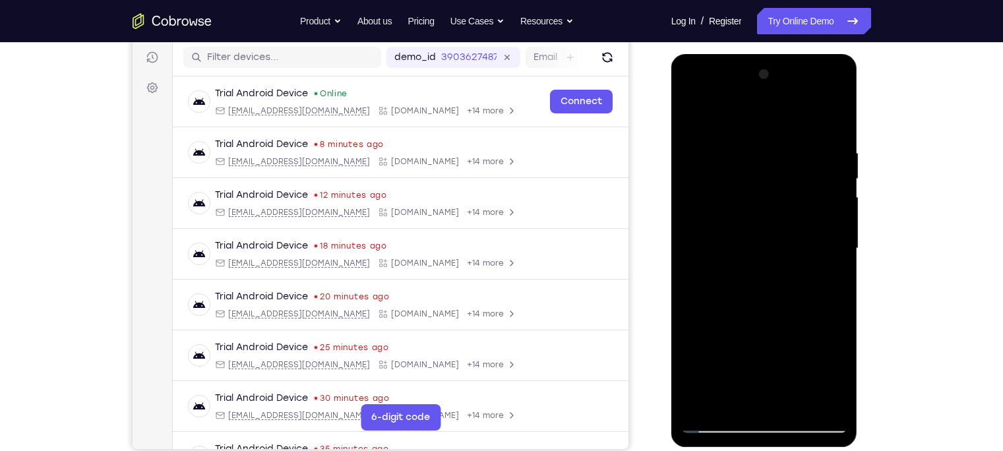
click at [795, 353] on div at bounding box center [764, 248] width 166 height 369
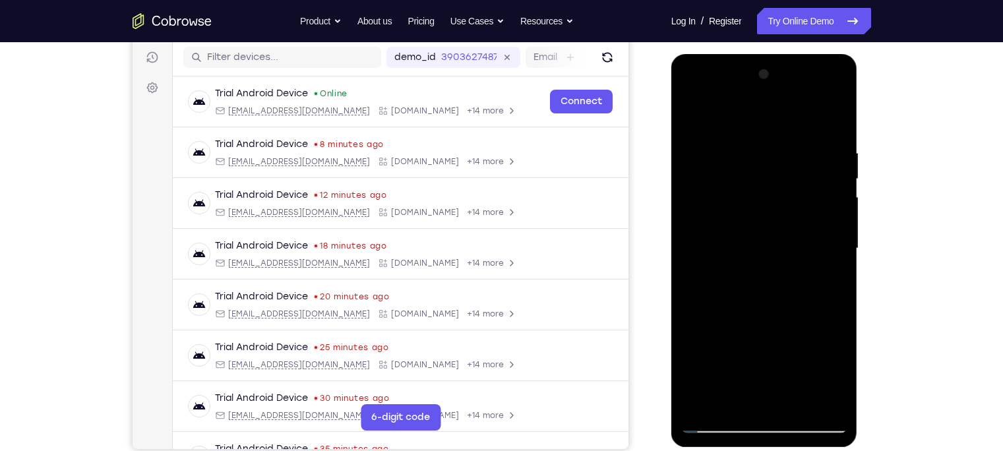
click at [732, 113] on div at bounding box center [764, 248] width 166 height 369
click at [795, 353] on div at bounding box center [764, 248] width 166 height 369
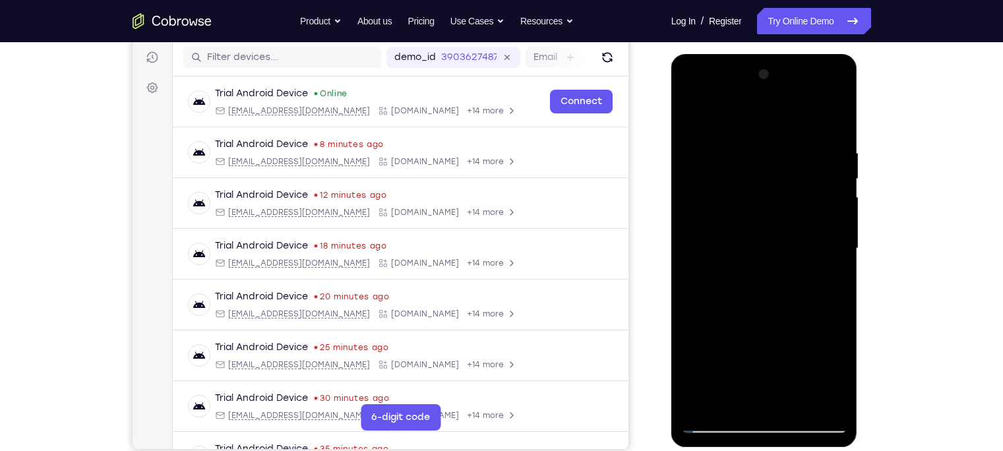
click at [795, 353] on div at bounding box center [764, 248] width 166 height 369
click at [720, 115] on div at bounding box center [764, 248] width 166 height 369
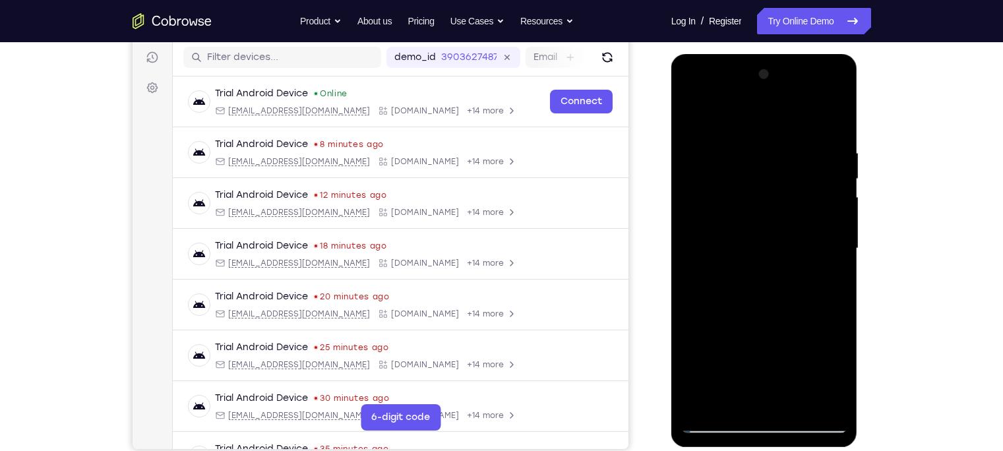
click at [795, 353] on div at bounding box center [764, 248] width 166 height 369
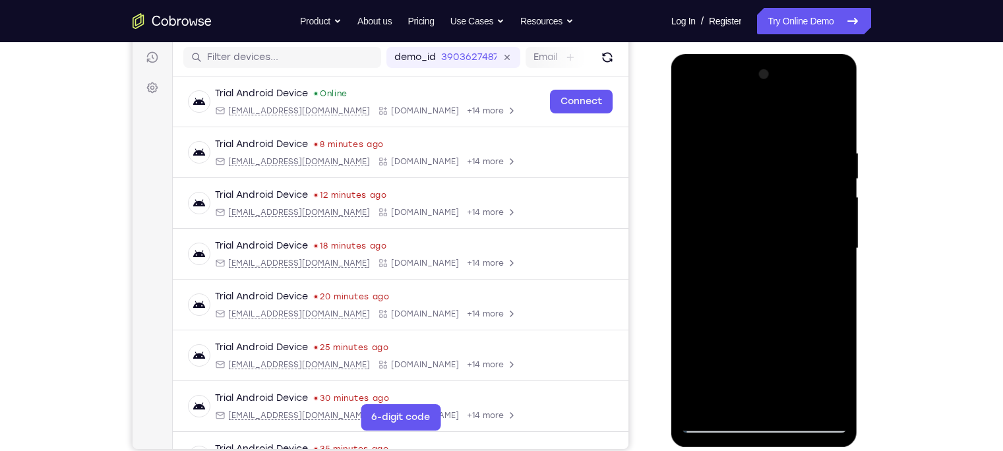
click at [795, 353] on div at bounding box center [764, 248] width 166 height 369
click at [795, 119] on div at bounding box center [764, 248] width 166 height 369
click at [795, 310] on div at bounding box center [764, 248] width 166 height 369
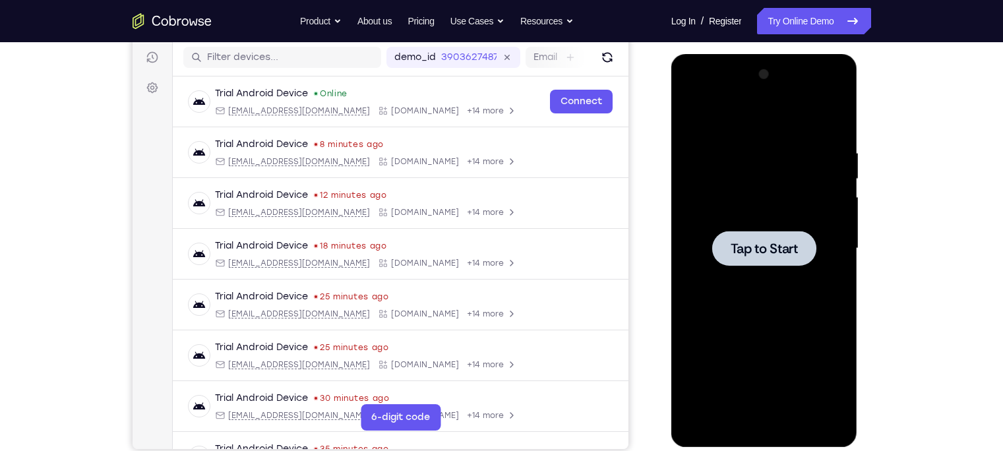
click at [768, 175] on div at bounding box center [764, 248] width 166 height 369
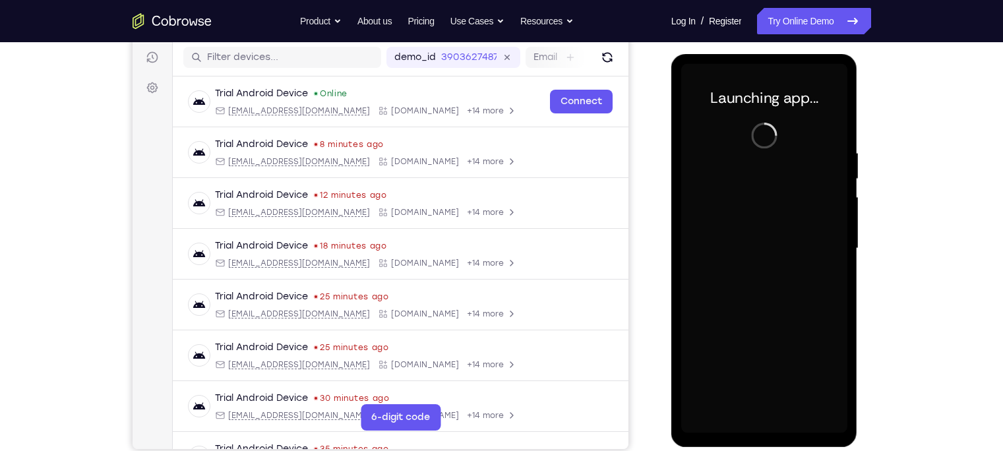
click at [766, 353] on div at bounding box center [764, 248] width 166 height 369
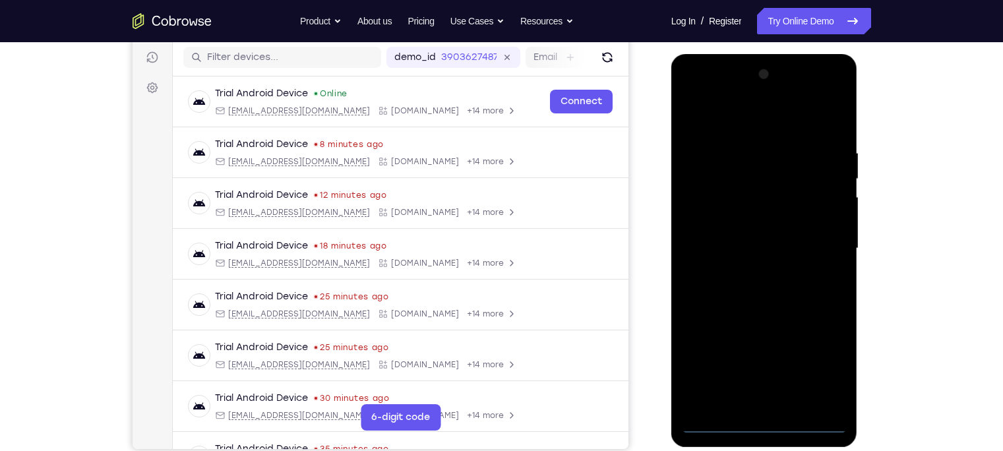
click at [766, 353] on div at bounding box center [764, 248] width 166 height 369
click at [795, 353] on div at bounding box center [764, 248] width 166 height 369
click at [753, 126] on div at bounding box center [764, 248] width 166 height 369
click at [719, 197] on div at bounding box center [764, 248] width 166 height 369
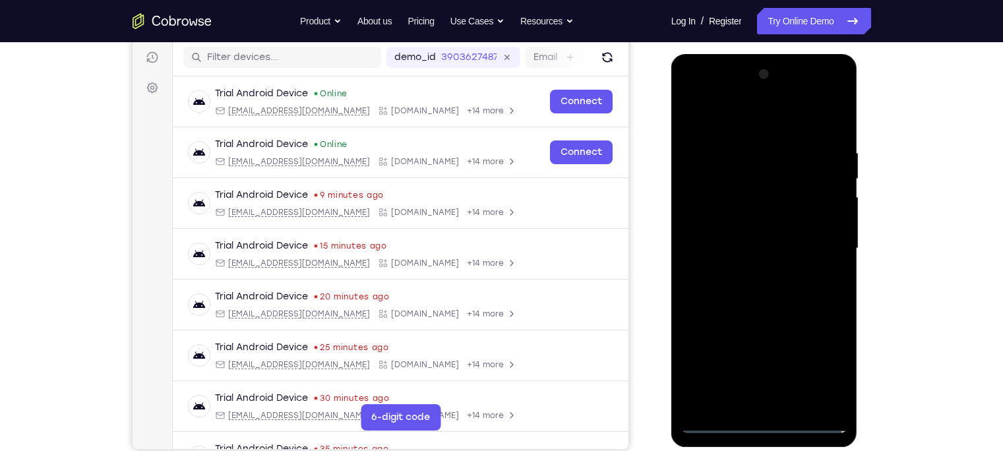
click at [732, 252] on div at bounding box center [764, 248] width 166 height 369
click at [732, 242] on div at bounding box center [764, 248] width 166 height 369
click at [753, 261] on div at bounding box center [764, 248] width 166 height 369
drag, startPoint x: 769, startPoint y: 344, endPoint x: 761, endPoint y: 274, distance: 69.7
click at [761, 274] on div at bounding box center [764, 248] width 166 height 369
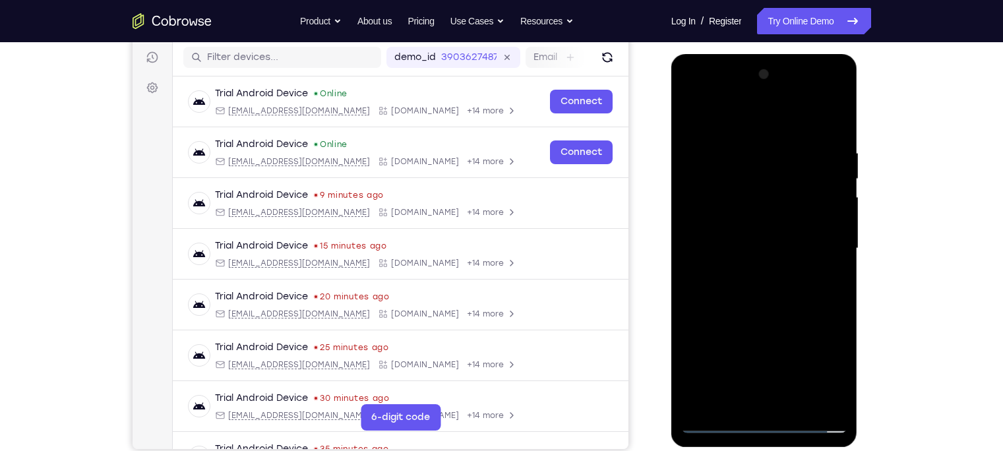
click at [763, 353] on div at bounding box center [764, 248] width 166 height 369
click at [722, 135] on div at bounding box center [764, 248] width 166 height 369
click at [795, 120] on div at bounding box center [764, 248] width 166 height 369
click at [712, 108] on div at bounding box center [764, 248] width 166 height 369
click at [775, 156] on div at bounding box center [764, 248] width 166 height 369
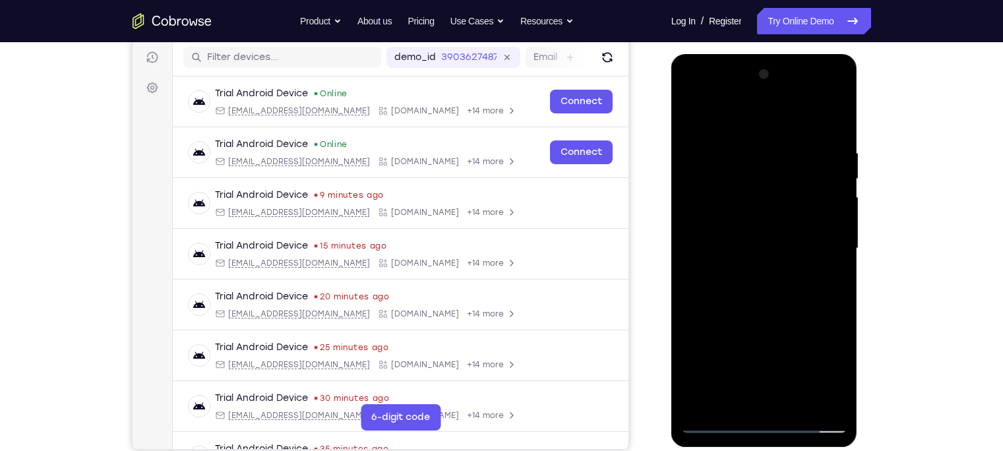
click at [795, 137] on div at bounding box center [764, 248] width 166 height 369
drag, startPoint x: 797, startPoint y: 331, endPoint x: 806, endPoint y: 214, distance: 117.8
click at [795, 214] on div at bounding box center [764, 248] width 166 height 369
drag, startPoint x: 761, startPoint y: 373, endPoint x: 743, endPoint y: 207, distance: 167.2
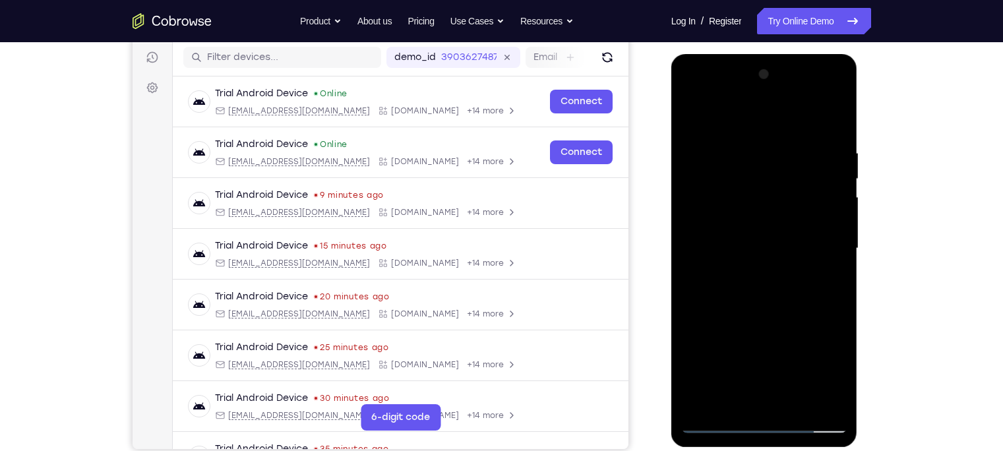
click at [743, 207] on div at bounding box center [764, 248] width 166 height 369
drag, startPoint x: 753, startPoint y: 354, endPoint x: 780, endPoint y: 107, distance: 248.8
click at [780, 107] on div at bounding box center [764, 248] width 166 height 369
drag, startPoint x: 765, startPoint y: 217, endPoint x: 764, endPoint y: 344, distance: 127.3
click at [764, 344] on div at bounding box center [764, 248] width 166 height 369
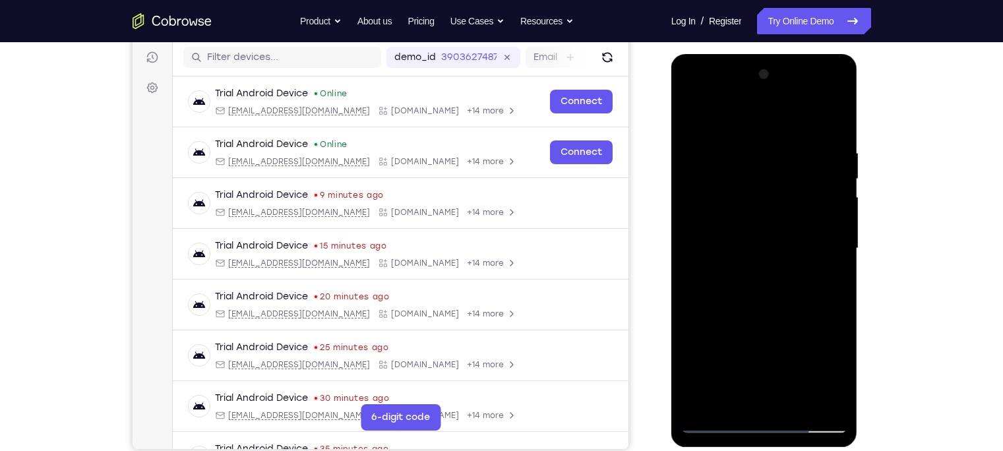
drag, startPoint x: 761, startPoint y: 173, endPoint x: 800, endPoint y: 40, distance: 139.0
click at [795, 54] on html "Online web based iOS Simulators and Android Emulators. Run iPhone, iPad, Mobile…" at bounding box center [765, 252] width 188 height 396
click at [795, 113] on div at bounding box center [764, 248] width 166 height 369
drag, startPoint x: 831, startPoint y: 135, endPoint x: 867, endPoint y: 133, distance: 36.3
click at [795, 133] on html "Online web based iOS Simulators and Android Emulators. Run iPhone, iPad, Mobile…" at bounding box center [765, 252] width 188 height 396
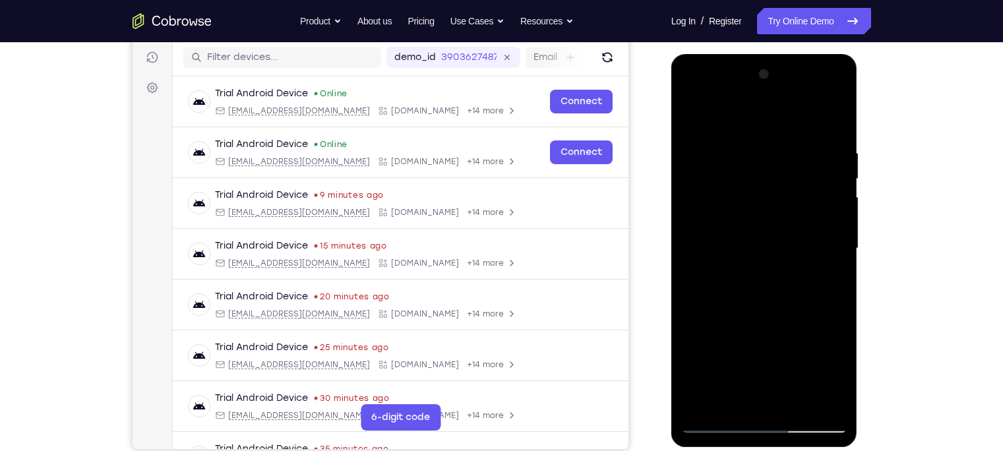
drag, startPoint x: 715, startPoint y: 133, endPoint x: 792, endPoint y: 131, distance: 77.2
click at [792, 131] on div at bounding box center [764, 248] width 166 height 369
click at [739, 133] on div at bounding box center [764, 248] width 166 height 369
click at [795, 119] on div at bounding box center [764, 248] width 166 height 369
drag, startPoint x: 699, startPoint y: 133, endPoint x: 754, endPoint y: 130, distance: 54.8
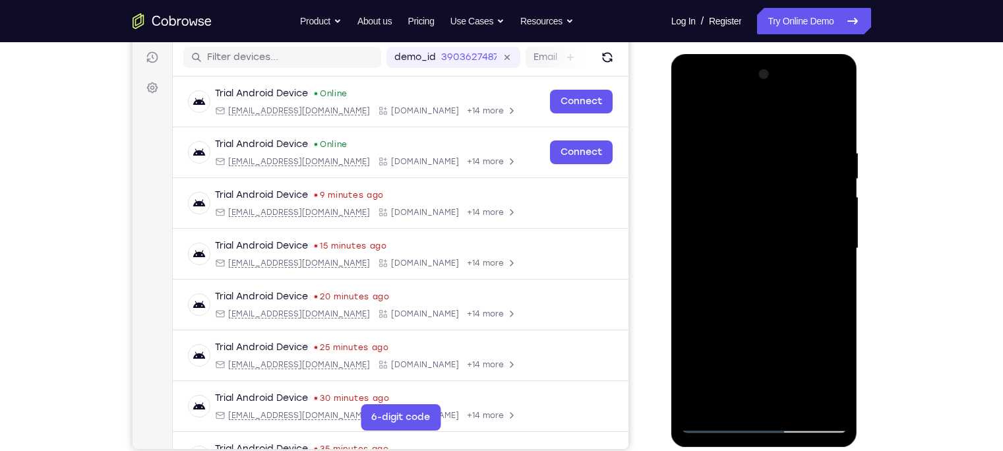
click at [754, 130] on div at bounding box center [764, 248] width 166 height 369
drag, startPoint x: 690, startPoint y: 138, endPoint x: 792, endPoint y: 136, distance: 102.3
click at [792, 136] on div at bounding box center [764, 248] width 166 height 369
click at [753, 137] on div at bounding box center [764, 248] width 166 height 369
click at [795, 113] on div at bounding box center [764, 248] width 166 height 369
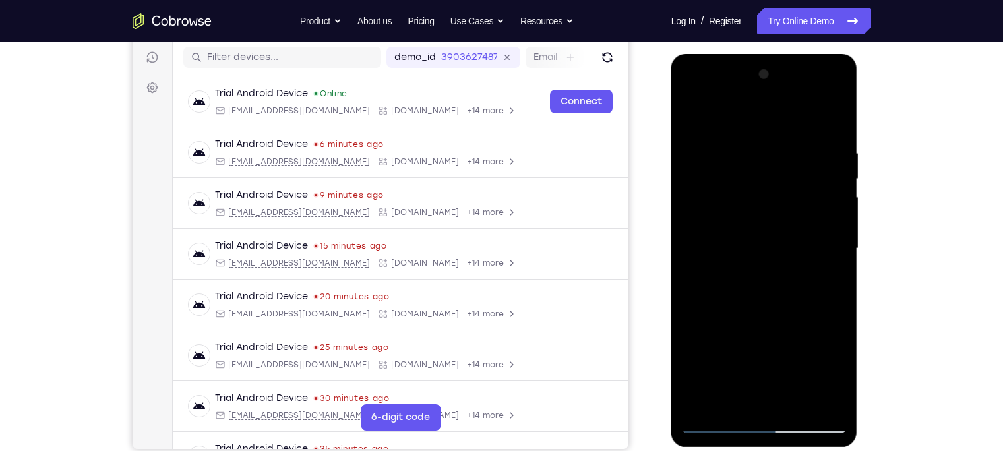
click at [703, 116] on div at bounding box center [764, 248] width 166 height 369
click at [772, 157] on div at bounding box center [764, 248] width 166 height 369
click at [795, 134] on div at bounding box center [764, 248] width 166 height 369
drag, startPoint x: 716, startPoint y: 131, endPoint x: 834, endPoint y: 127, distance: 118.8
click at [795, 127] on div at bounding box center [764, 248] width 166 height 369
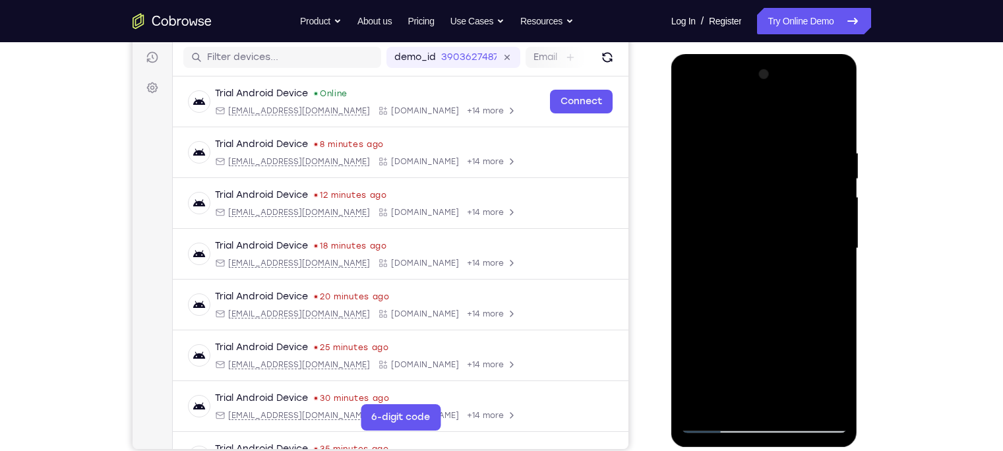
click at [716, 353] on div at bounding box center [764, 248] width 166 height 369
click at [795, 114] on div at bounding box center [764, 248] width 166 height 369
click at [713, 353] on div at bounding box center [764, 248] width 166 height 369
click at [795, 311] on div at bounding box center [764, 248] width 166 height 369
click at [795, 153] on div at bounding box center [764, 248] width 166 height 369
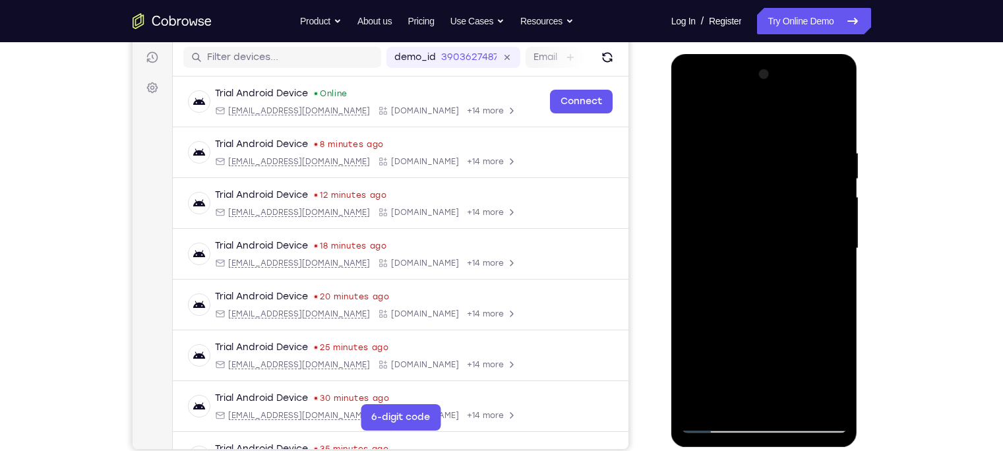
click at [732, 353] on div at bounding box center [764, 248] width 166 height 369
drag, startPoint x: 774, startPoint y: 381, endPoint x: 770, endPoint y: 272, distance: 108.9
click at [770, 272] on div at bounding box center [764, 248] width 166 height 369
drag, startPoint x: 768, startPoint y: 381, endPoint x: 768, endPoint y: 211, distance: 169.5
click at [768, 211] on div at bounding box center [764, 248] width 166 height 369
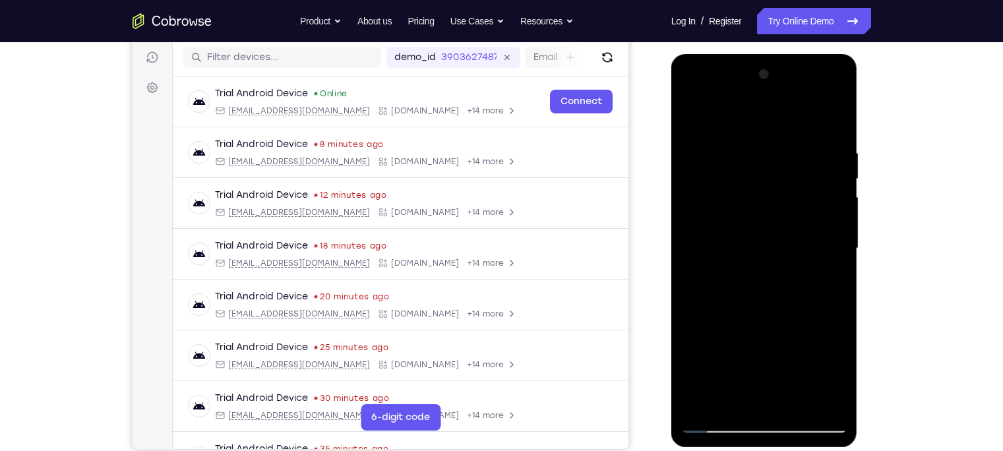
click at [795, 353] on div at bounding box center [764, 248] width 166 height 369
click at [720, 118] on div at bounding box center [764, 248] width 166 height 369
click at [795, 114] on div at bounding box center [764, 248] width 166 height 369
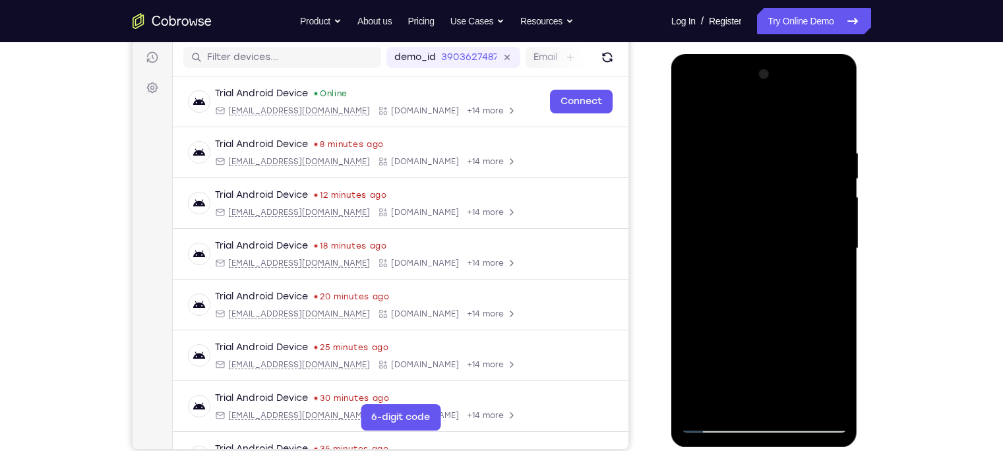
click at [795, 158] on div at bounding box center [764, 248] width 166 height 369
drag, startPoint x: 764, startPoint y: 175, endPoint x: 765, endPoint y: 325, distance: 149.7
click at [765, 325] on div at bounding box center [764, 248] width 166 height 369
click at [768, 268] on div at bounding box center [764, 248] width 166 height 369
click at [724, 353] on div at bounding box center [764, 248] width 166 height 369
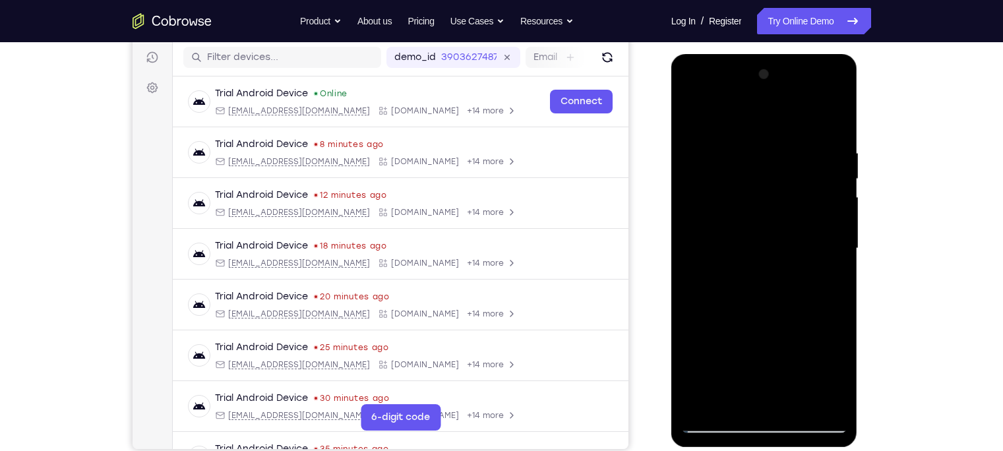
click at [795, 214] on div at bounding box center [764, 248] width 166 height 369
click at [767, 272] on div at bounding box center [764, 248] width 166 height 369
drag, startPoint x: 778, startPoint y: 234, endPoint x: 768, endPoint y: 386, distance: 152.1
click at [768, 353] on div at bounding box center [764, 248] width 166 height 369
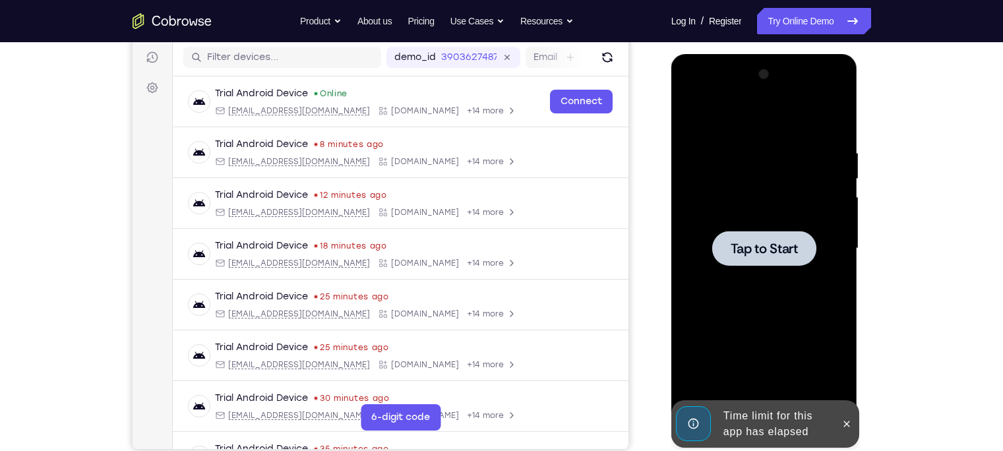
click at [795, 210] on div at bounding box center [764, 248] width 166 height 369
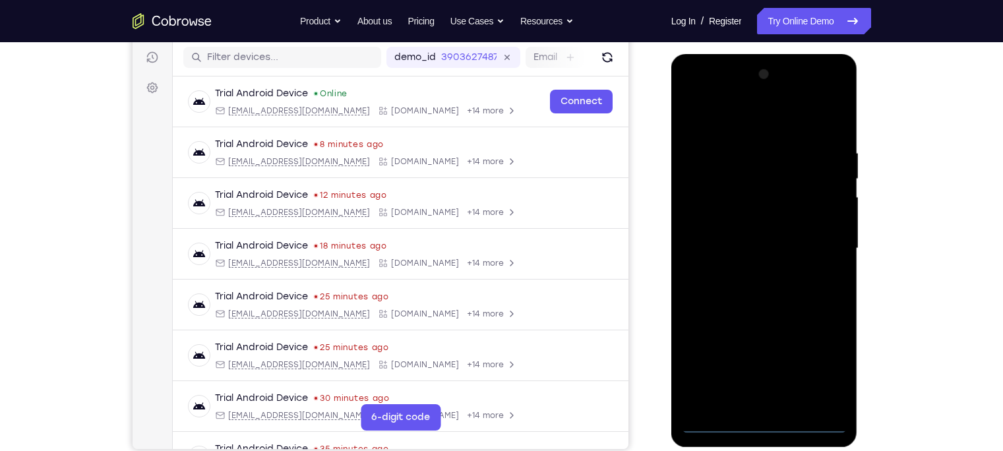
click at [766, 353] on div at bounding box center [764, 248] width 166 height 369
click at [795, 353] on div at bounding box center [764, 248] width 166 height 369
click at [712, 123] on div at bounding box center [764, 248] width 166 height 369
click at [707, 203] on div at bounding box center [764, 248] width 166 height 369
click at [720, 241] on div at bounding box center [764, 248] width 166 height 369
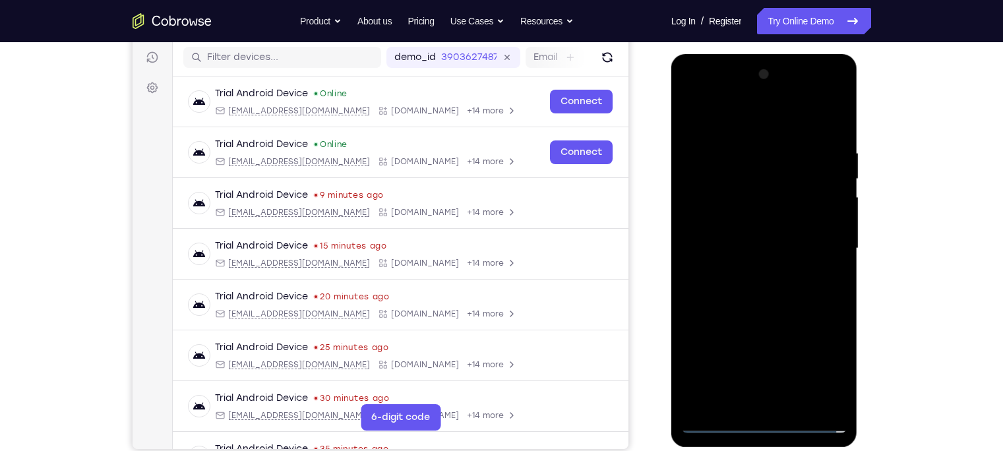
click at [722, 228] on div at bounding box center [764, 248] width 166 height 369
click at [739, 253] on div at bounding box center [764, 248] width 166 height 369
drag, startPoint x: 755, startPoint y: 358, endPoint x: 749, endPoint y: 313, distance: 45.2
click at [749, 313] on div at bounding box center [764, 248] width 166 height 369
drag, startPoint x: 716, startPoint y: 117, endPoint x: 848, endPoint y: 112, distance: 131.4
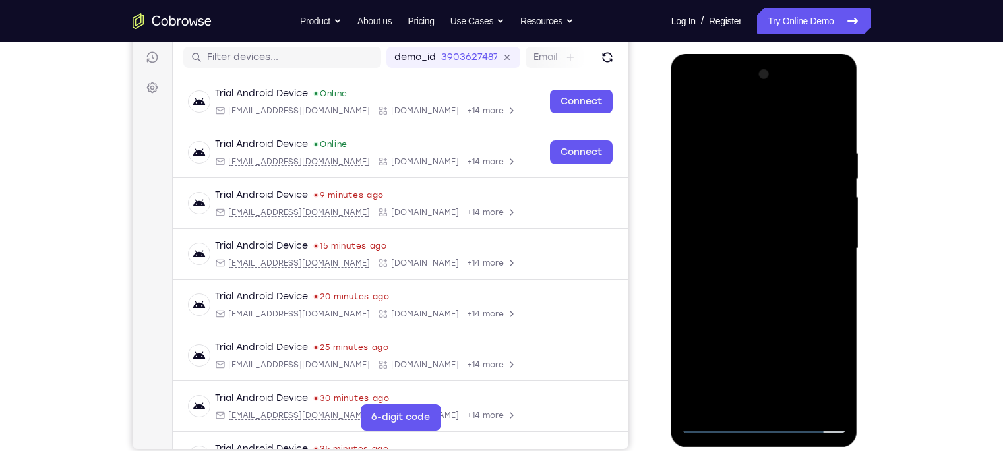
click at [795, 112] on div at bounding box center [764, 250] width 187 height 393
drag, startPoint x: 765, startPoint y: 257, endPoint x: 765, endPoint y: 242, distance: 15.2
click at [765, 242] on div at bounding box center [764, 248] width 166 height 369
click at [772, 284] on div at bounding box center [764, 248] width 166 height 369
click at [795, 189] on div at bounding box center [764, 248] width 166 height 369
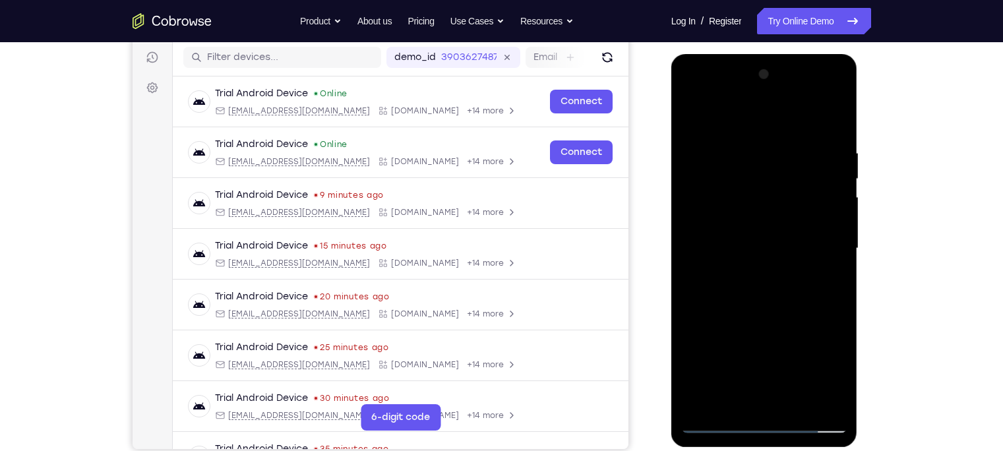
click at [768, 353] on div at bounding box center [764, 248] width 166 height 369
click at [730, 223] on div at bounding box center [764, 248] width 166 height 369
click at [746, 284] on div at bounding box center [764, 248] width 166 height 369
click at [795, 155] on div at bounding box center [764, 248] width 166 height 369
click at [772, 256] on div at bounding box center [764, 248] width 166 height 369
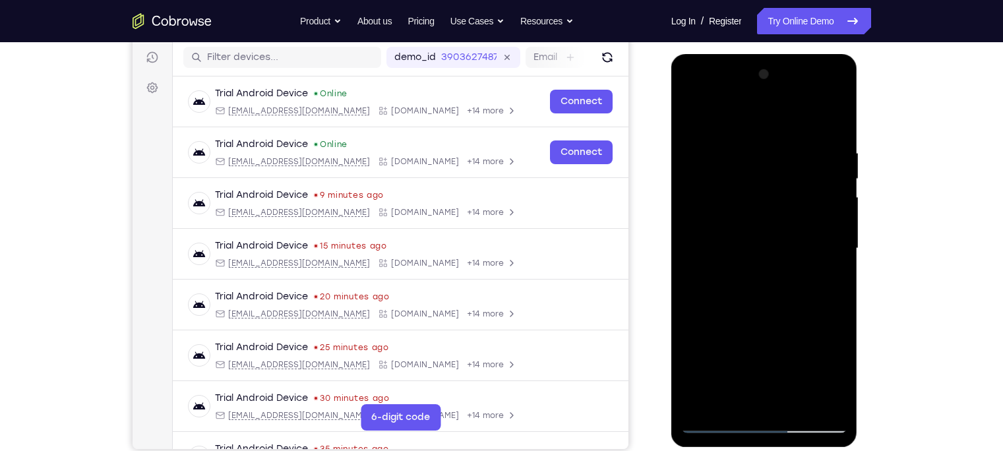
click at [792, 250] on div at bounding box center [764, 248] width 166 height 369
click at [719, 353] on div at bounding box center [764, 248] width 166 height 369
click at [795, 117] on div at bounding box center [764, 248] width 166 height 369
click at [692, 135] on div at bounding box center [764, 248] width 166 height 369
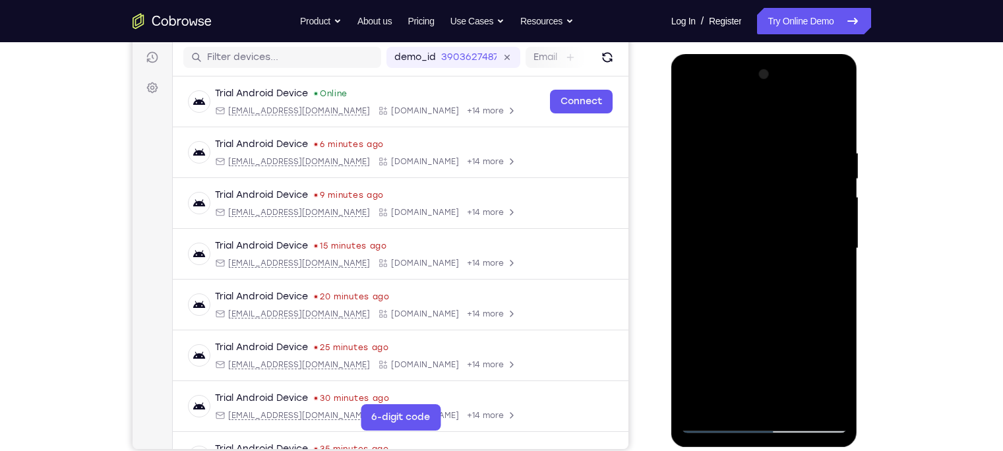
click at [762, 173] on div at bounding box center [764, 248] width 166 height 369
click at [691, 141] on div at bounding box center [764, 248] width 166 height 369
click at [795, 353] on div at bounding box center [764, 248] width 166 height 369
click at [737, 292] on div at bounding box center [764, 248] width 166 height 369
drag, startPoint x: 757, startPoint y: 154, endPoint x: 735, endPoint y: 400, distance: 247.0
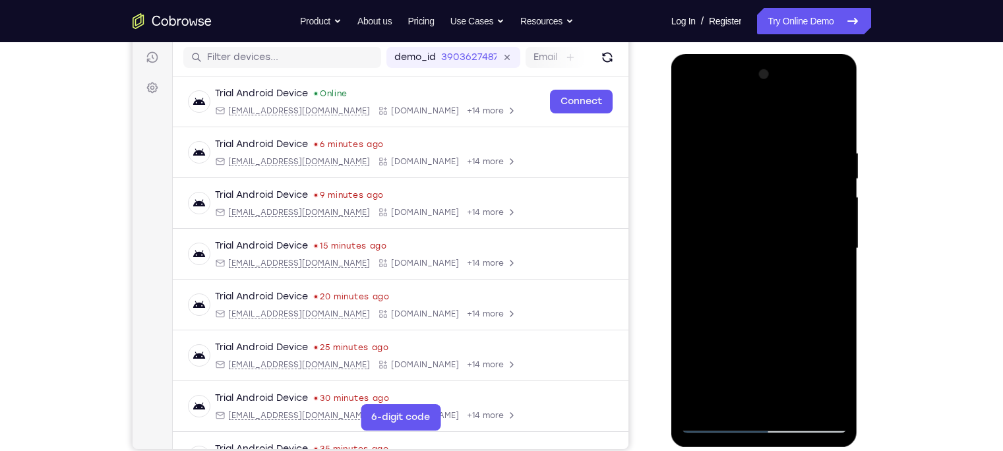
click at [735, 353] on div at bounding box center [764, 248] width 166 height 369
click at [795, 117] on div at bounding box center [764, 248] width 166 height 369
click at [718, 134] on div at bounding box center [764, 248] width 166 height 369
drag, startPoint x: 754, startPoint y: 158, endPoint x: 738, endPoint y: 366, distance: 208.4
click at [738, 353] on div at bounding box center [764, 248] width 166 height 369
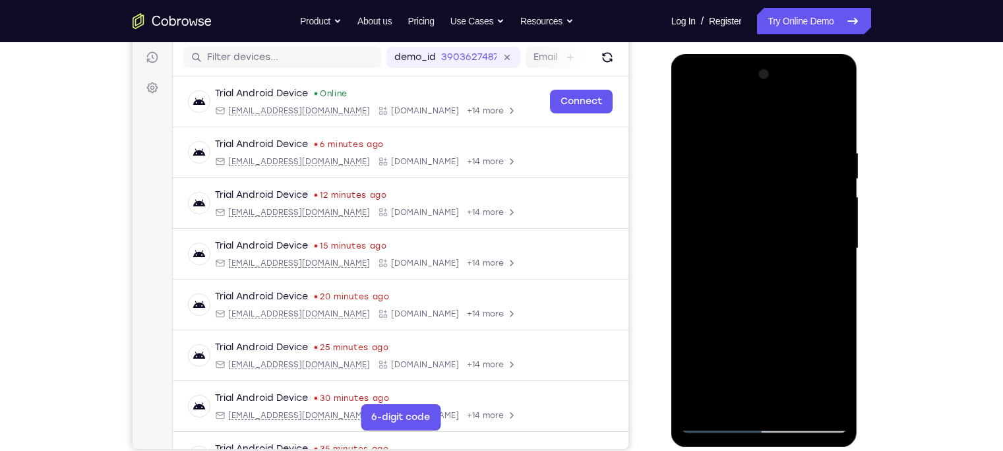
drag, startPoint x: 775, startPoint y: 346, endPoint x: 757, endPoint y: 365, distance: 26.6
click at [757, 353] on div at bounding box center [764, 248] width 166 height 369
click at [795, 117] on div at bounding box center [764, 248] width 166 height 369
click at [691, 113] on div at bounding box center [764, 248] width 166 height 369
click at [743, 353] on div at bounding box center [764, 248] width 166 height 369
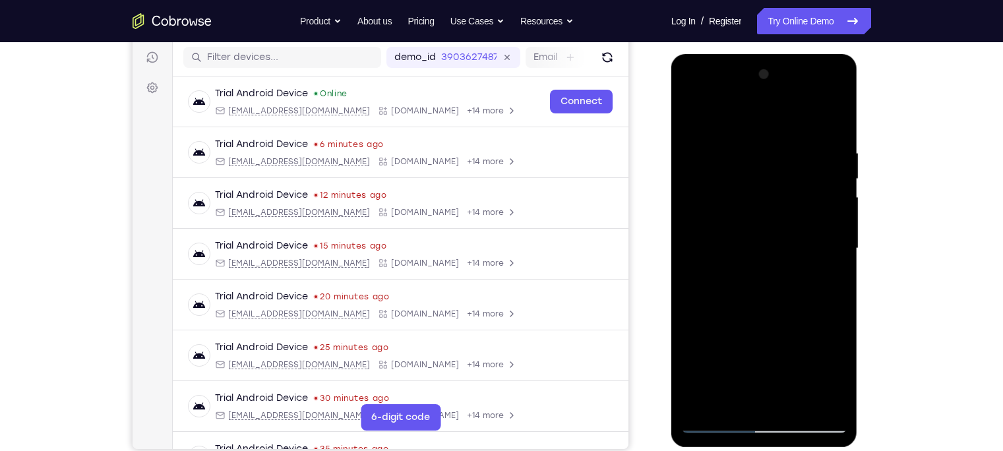
drag, startPoint x: 782, startPoint y: 316, endPoint x: 772, endPoint y: 313, distance: 9.8
click at [772, 313] on div at bounding box center [764, 248] width 166 height 369
click at [795, 121] on div at bounding box center [764, 248] width 166 height 369
click at [715, 115] on div at bounding box center [764, 248] width 166 height 369
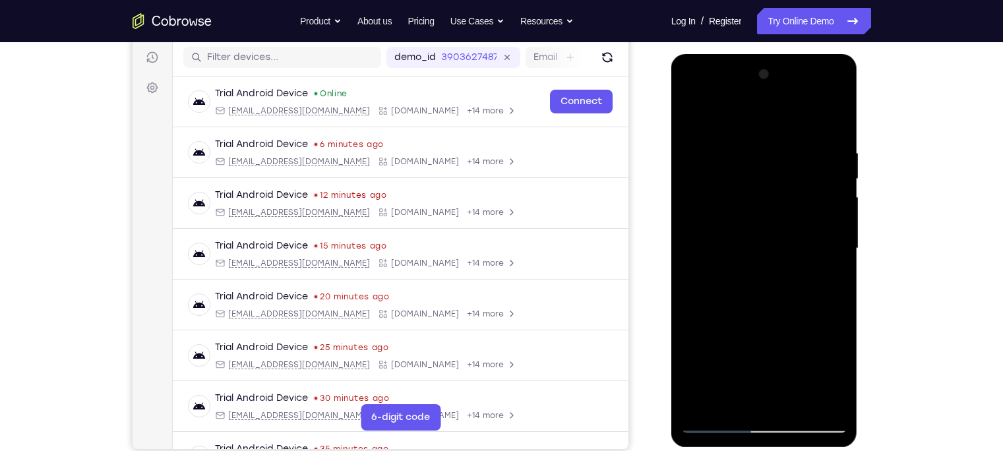
click at [795, 154] on div at bounding box center [764, 248] width 166 height 369
click at [795, 176] on div at bounding box center [764, 248] width 166 height 369
click at [741, 156] on div at bounding box center [764, 248] width 166 height 369
click at [795, 109] on div at bounding box center [764, 248] width 166 height 369
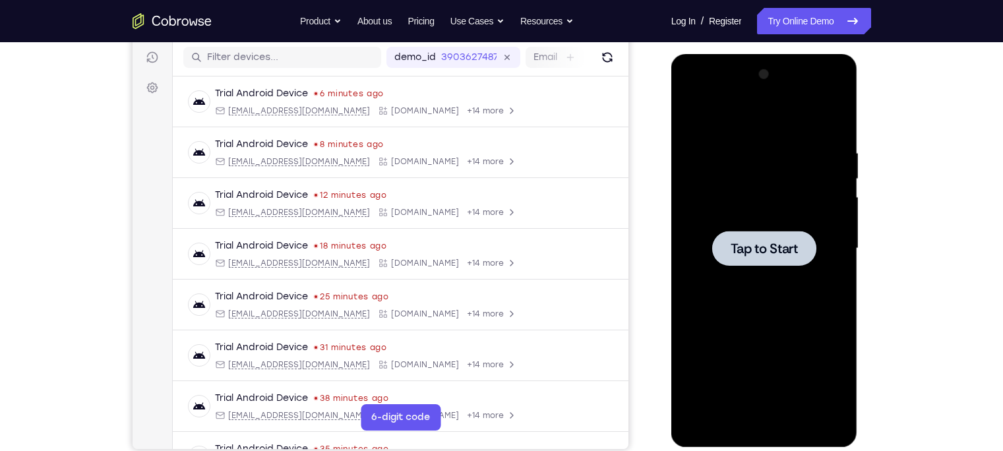
click at [755, 161] on div at bounding box center [764, 248] width 166 height 369
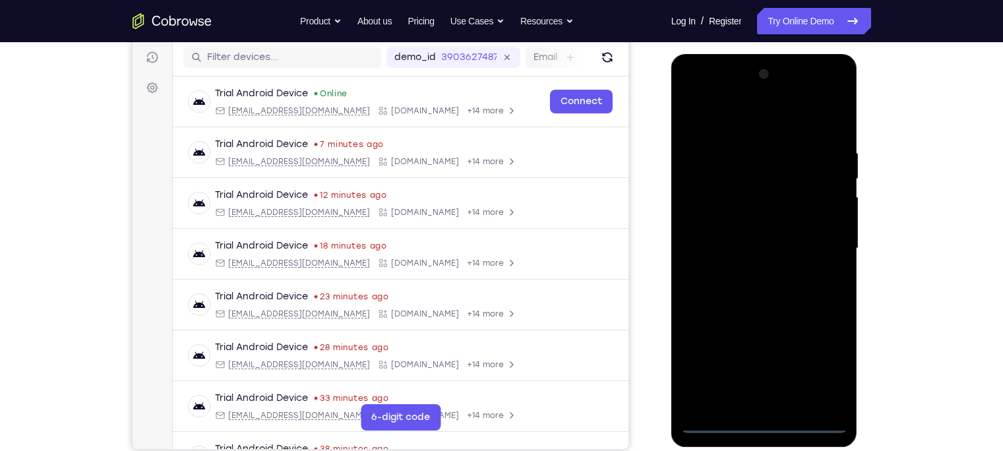
click at [757, 353] on div at bounding box center [764, 248] width 166 height 369
click at [795, 353] on div at bounding box center [764, 248] width 166 height 369
click at [740, 123] on div at bounding box center [764, 248] width 166 height 369
click at [706, 207] on div at bounding box center [764, 248] width 166 height 369
click at [745, 245] on div at bounding box center [764, 248] width 166 height 369
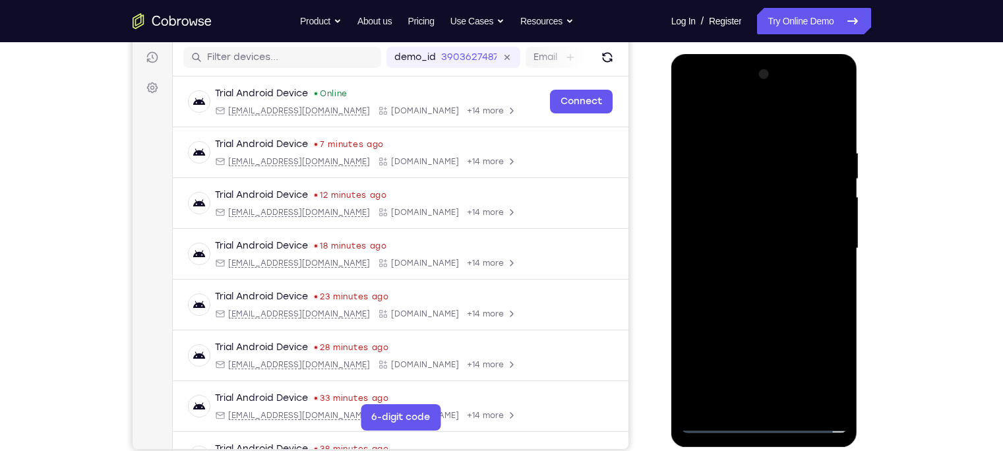
click at [745, 229] on div at bounding box center [764, 248] width 166 height 369
click at [747, 257] on div at bounding box center [764, 248] width 166 height 369
click at [776, 353] on div at bounding box center [764, 248] width 166 height 369
click at [712, 115] on div at bounding box center [764, 248] width 166 height 369
click at [780, 155] on div at bounding box center [764, 248] width 166 height 369
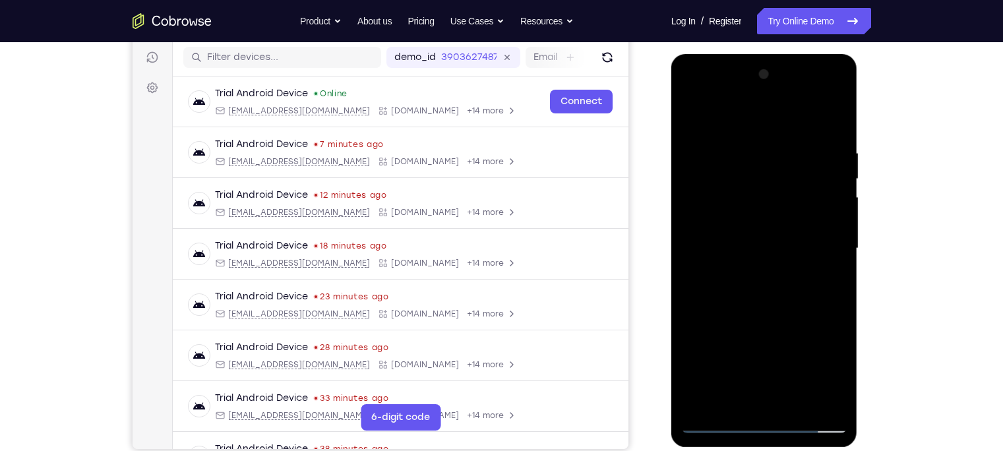
drag, startPoint x: 765, startPoint y: 356, endPoint x: 772, endPoint y: 209, distance: 146.6
click at [772, 209] on div at bounding box center [764, 248] width 166 height 369
drag, startPoint x: 759, startPoint y: 352, endPoint x: 759, endPoint y: 111, distance: 240.8
click at [759, 111] on div at bounding box center [764, 248] width 166 height 369
click at [728, 220] on div at bounding box center [764, 248] width 166 height 369
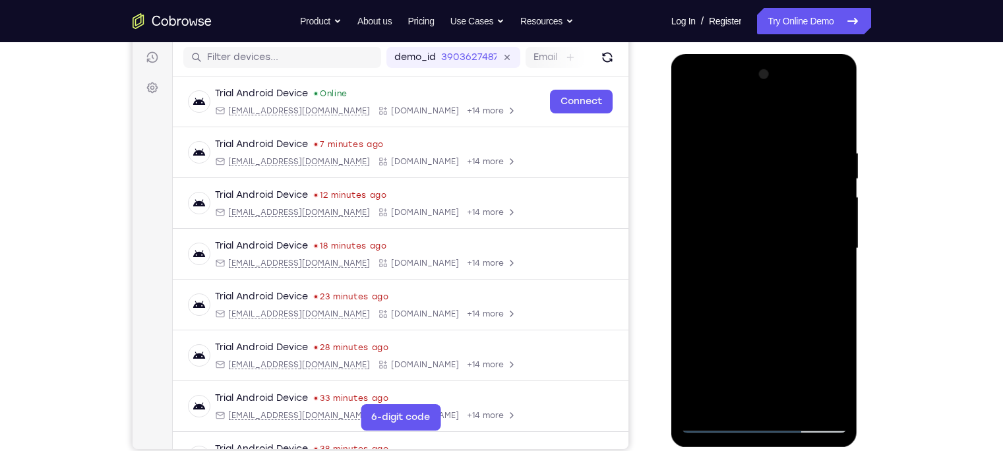
click at [795, 202] on div at bounding box center [764, 248] width 166 height 369
click at [795, 244] on div at bounding box center [764, 248] width 166 height 369
click at [710, 300] on div at bounding box center [764, 248] width 166 height 369
click at [794, 288] on div at bounding box center [764, 248] width 166 height 369
click at [716, 111] on div at bounding box center [764, 248] width 166 height 369
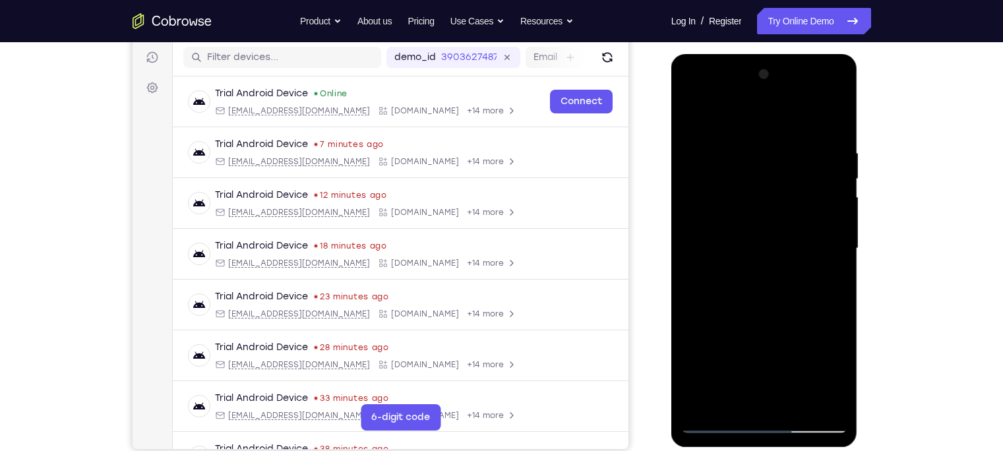
click at [795, 297] on div at bounding box center [764, 248] width 166 height 369
click at [766, 228] on div at bounding box center [764, 248] width 166 height 369
click at [795, 115] on div at bounding box center [764, 248] width 166 height 369
click at [795, 150] on div at bounding box center [764, 248] width 166 height 369
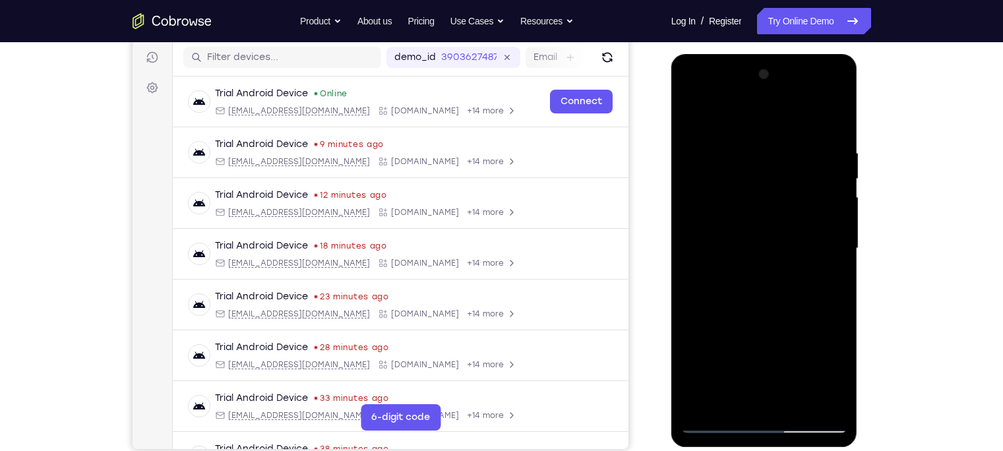
drag, startPoint x: 757, startPoint y: 135, endPoint x: 756, endPoint y: 337, distance: 202.5
click at [756, 337] on div at bounding box center [764, 248] width 166 height 369
click at [795, 115] on div at bounding box center [764, 248] width 166 height 369
click at [795, 166] on div at bounding box center [764, 248] width 166 height 369
click at [732, 196] on div at bounding box center [764, 248] width 166 height 369
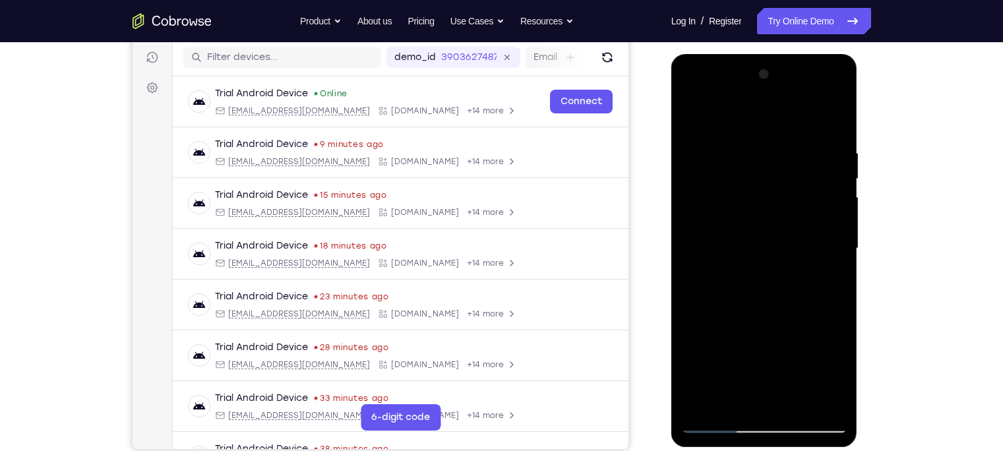
click at [795, 173] on div at bounding box center [764, 248] width 166 height 369
click at [795, 305] on div at bounding box center [764, 248] width 166 height 369
click at [795, 279] on div at bounding box center [764, 248] width 166 height 369
click at [795, 315] on div at bounding box center [764, 248] width 166 height 369
click at [763, 245] on div at bounding box center [764, 248] width 166 height 369
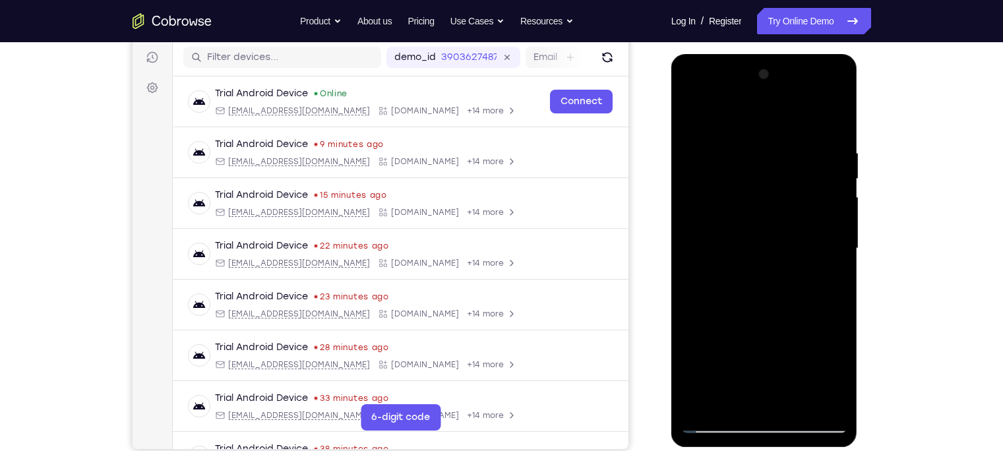
click at [712, 177] on div at bounding box center [764, 248] width 166 height 369
click at [768, 221] on div at bounding box center [764, 248] width 166 height 369
click at [795, 243] on div at bounding box center [764, 248] width 166 height 369
click at [795, 113] on div at bounding box center [764, 248] width 166 height 369
